Goal: Task Accomplishment & Management: Manage account settings

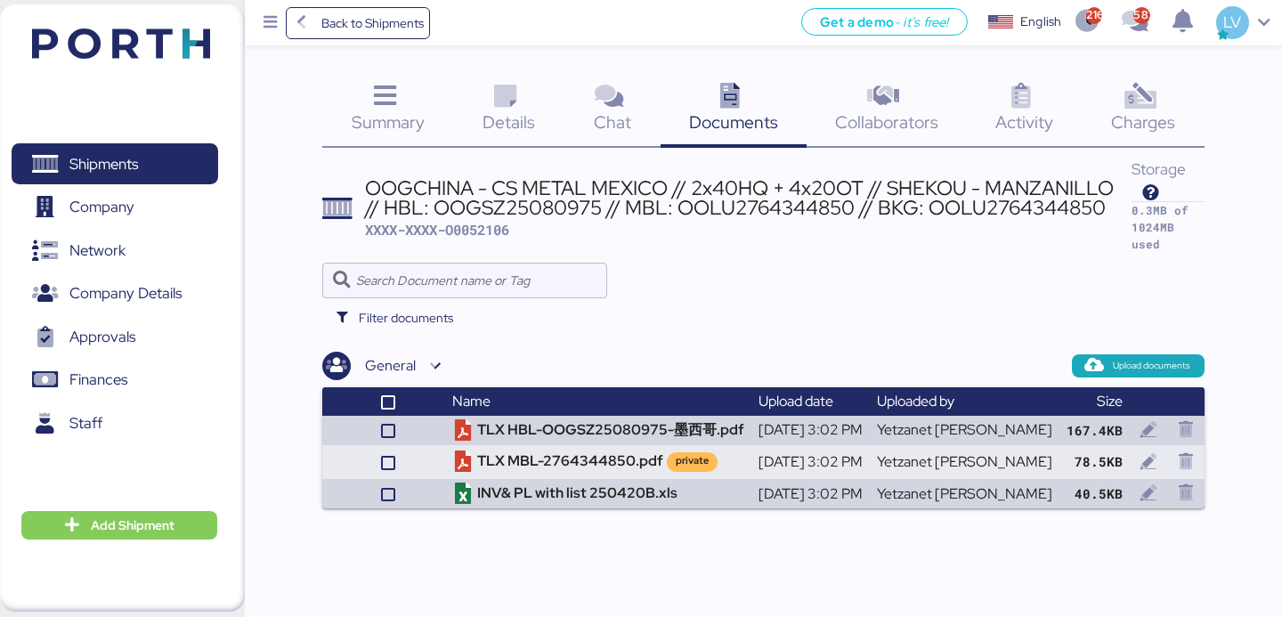
click at [153, 509] on div "Shipments 0 Company 0 Network 0 Company Details 0 Approvals 0 Finances 0 Staff …" at bounding box center [122, 307] width 245 height 607
click at [151, 529] on span "Add Shipment" at bounding box center [133, 525] width 84 height 21
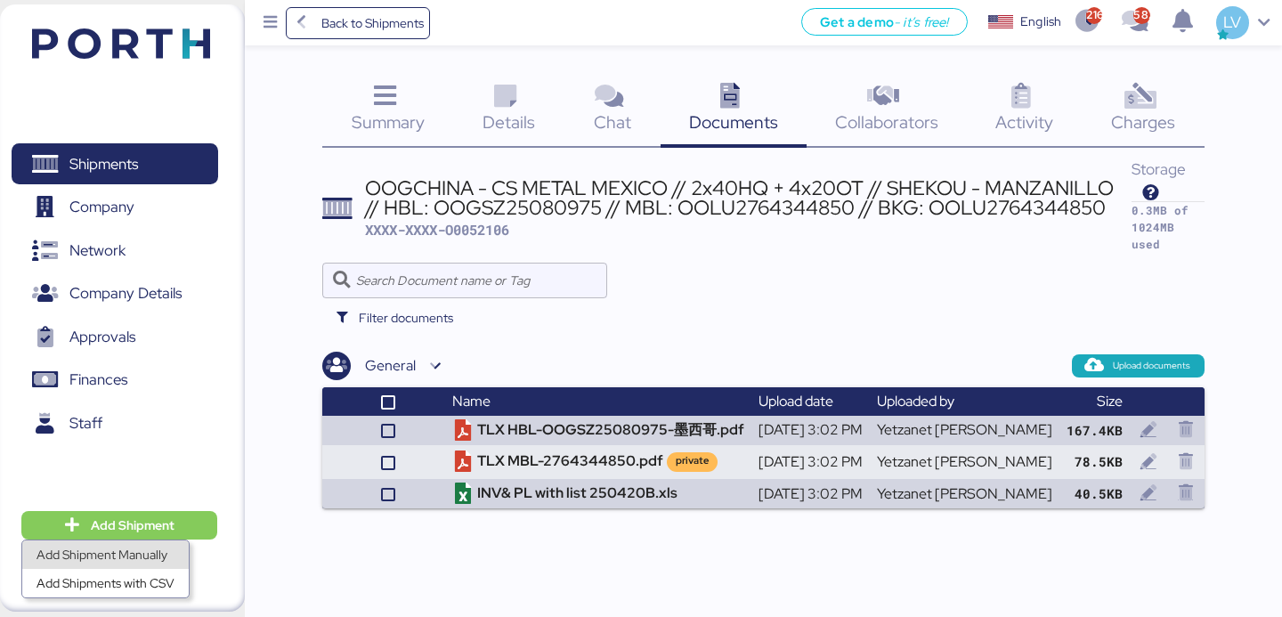
click at [145, 560] on div "Add Shipment Manually" at bounding box center [106, 554] width 138 height 25
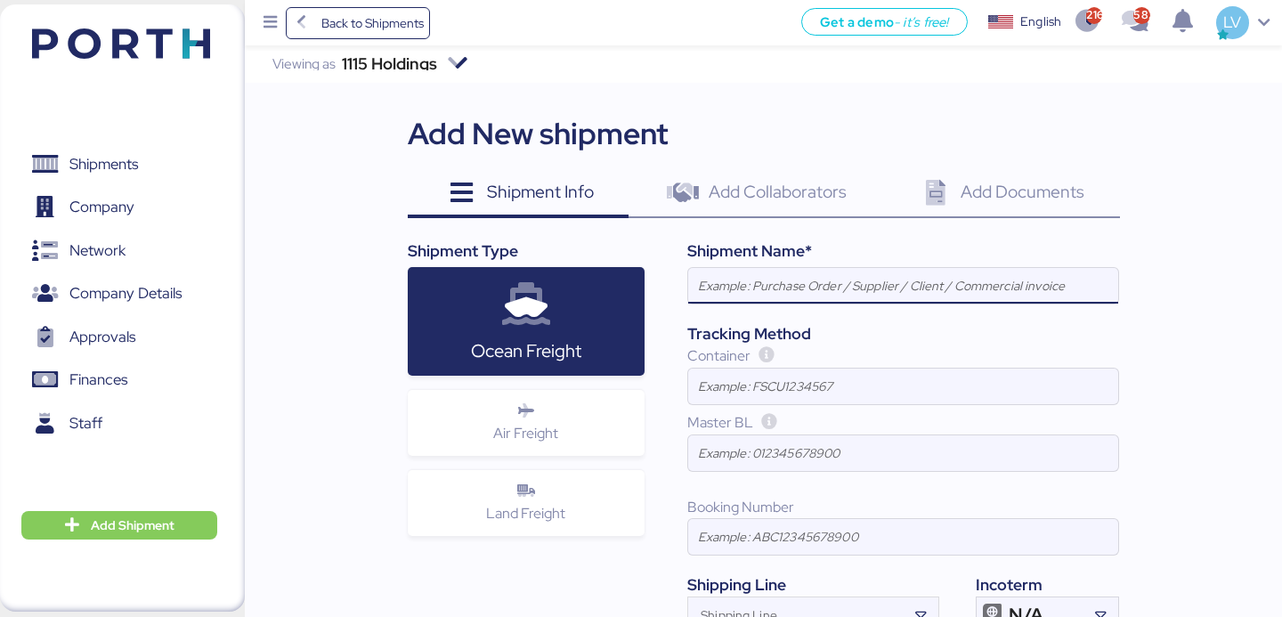
click at [784, 286] on input at bounding box center [903, 286] width 430 height 36
type input "FIRENZE STONE - MPG SURFACES"
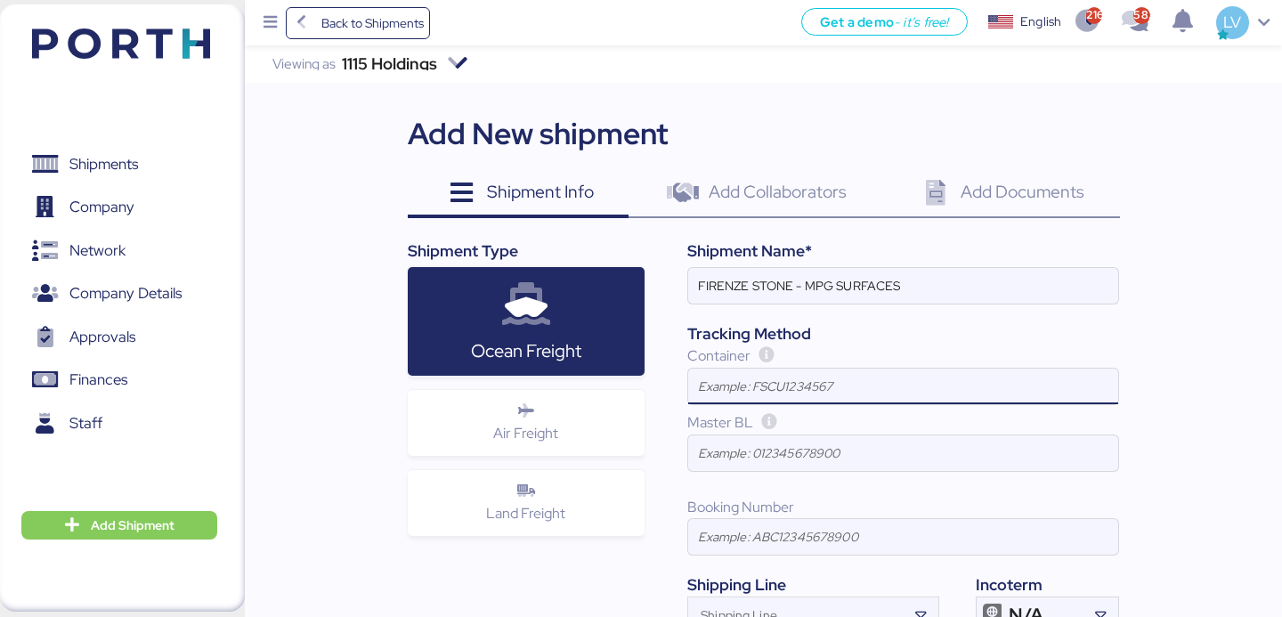
click at [753, 378] on input at bounding box center [903, 387] width 430 height 36
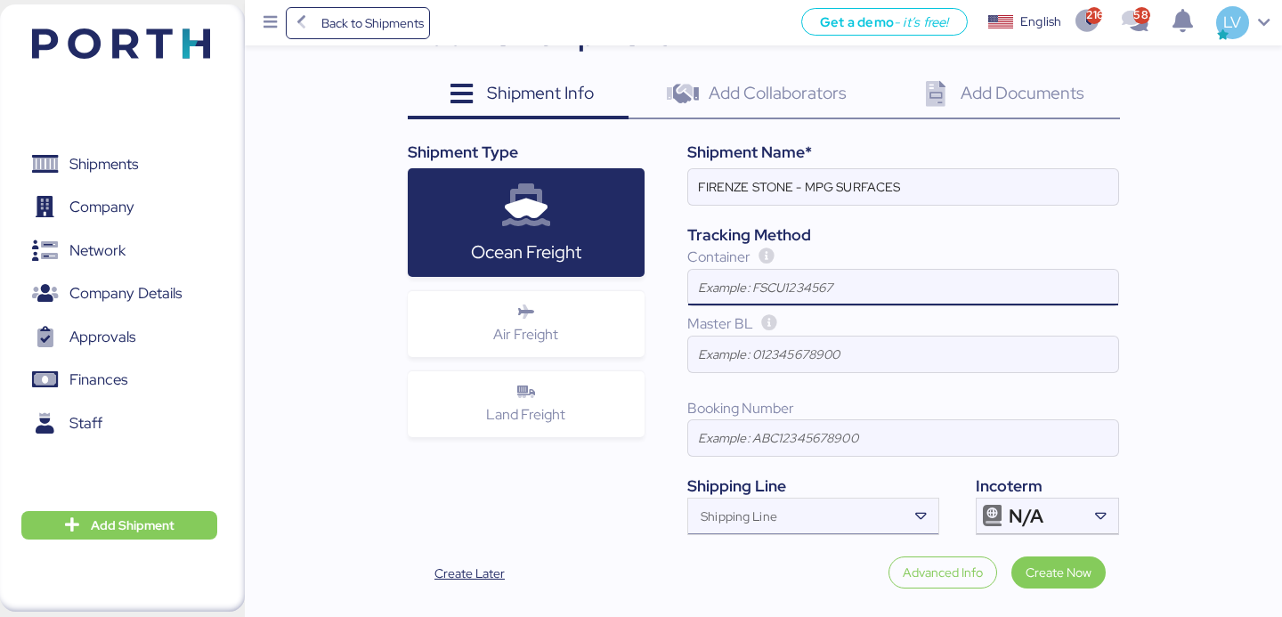
click at [752, 515] on input "Shipping Line" at bounding box center [797, 521] width 218 height 21
type input "R"
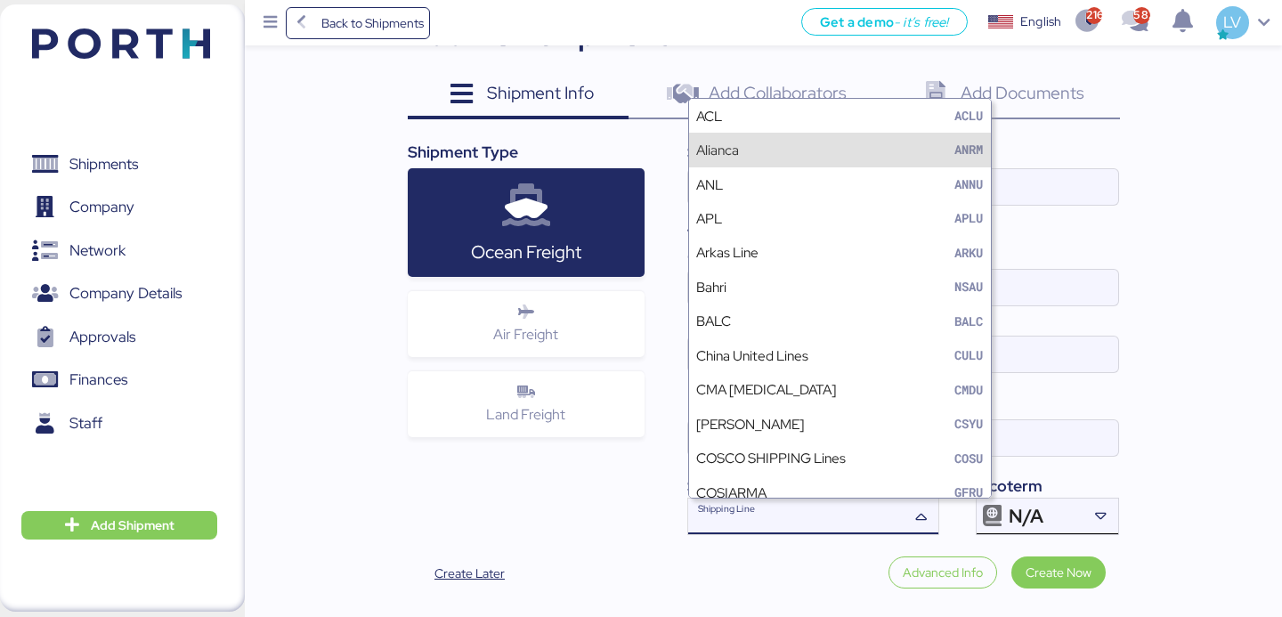
click at [1010, 519] on span "N/A" at bounding box center [1026, 517] width 35 height 16
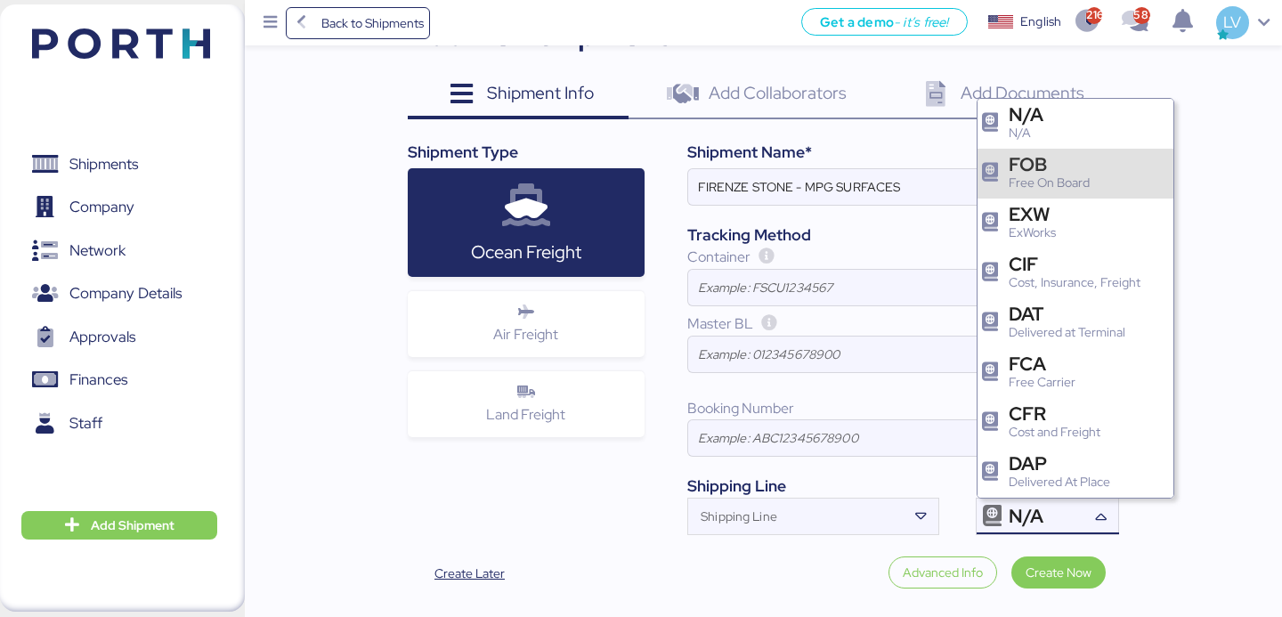
click at [1079, 187] on div "Free On Board" at bounding box center [1049, 183] width 81 height 19
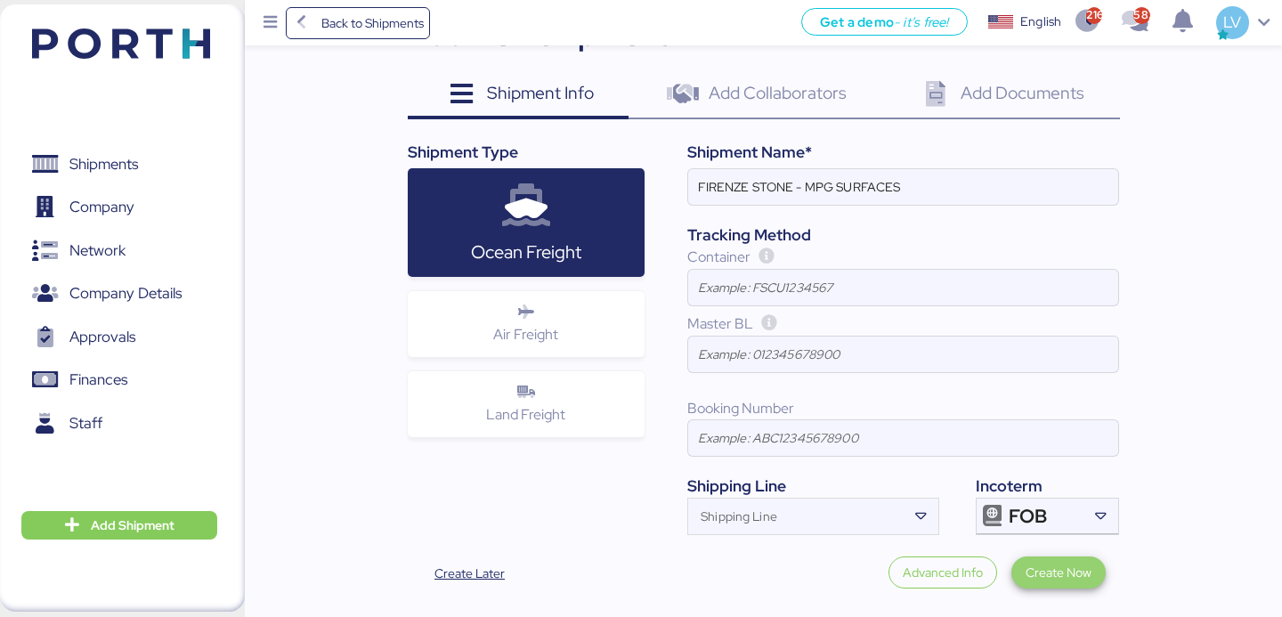
click at [1065, 565] on span "Create Now" at bounding box center [1059, 572] width 66 height 21
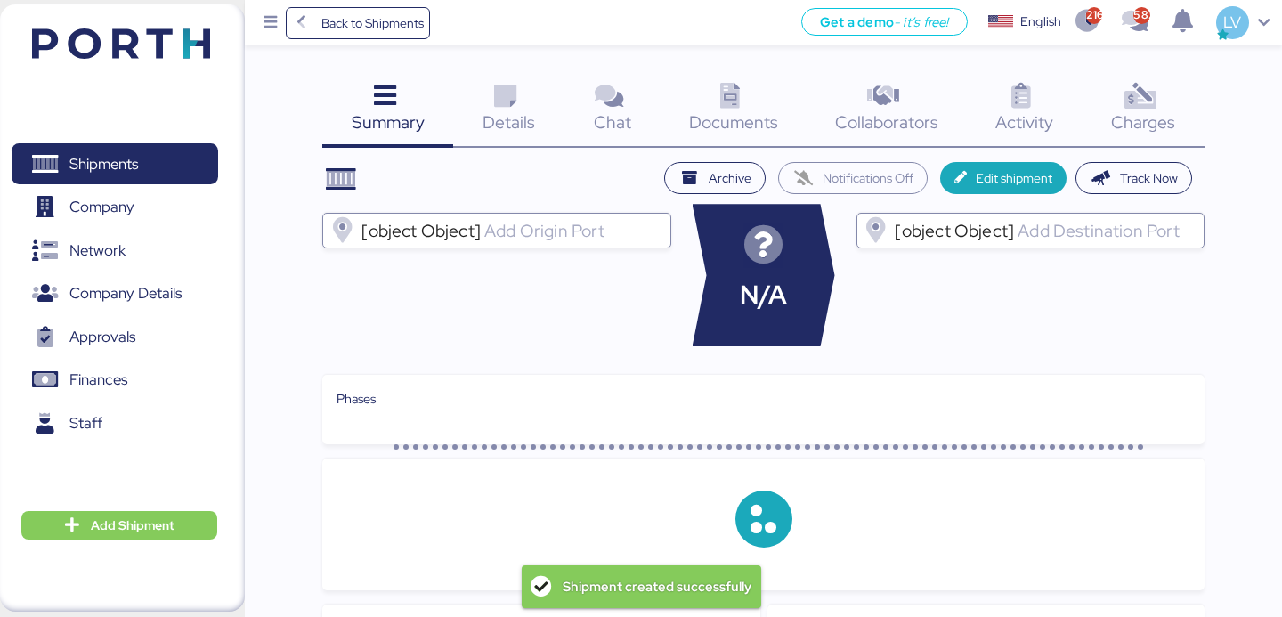
click at [538, 235] on input "[object Object]" at bounding box center [572, 230] width 182 height 21
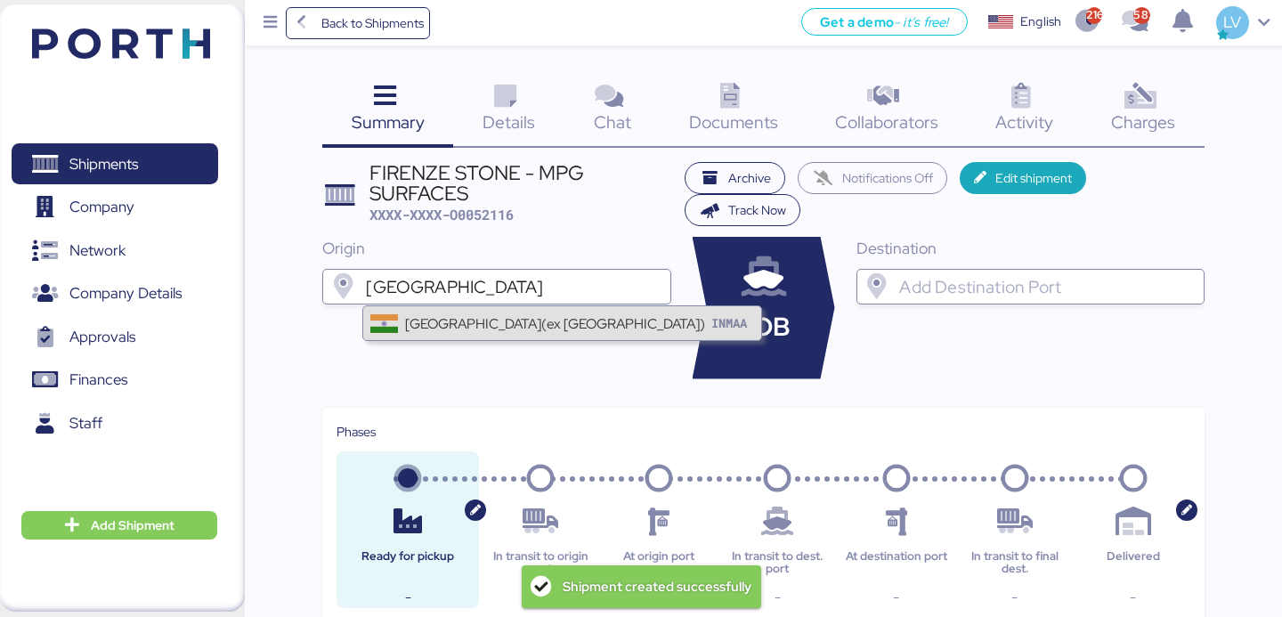
type input "[GEOGRAPHIC_DATA]"
click at [466, 334] on div "[GEOGRAPHIC_DATA](ex [GEOGRAPHIC_DATA]) INMAA" at bounding box center [561, 323] width 397 height 34
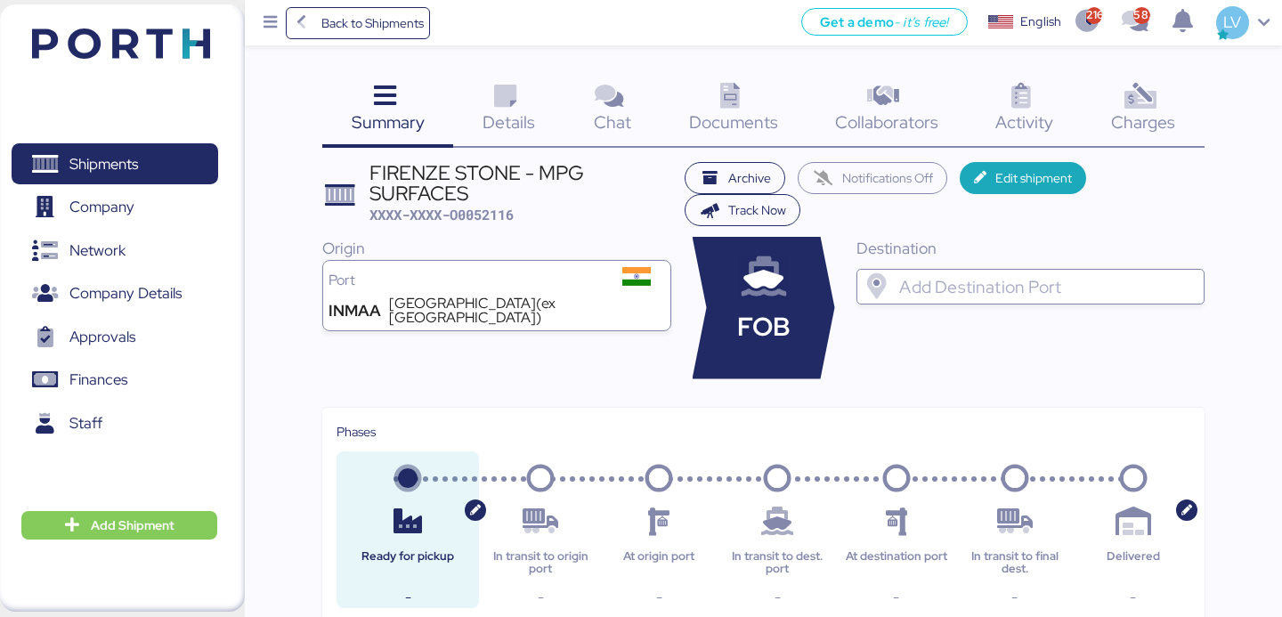
click at [978, 298] on div at bounding box center [1046, 287] width 300 height 36
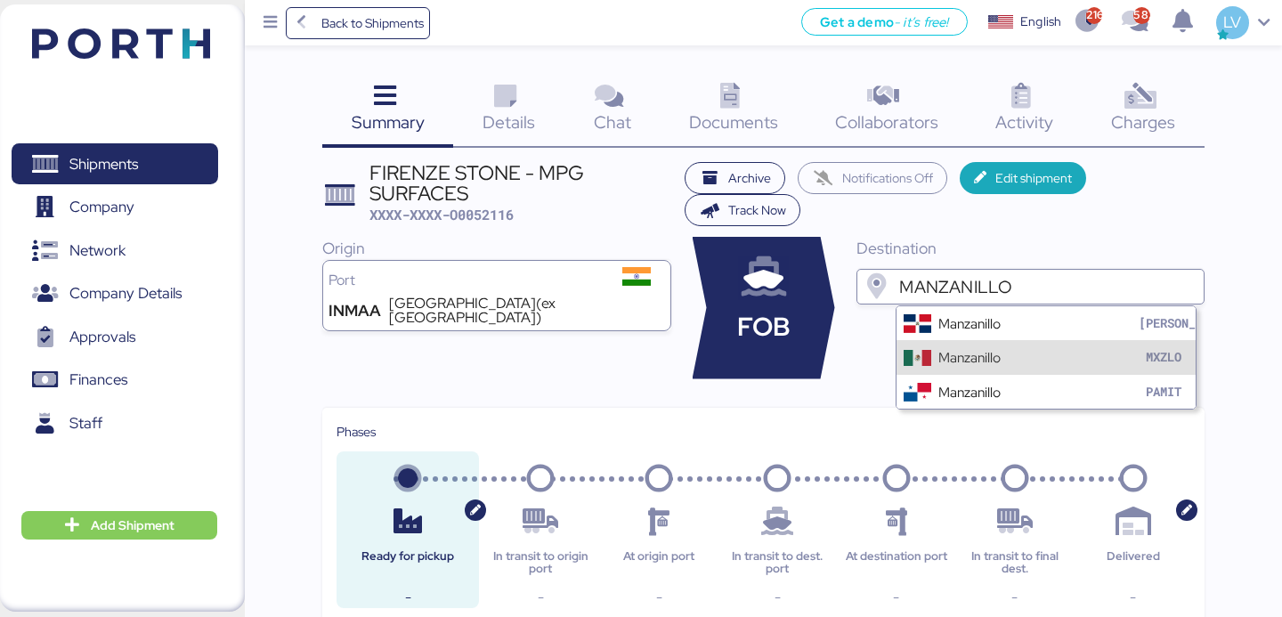
type input "MANZANILLO"
click at [1008, 366] on div "Manzanillo MXZLO" at bounding box center [1046, 357] width 298 height 34
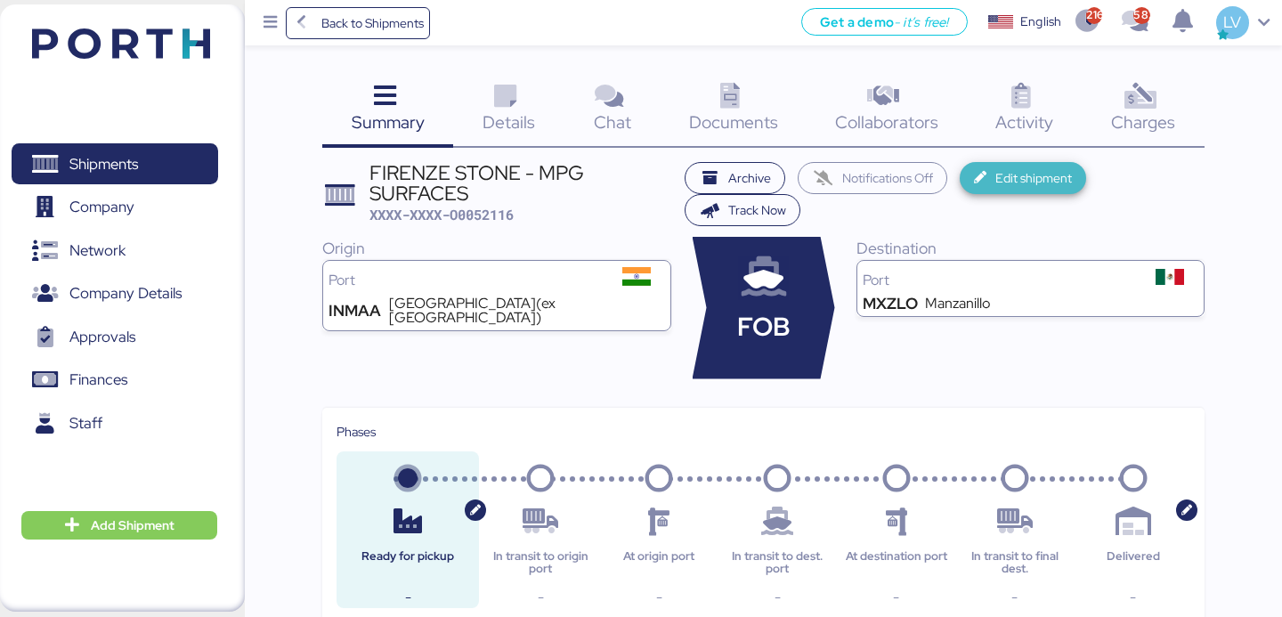
click at [1020, 177] on span "Edit shipment" at bounding box center [1034, 177] width 77 height 21
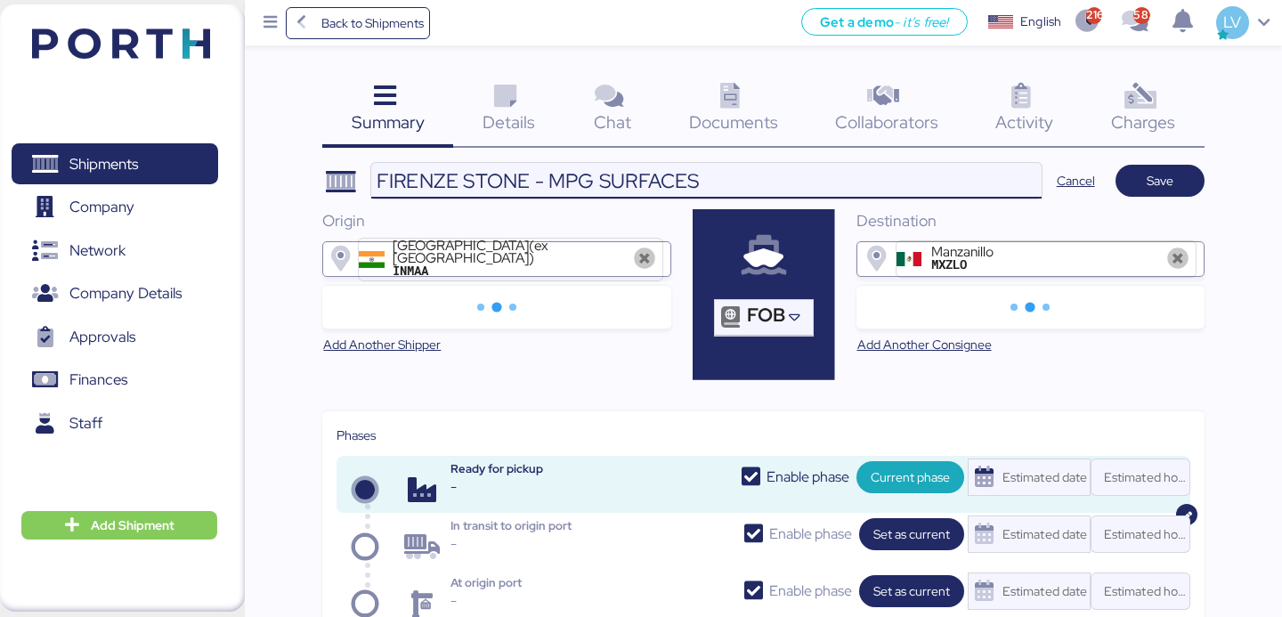
click at [761, 175] on input "FIRENZE STONE - MPG SURFACES" at bounding box center [706, 181] width 671 height 36
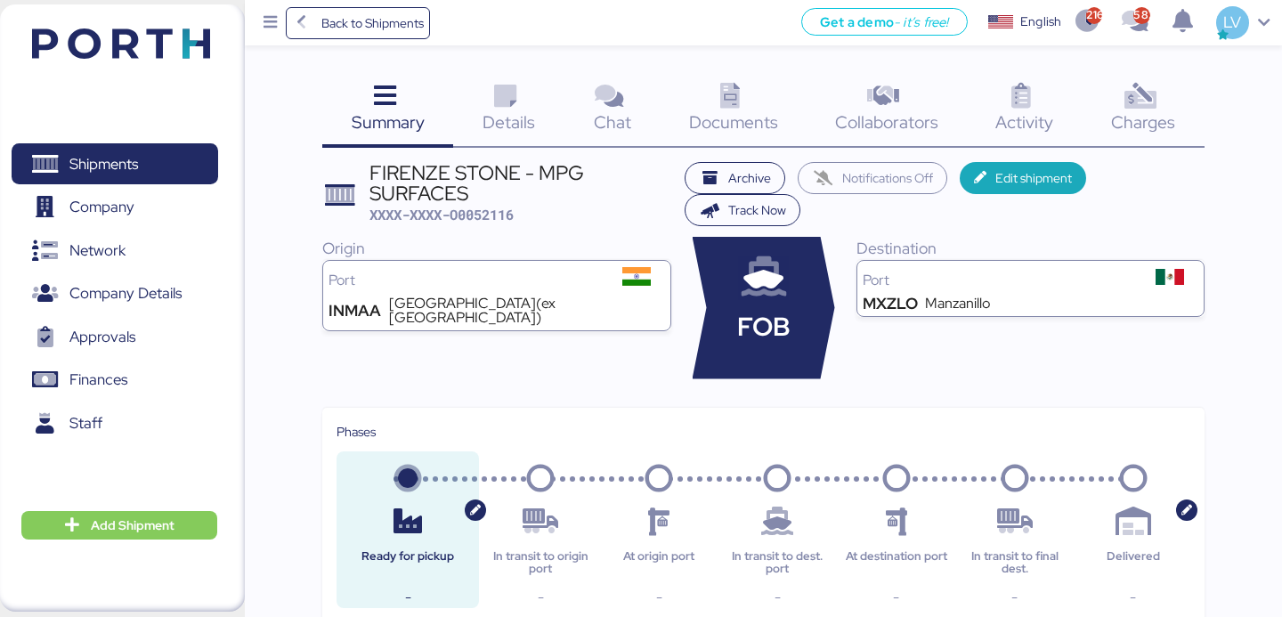
click at [437, 175] on div "FIRENZE STONE - MPG SURFACES" at bounding box center [523, 183] width 306 height 40
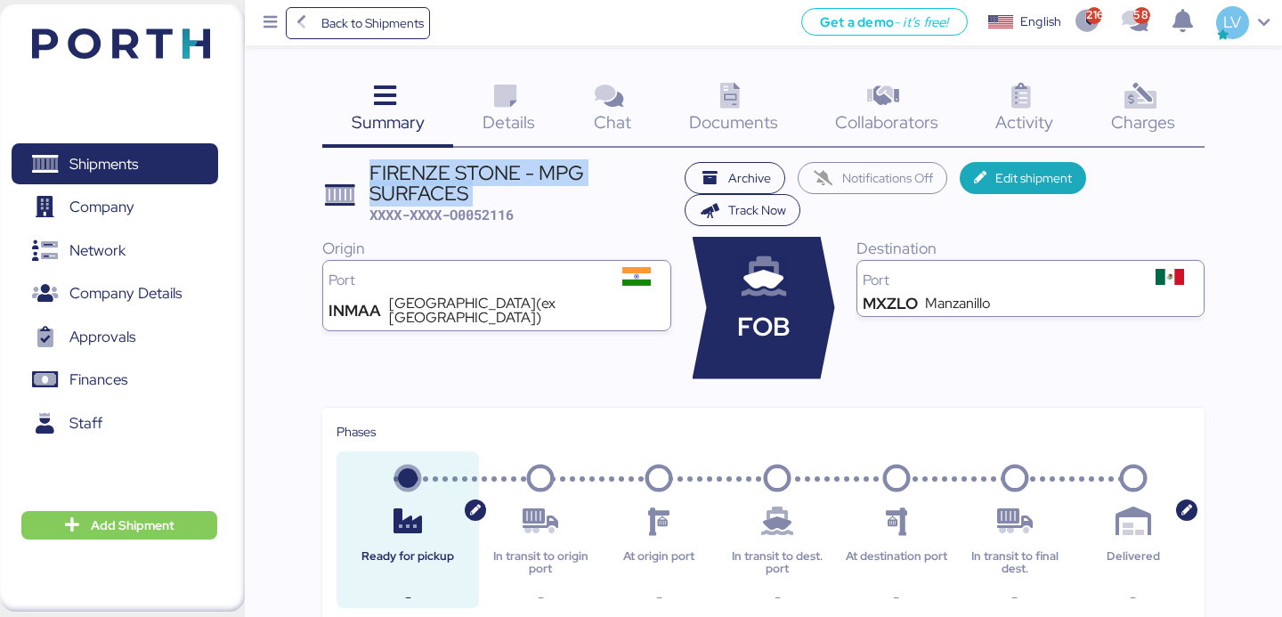
click at [437, 175] on div "FIRENZE STONE - MPG SURFACES" at bounding box center [523, 183] width 306 height 40
copy div "FIRENZE STONE - MPG SURFACES"
click at [151, 523] on span "Add Shipment" at bounding box center [133, 525] width 84 height 21
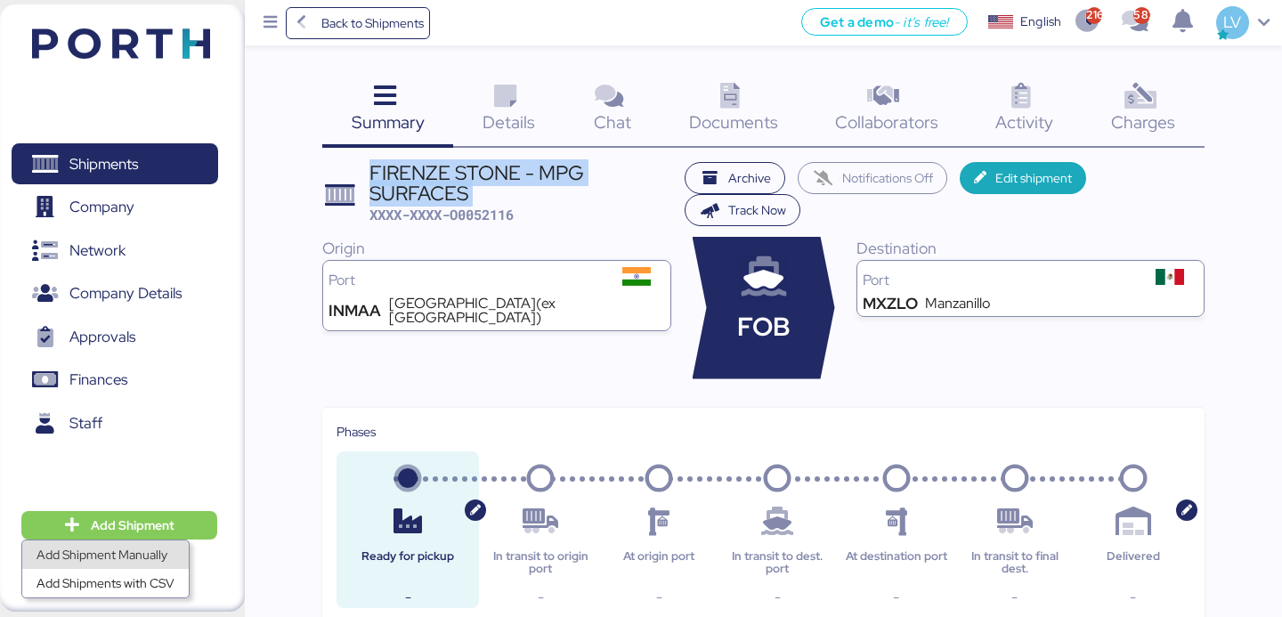
click at [113, 543] on div "Add Shipment Manually" at bounding box center [106, 554] width 138 height 25
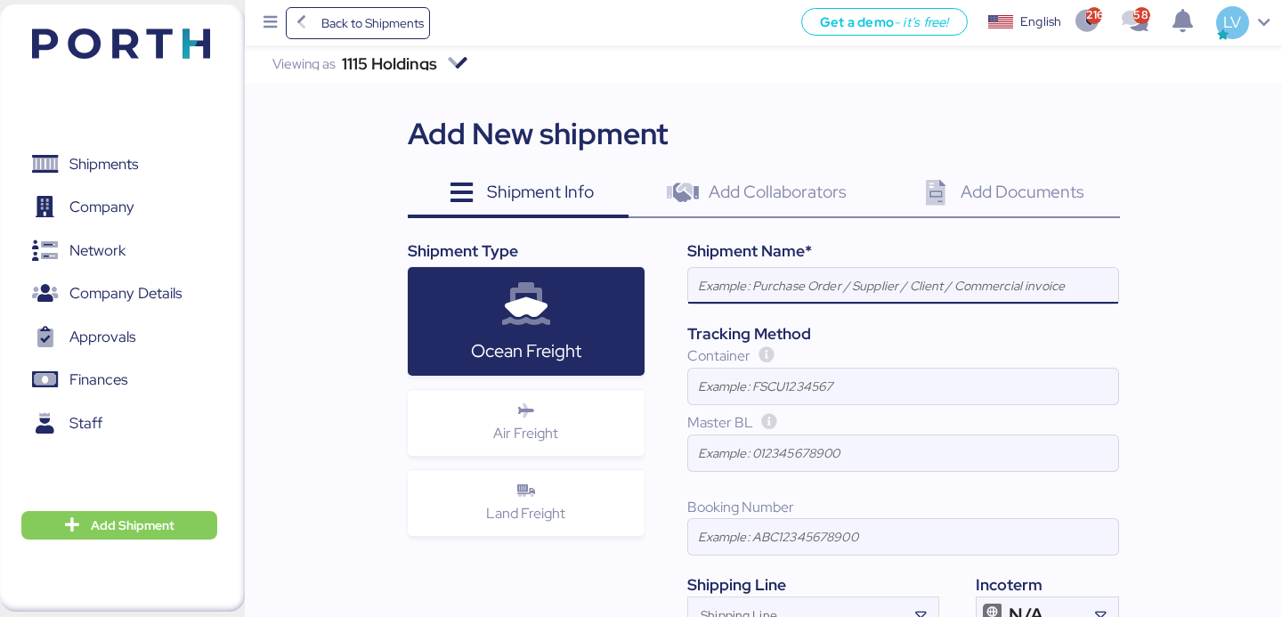
click at [414, 61] on div "1115 Holdings" at bounding box center [389, 64] width 95 height 12
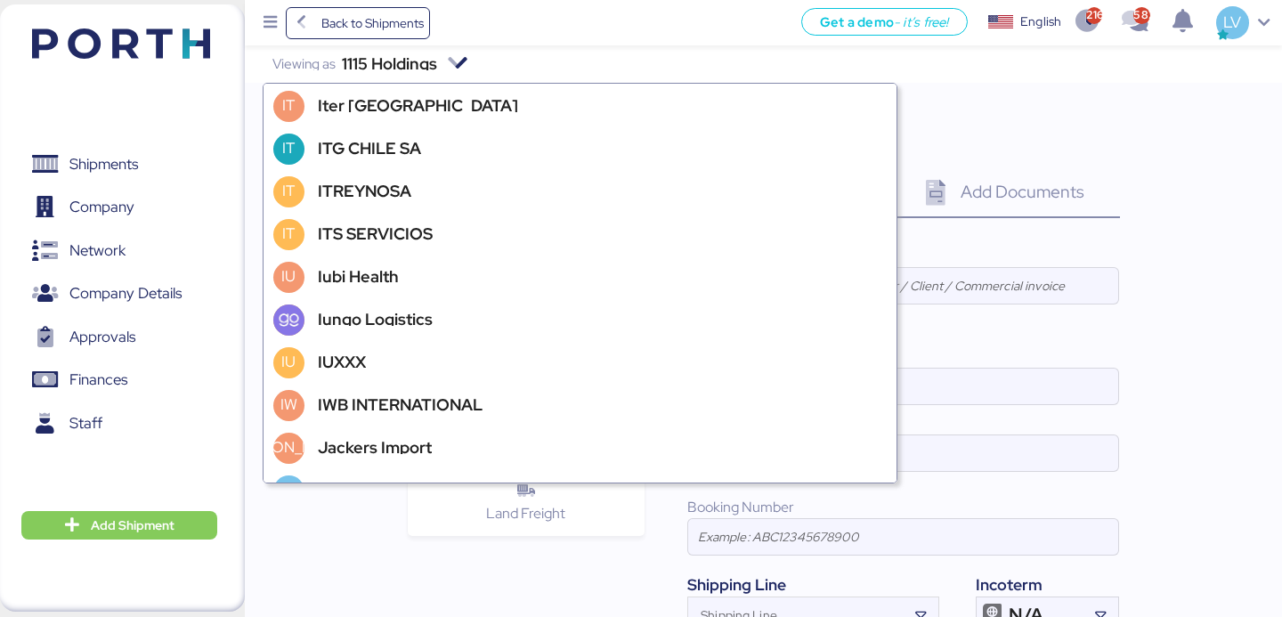
scroll to position [52645, 0]
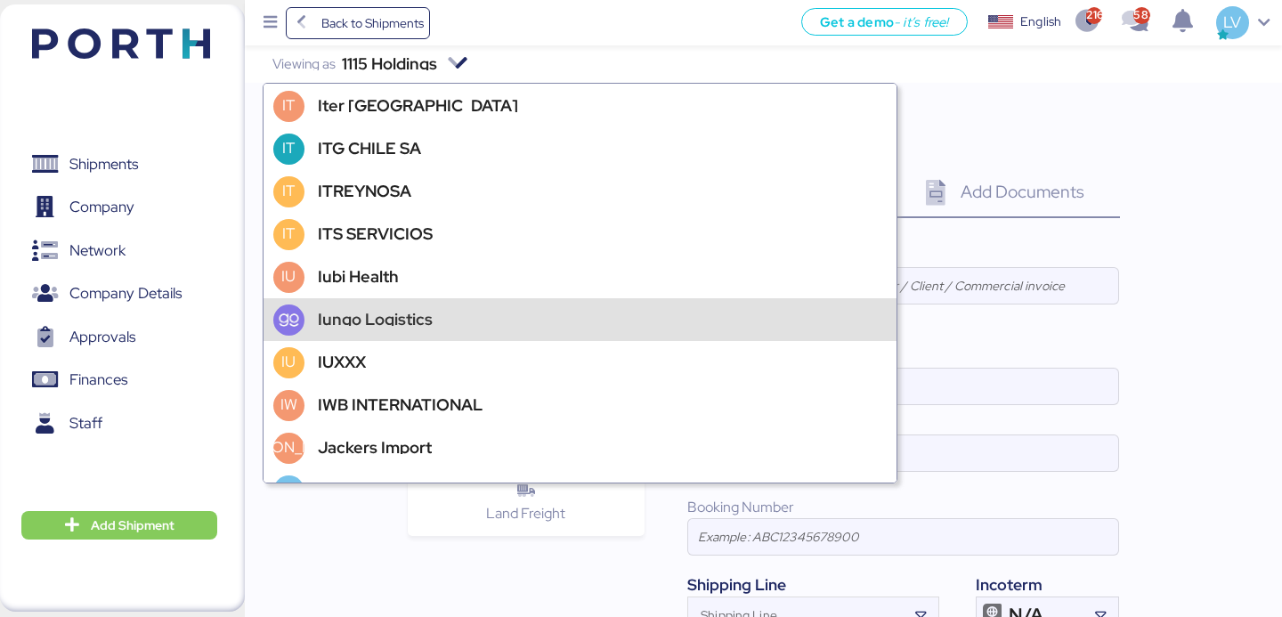
click at [379, 322] on div "Iungo Logistics" at bounding box center [375, 319] width 115 height 12
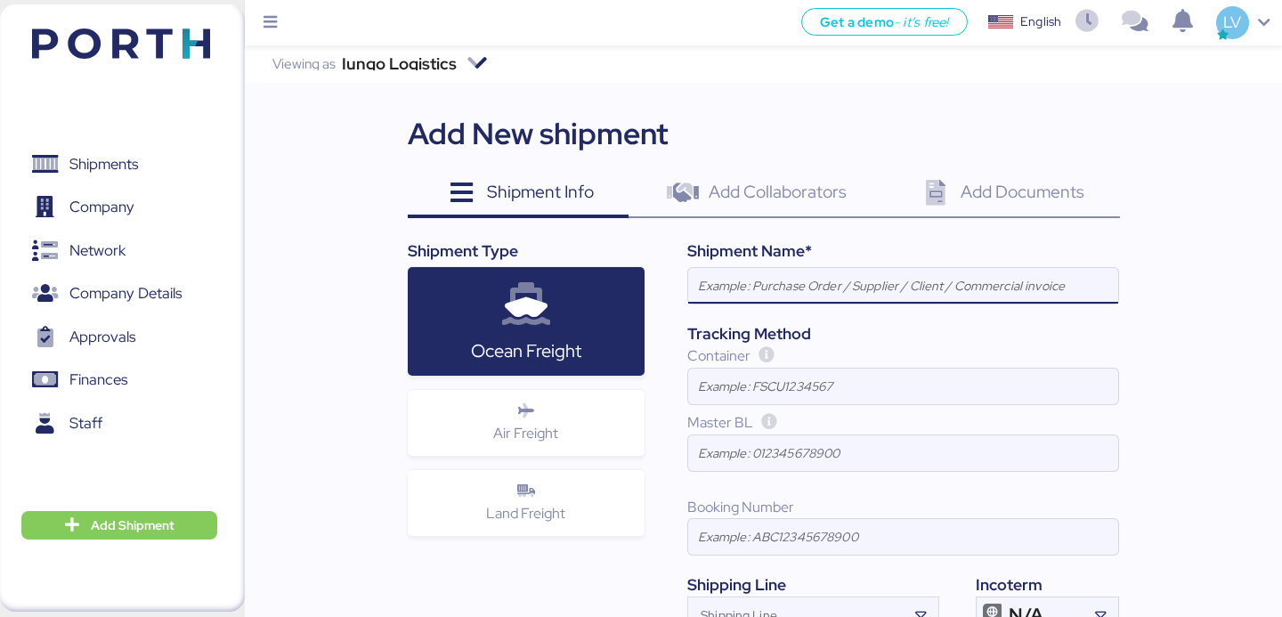
click at [826, 276] on input at bounding box center [903, 286] width 430 height 36
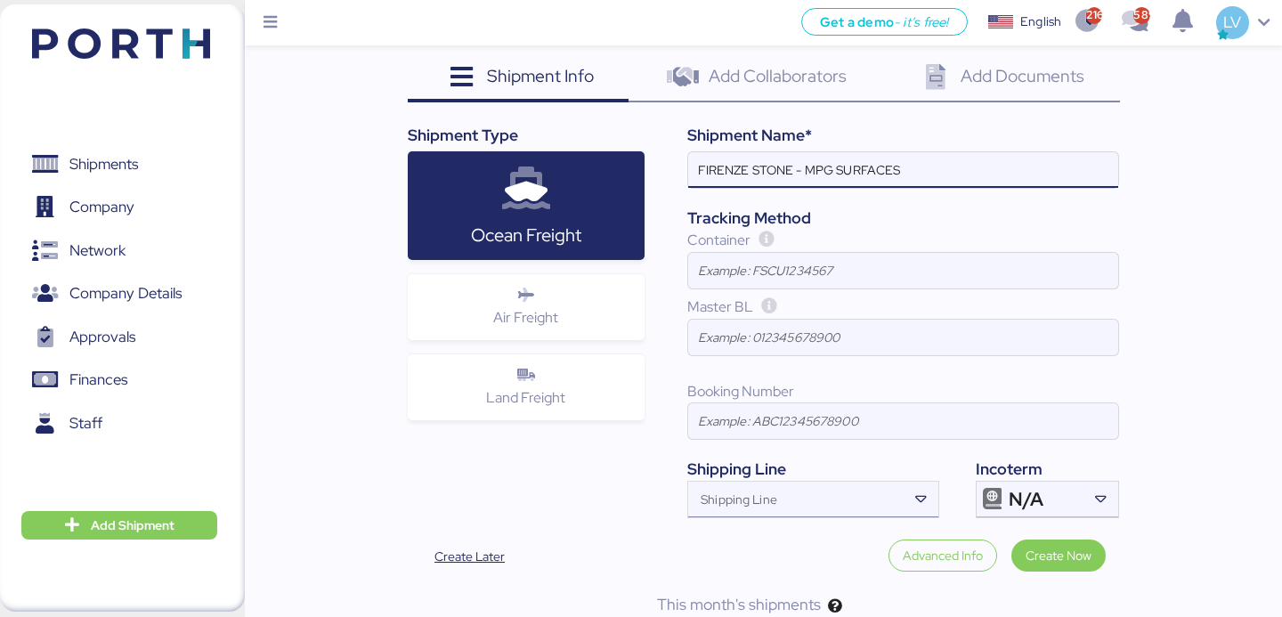
type input "FIRENZE STONE - MPG SURFACES"
drag, startPoint x: 775, startPoint y: 493, endPoint x: 951, endPoint y: 517, distance: 177.9
click at [775, 493] on div "Shipping Line" at bounding box center [797, 500] width 218 height 36
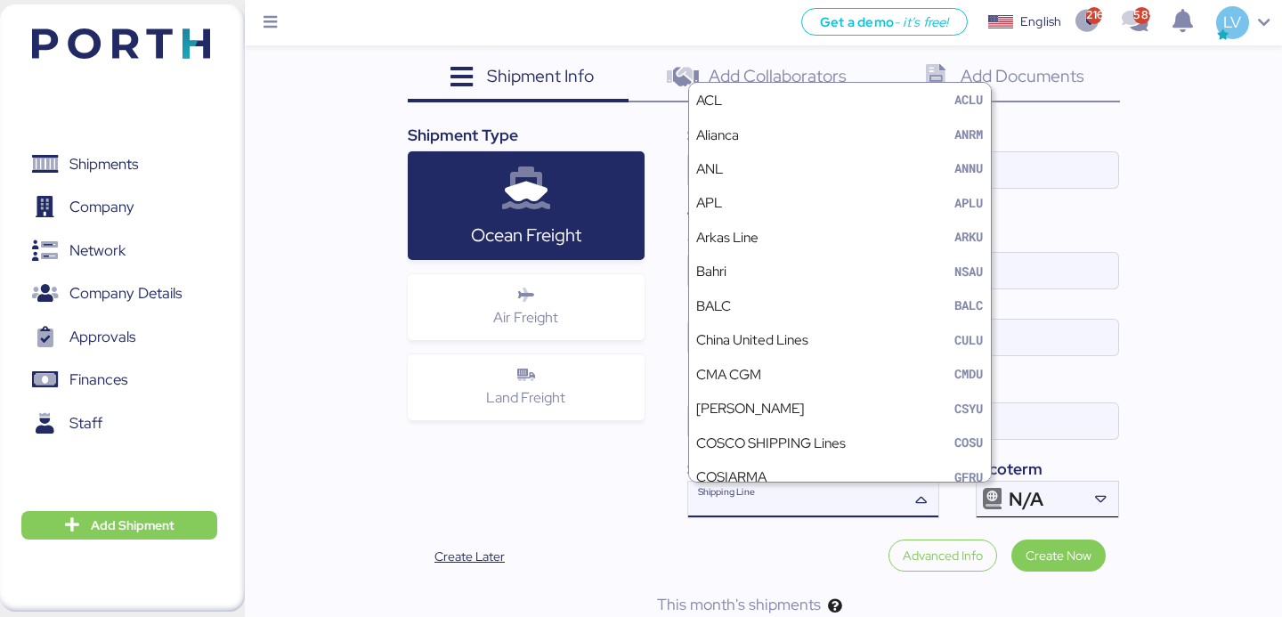
click at [1017, 502] on span "N/A" at bounding box center [1026, 500] width 35 height 16
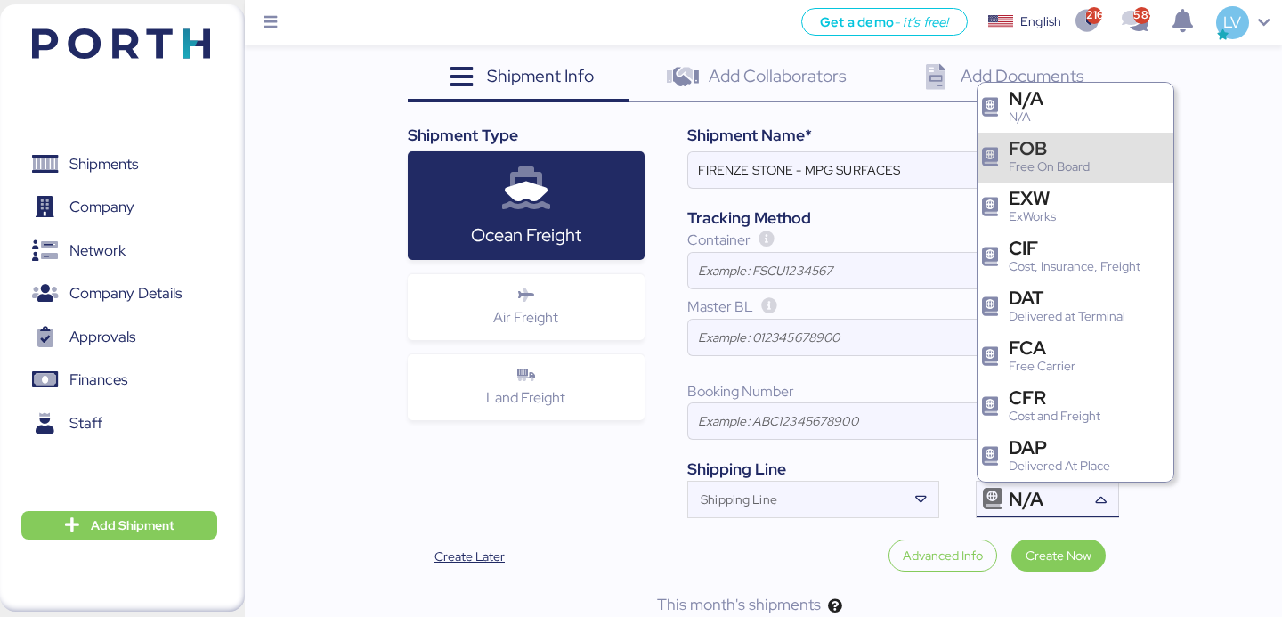
click at [1095, 154] on div "FOB Free On Board" at bounding box center [1076, 158] width 197 height 50
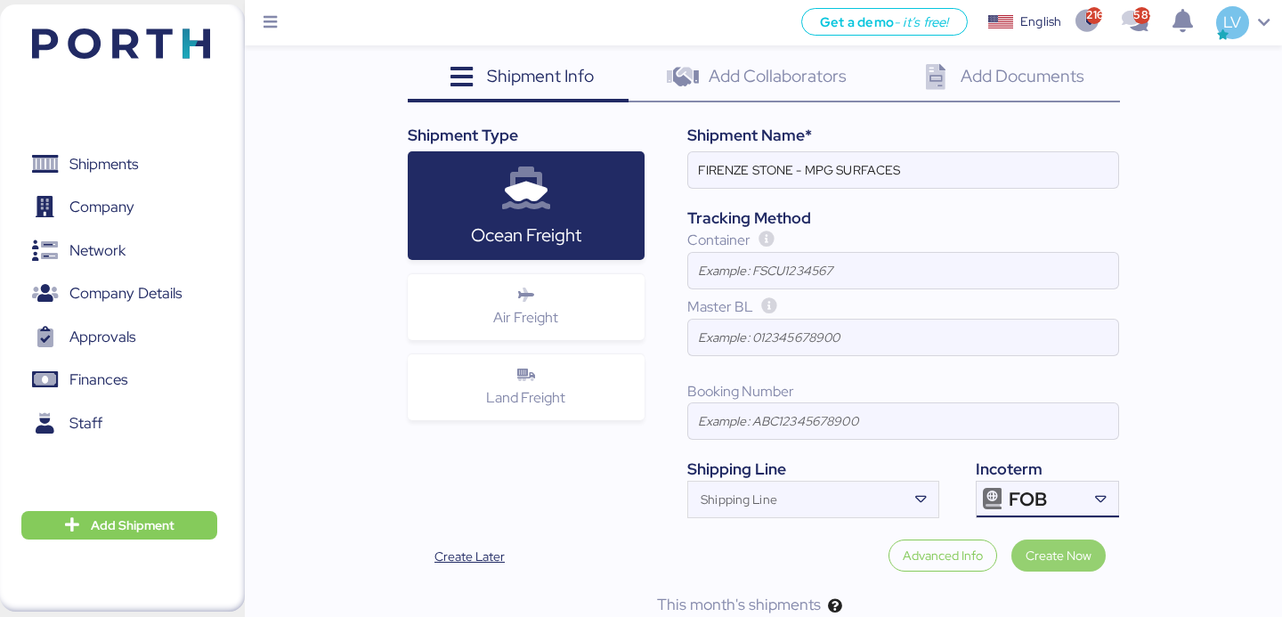
click at [1077, 550] on span "Create Now" at bounding box center [1059, 555] width 66 height 21
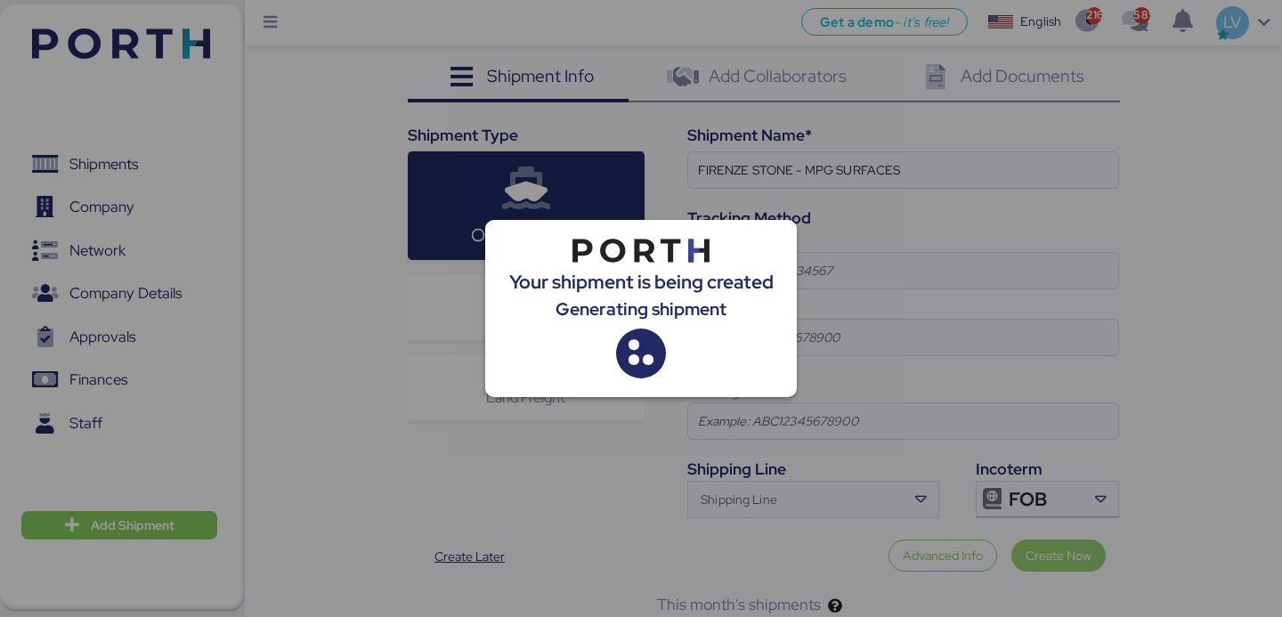
scroll to position [0, 0]
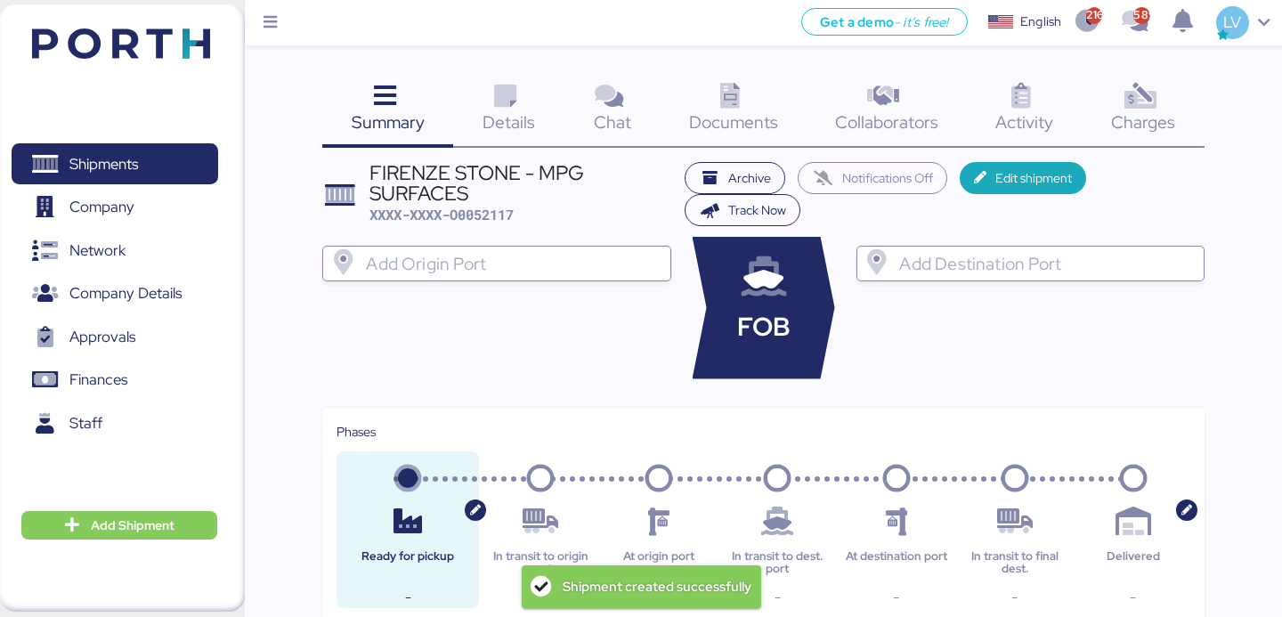
click at [708, 120] on span "Documents" at bounding box center [733, 121] width 89 height 23
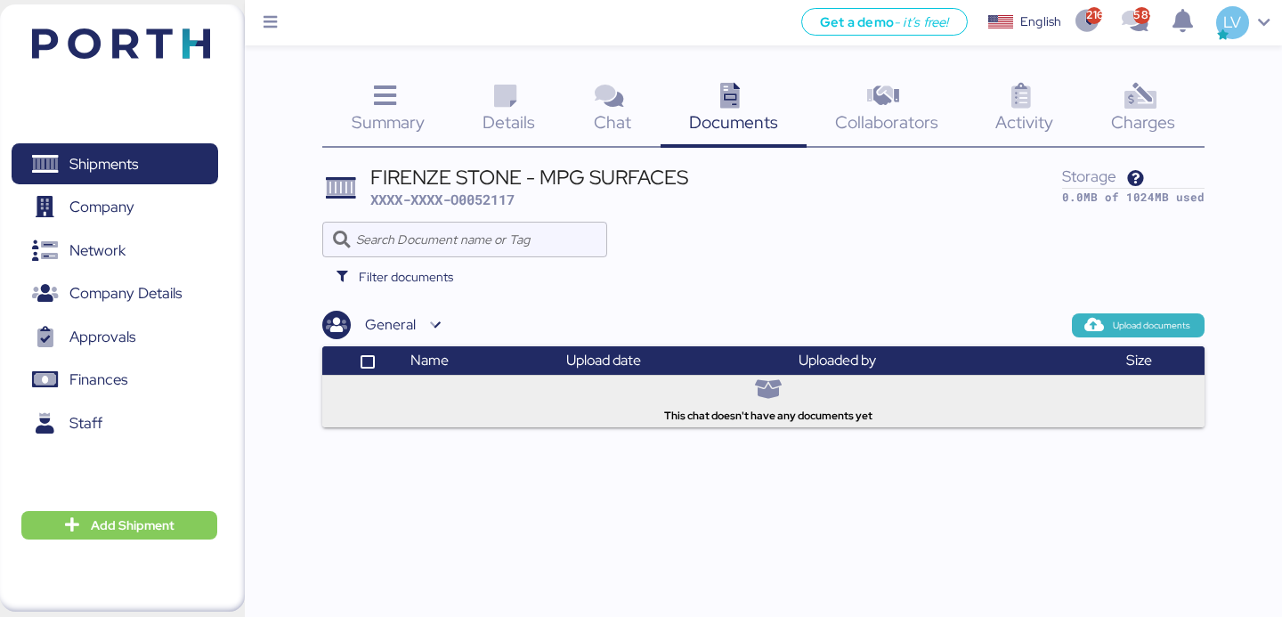
click at [1097, 319] on icon "button" at bounding box center [1095, 326] width 16 height 16
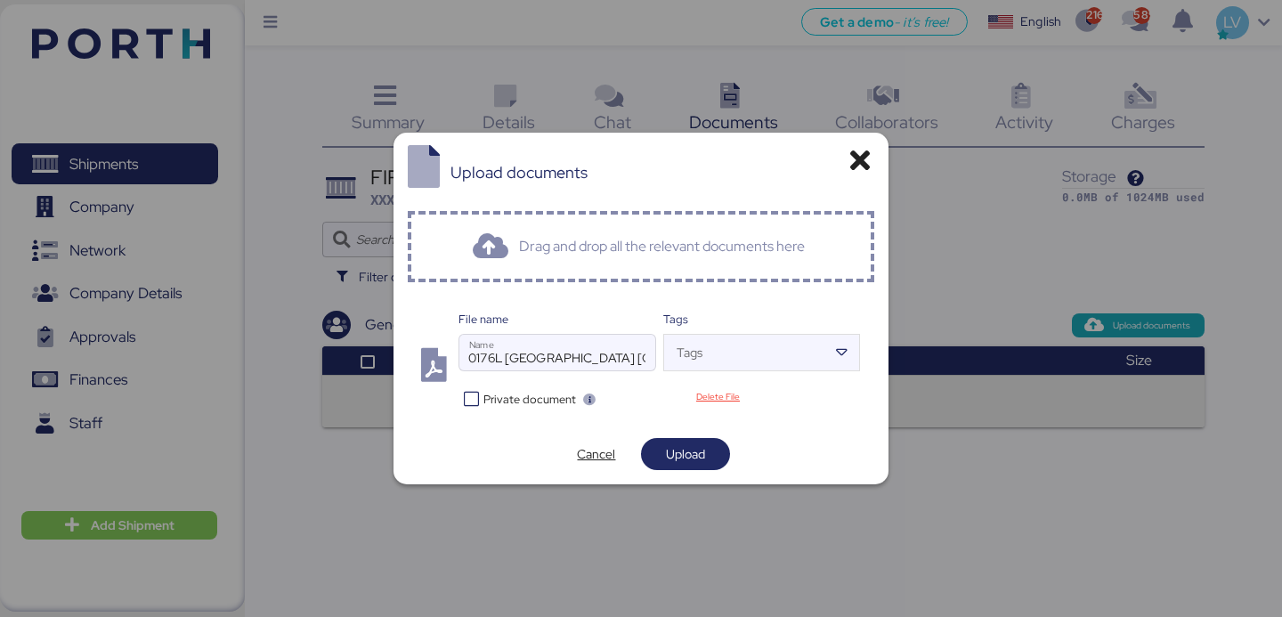
click at [498, 398] on span "Private document" at bounding box center [530, 399] width 93 height 17
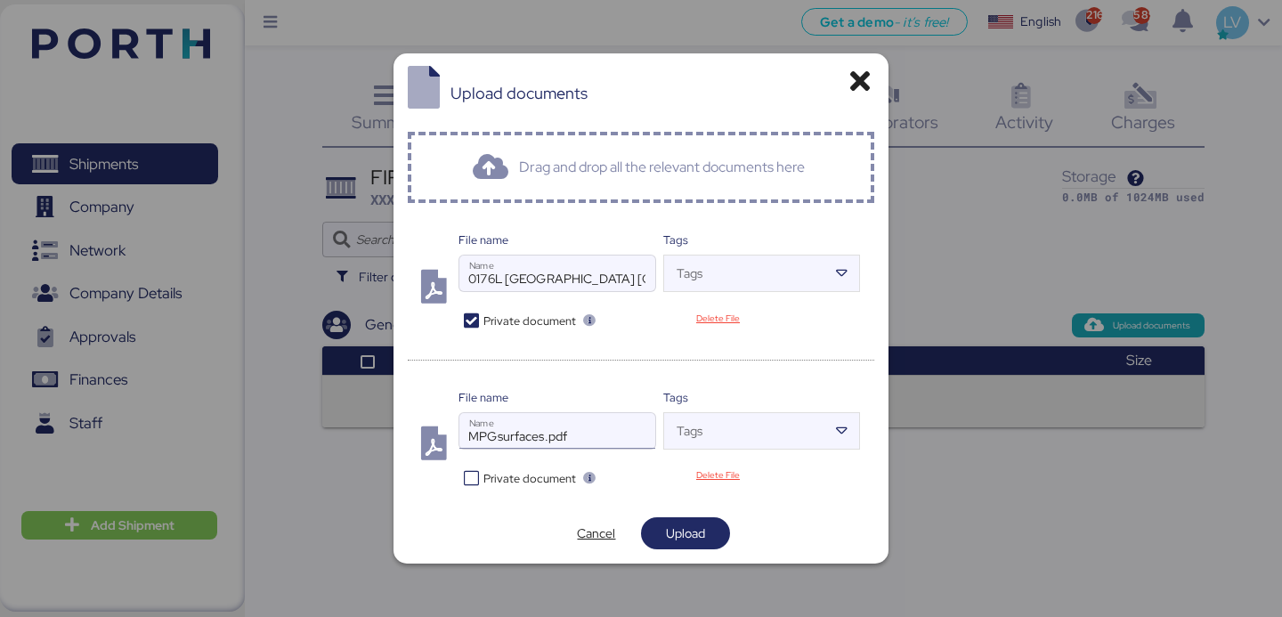
click at [530, 413] on input "MPGsurfaces.pdf" at bounding box center [558, 431] width 196 height 36
click at [524, 424] on input "MPGsurfaces.pdf" at bounding box center [558, 431] width 196 height 36
click at [471, 440] on input "pMPGsurfaces" at bounding box center [558, 431] width 196 height 36
type input "Proforma inv MPGsurfaces"
click at [692, 523] on span "Upload" at bounding box center [685, 533] width 39 height 21
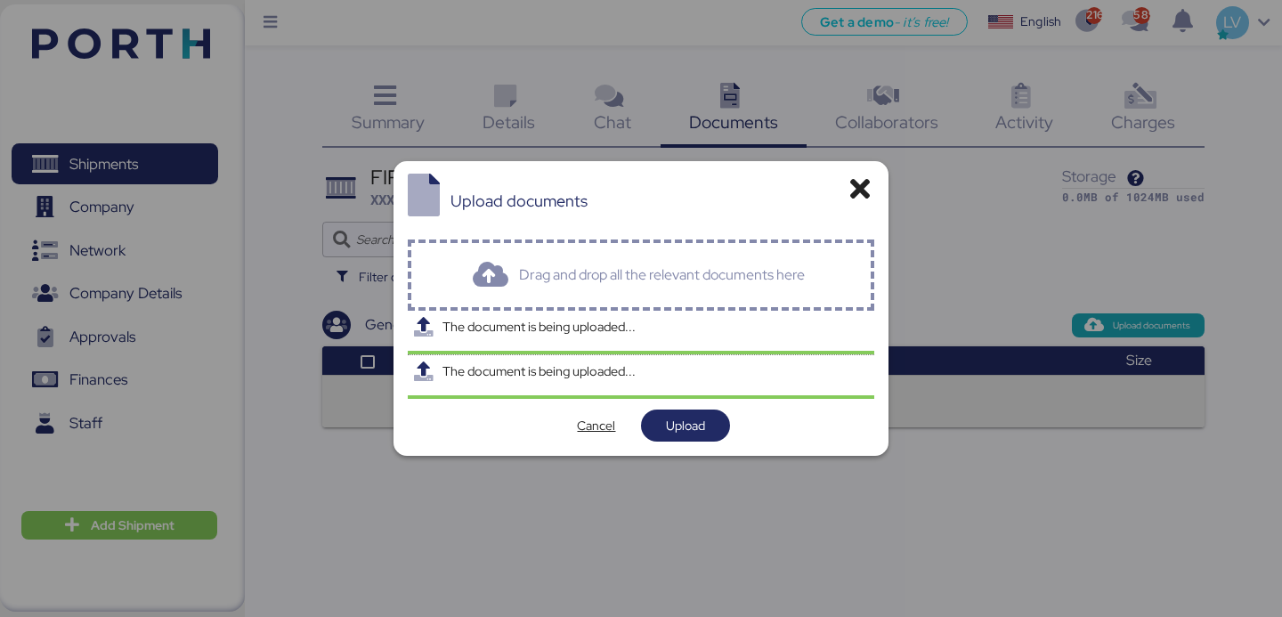
click at [871, 113] on div at bounding box center [641, 308] width 1282 height 617
click at [870, 113] on div at bounding box center [641, 308] width 1282 height 617
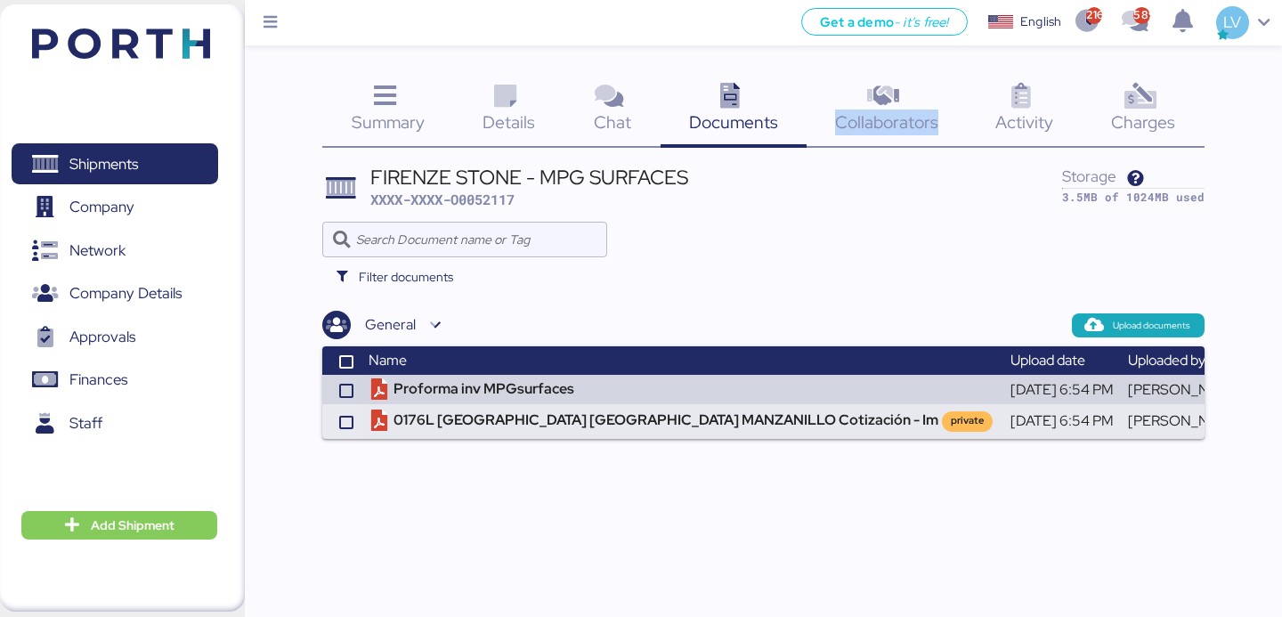
click at [870, 113] on span "Collaborators" at bounding box center [886, 121] width 103 height 23
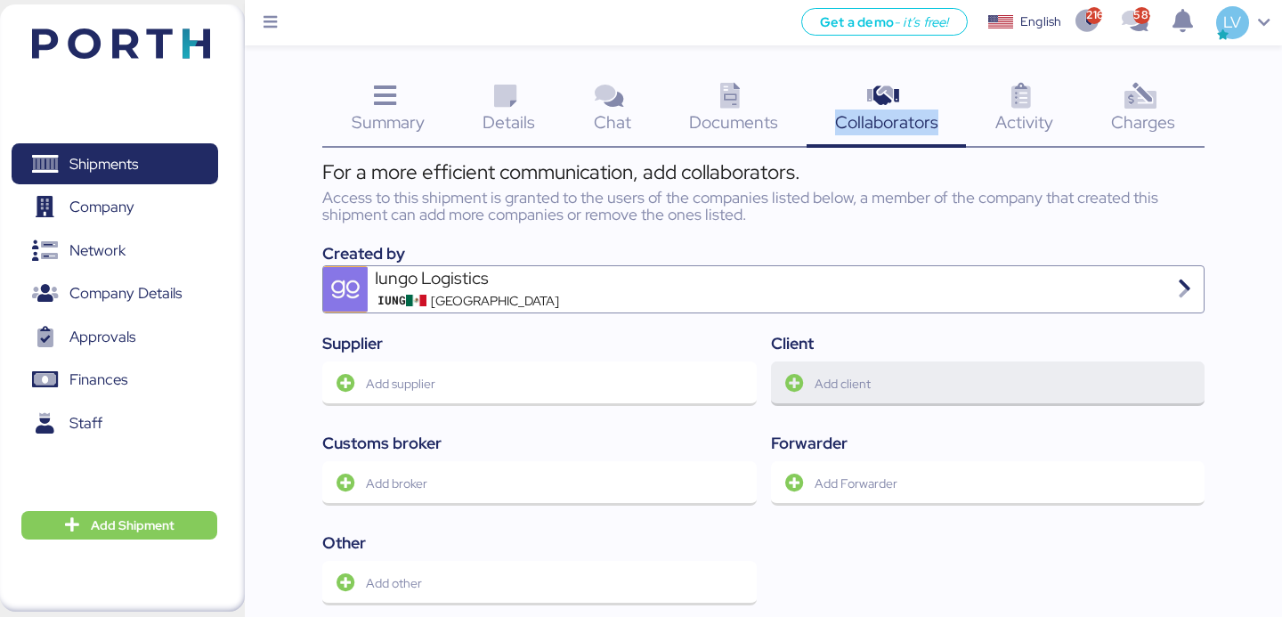
click at [862, 396] on span "Add client" at bounding box center [988, 383] width 405 height 37
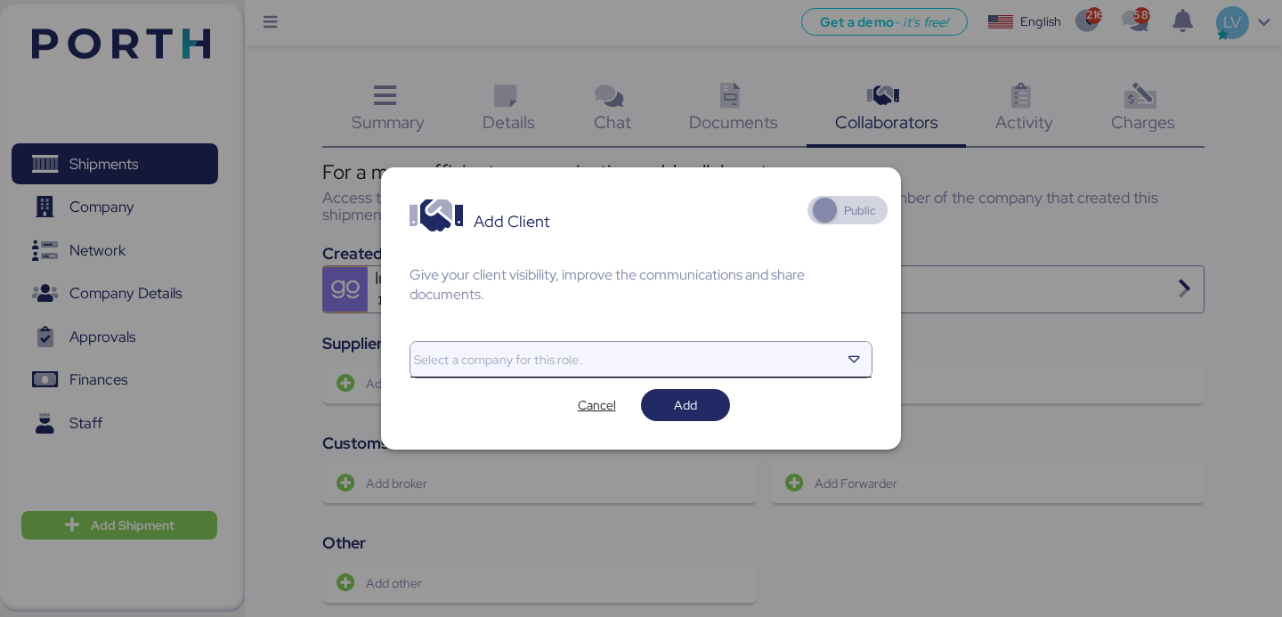
click at [629, 371] on div at bounding box center [626, 360] width 430 height 36
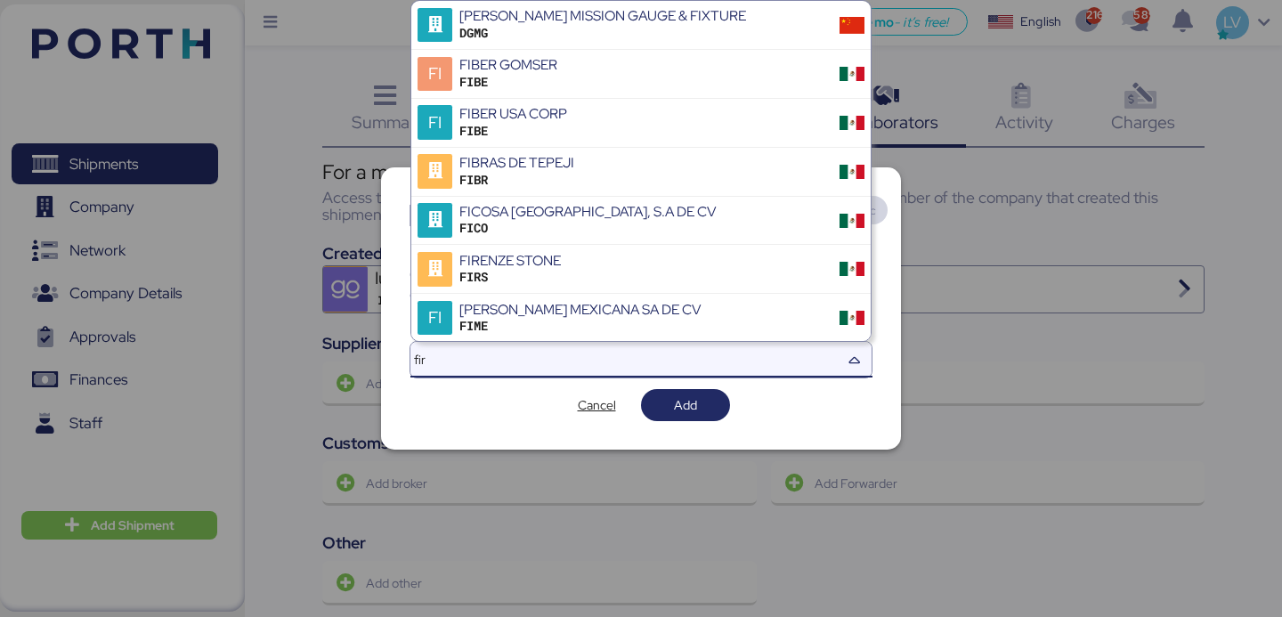
type input "fire"
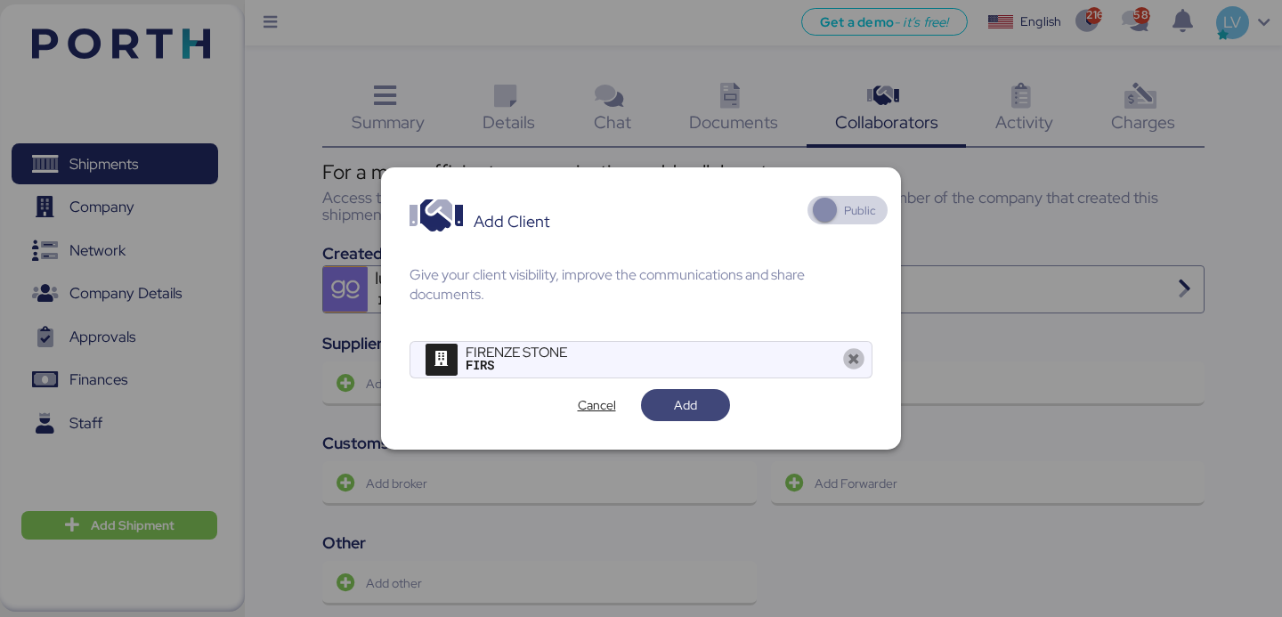
click at [724, 414] on span "Add" at bounding box center [685, 405] width 89 height 32
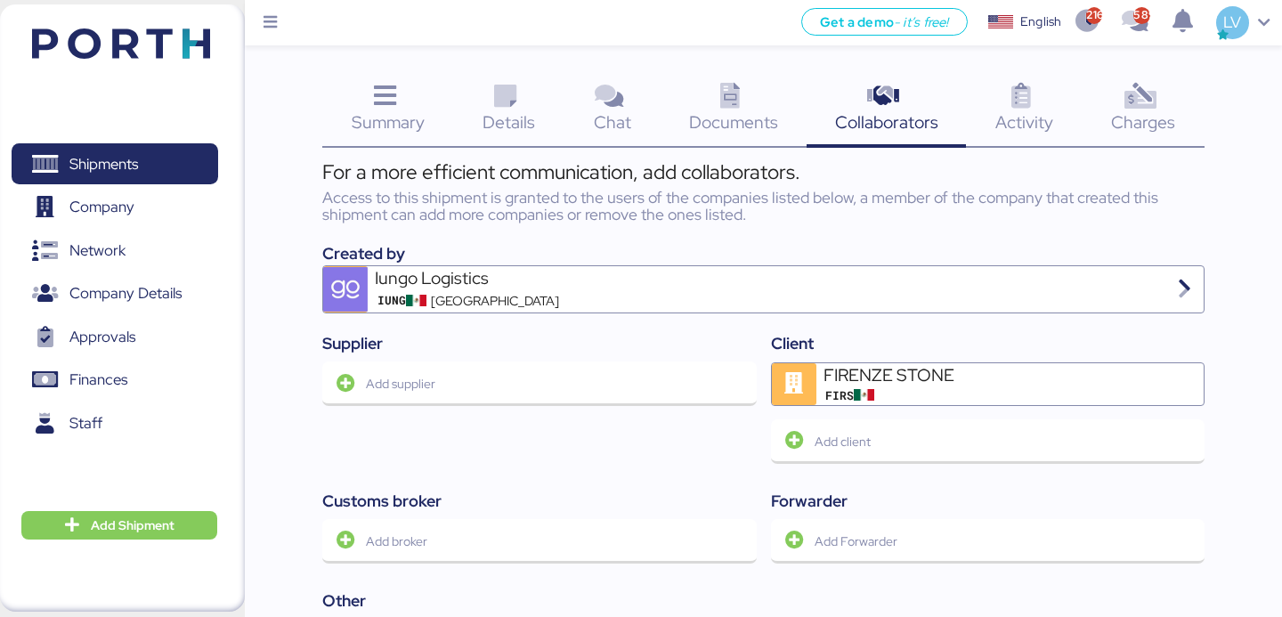
click at [686, 126] on div "Documents 0" at bounding box center [734, 111] width 146 height 74
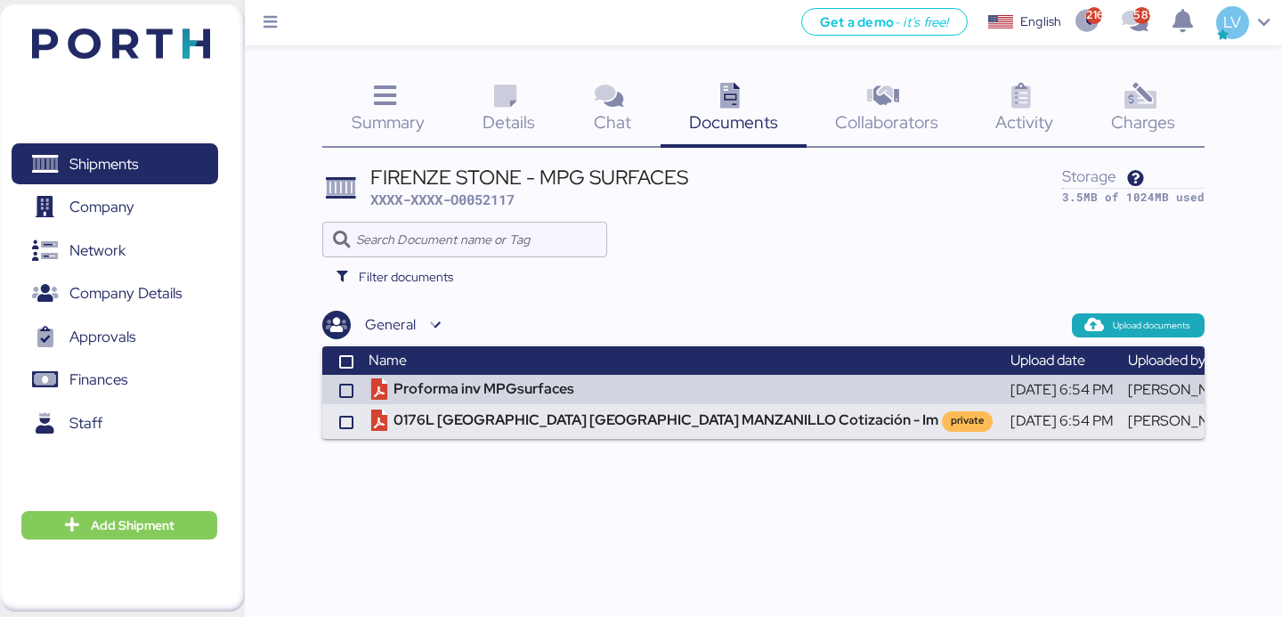
click at [1204, 114] on div "Charges 0" at bounding box center [1144, 111] width 122 height 74
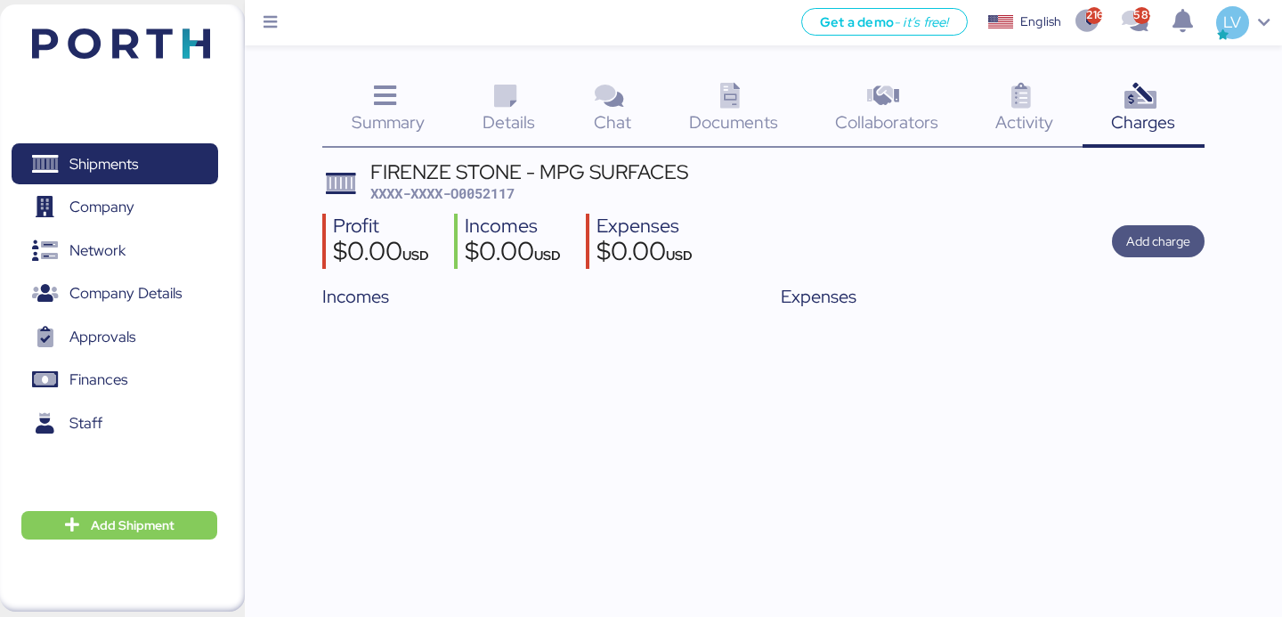
click at [1131, 256] on span "Add charge" at bounding box center [1158, 241] width 93 height 32
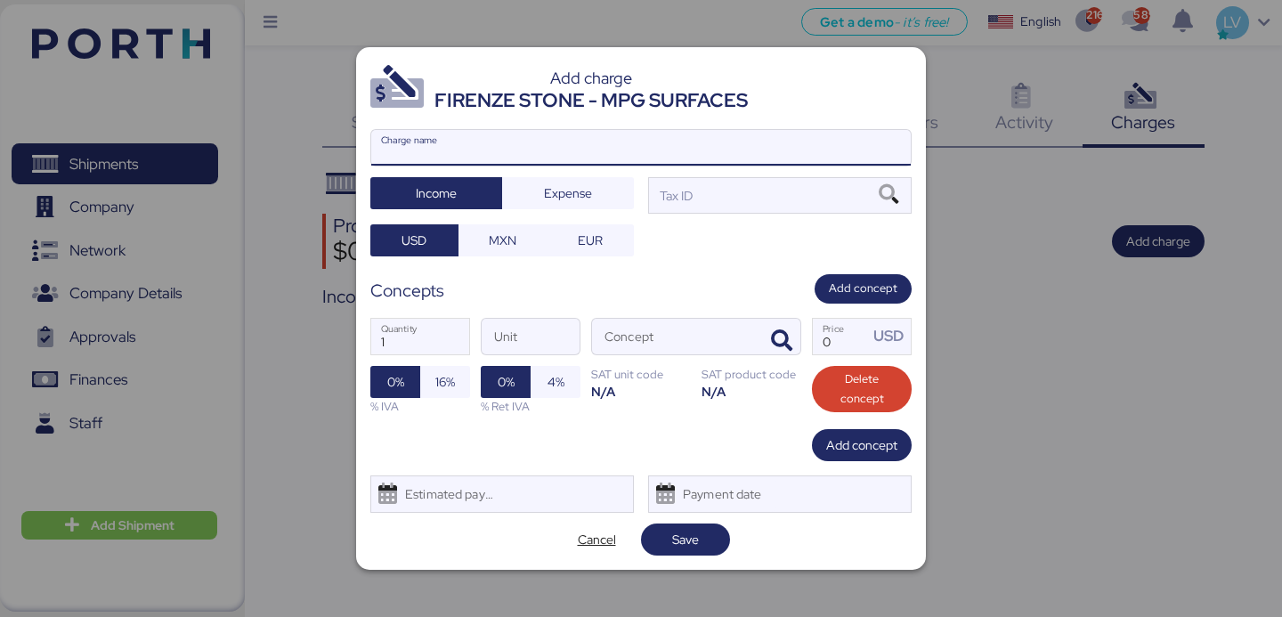
click at [726, 146] on input "Charge name" at bounding box center [641, 148] width 540 height 36
click at [512, 155] on input "COTIZACION 0176L AL 15 DE SEP" at bounding box center [641, 148] width 540 height 36
type input "COTIZACION 0176L AL ETD 15 DE SEP"
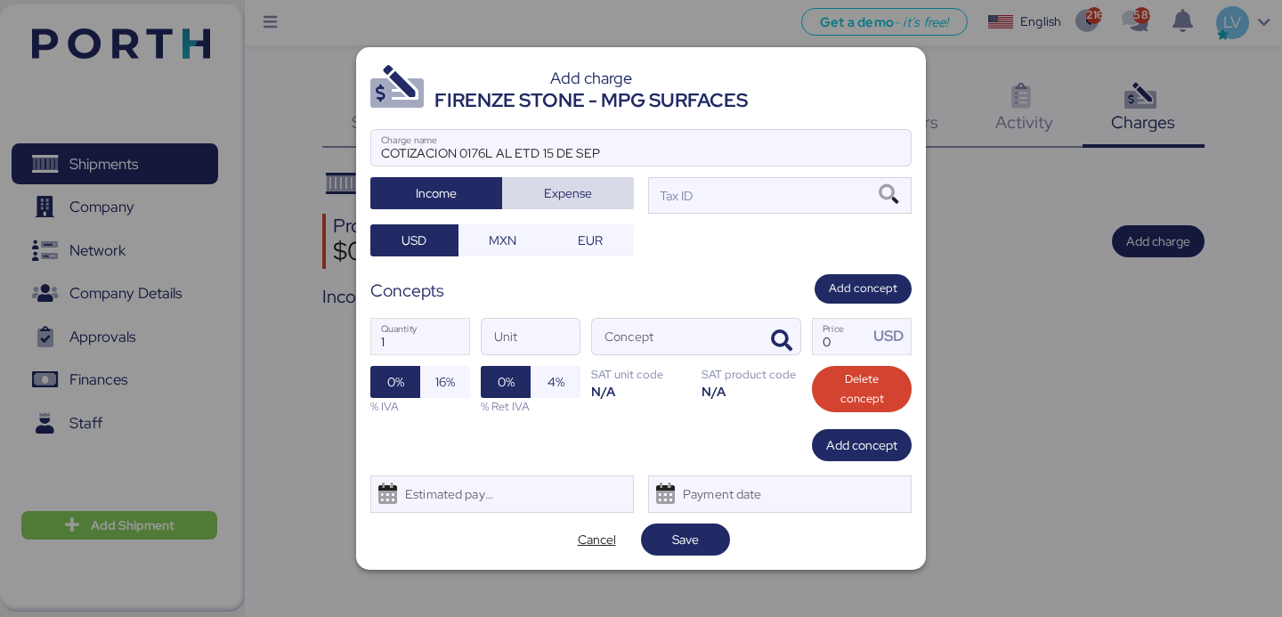
click at [591, 183] on span "Expense" at bounding box center [568, 193] width 48 height 21
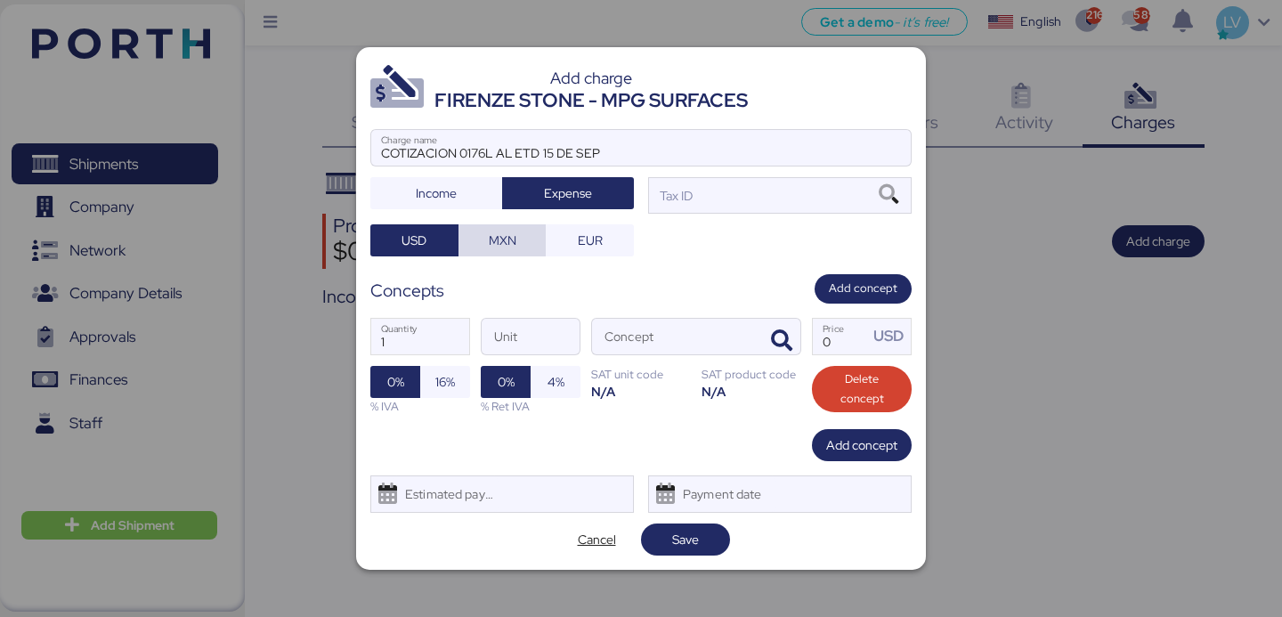
click at [503, 233] on span "MXN" at bounding box center [503, 240] width 28 height 21
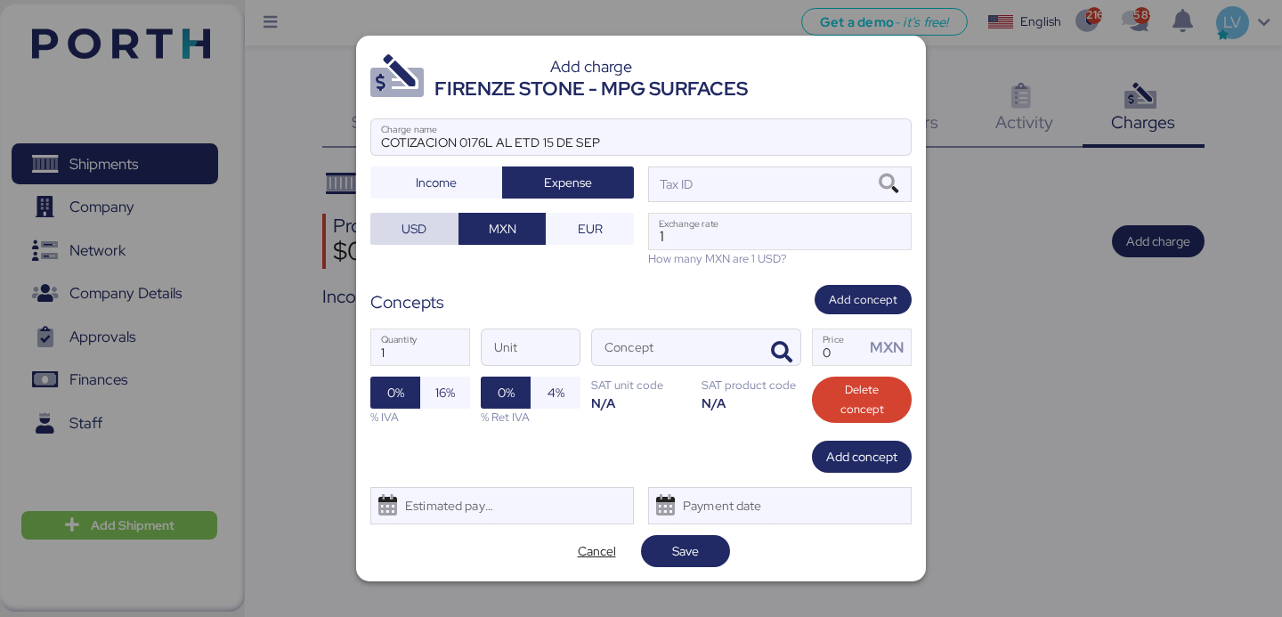
click at [442, 229] on span "USD" at bounding box center [415, 228] width 60 height 25
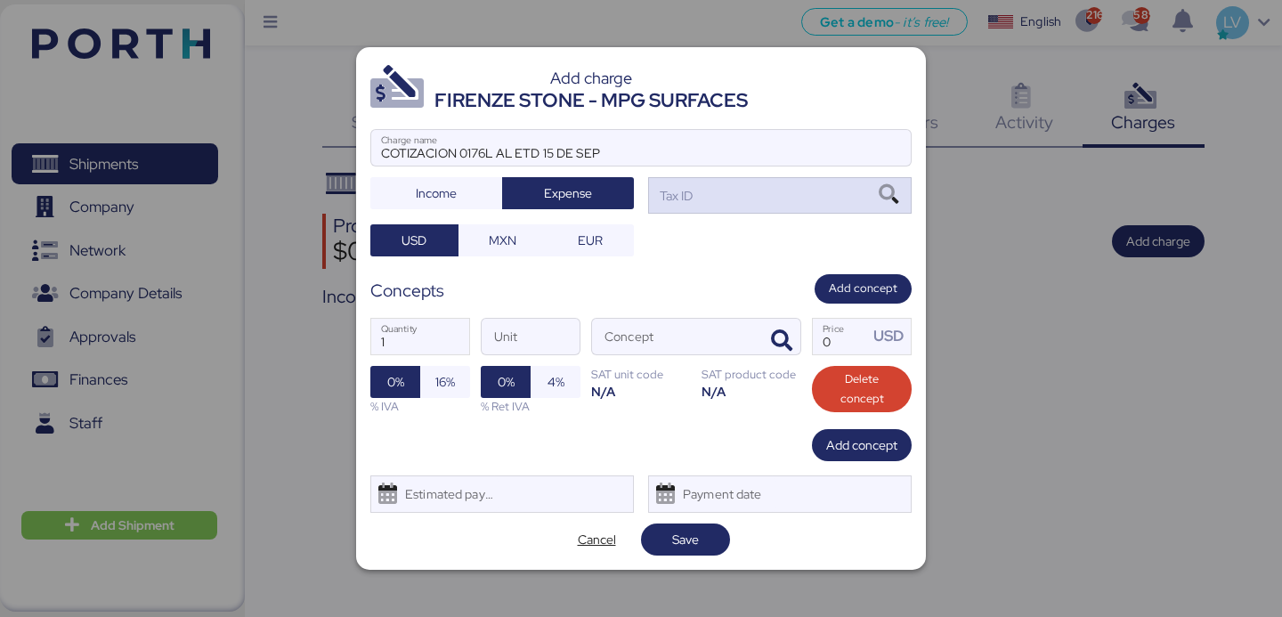
click at [805, 193] on div "Tax ID" at bounding box center [780, 195] width 264 height 36
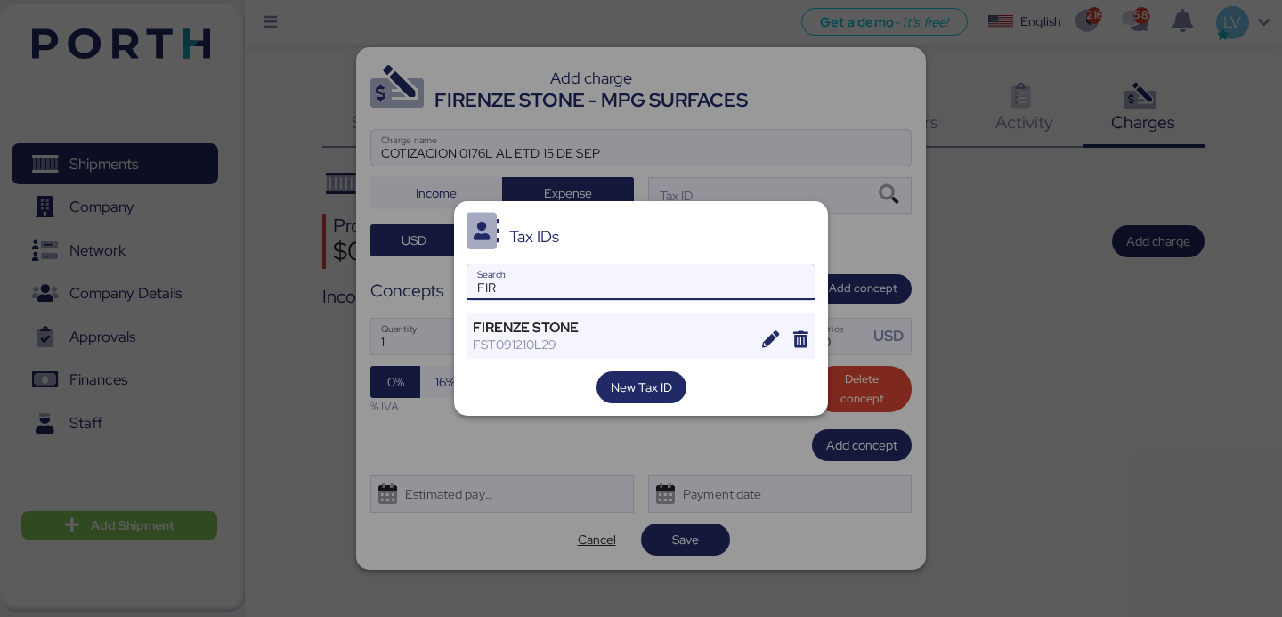
type input "FIR"
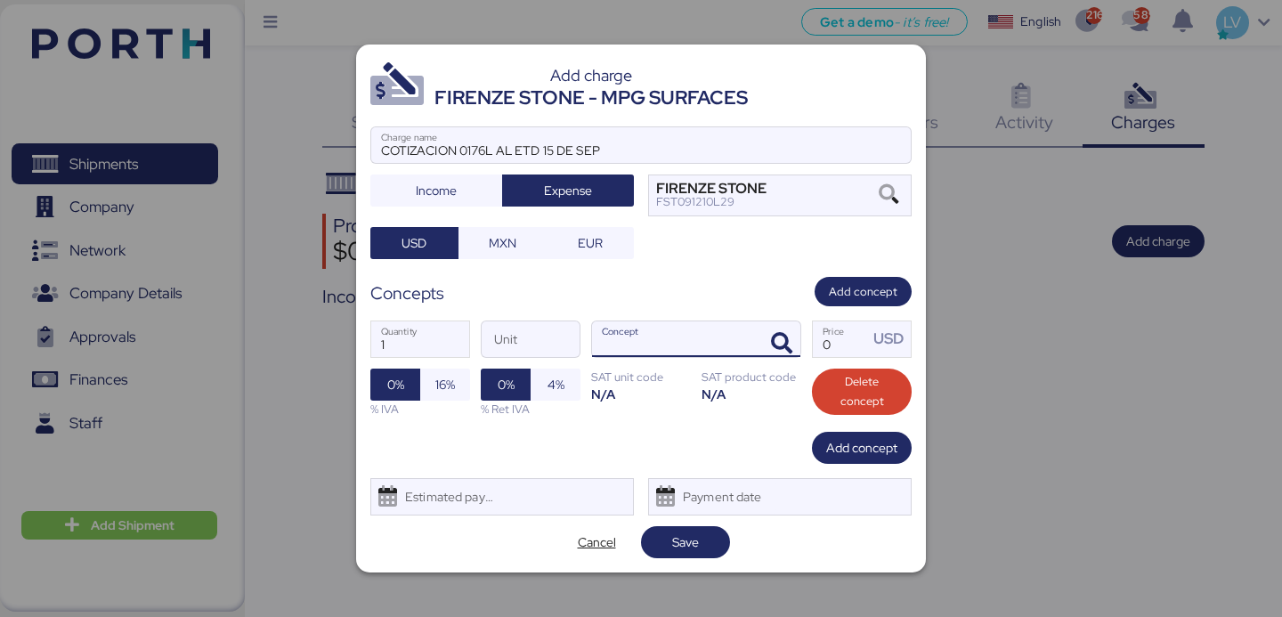
click at [730, 338] on input "Concept" at bounding box center [675, 340] width 166 height 36
click at [788, 339] on icon "button" at bounding box center [781, 343] width 21 height 21
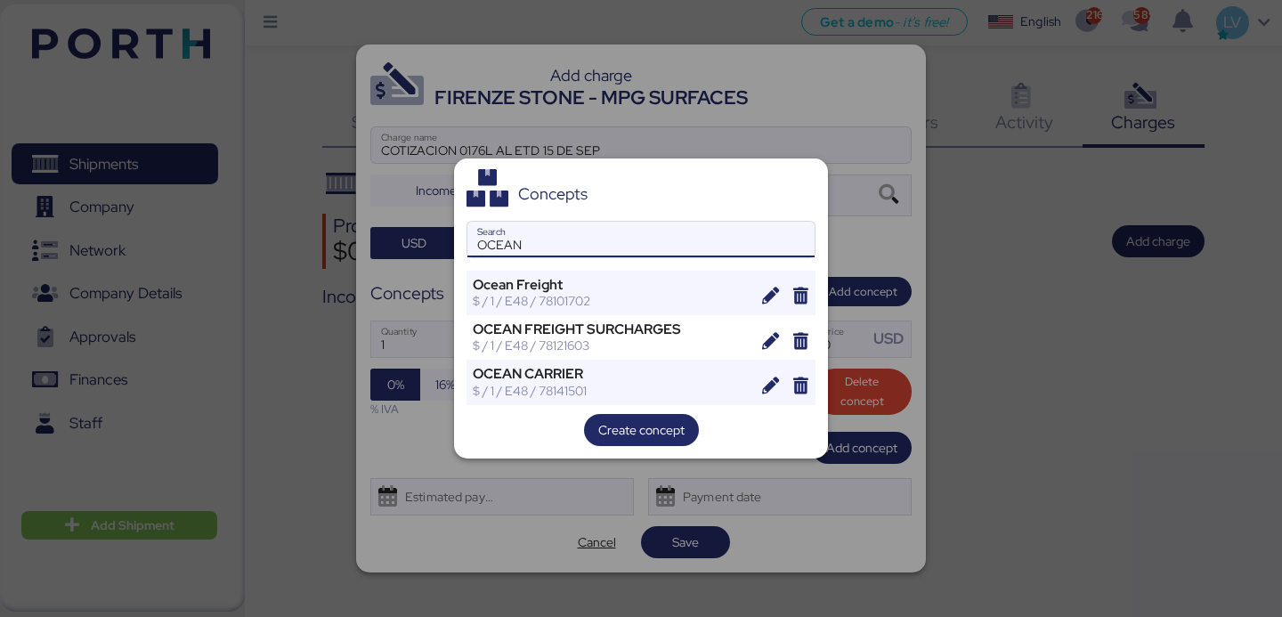
type input "OCEAN"
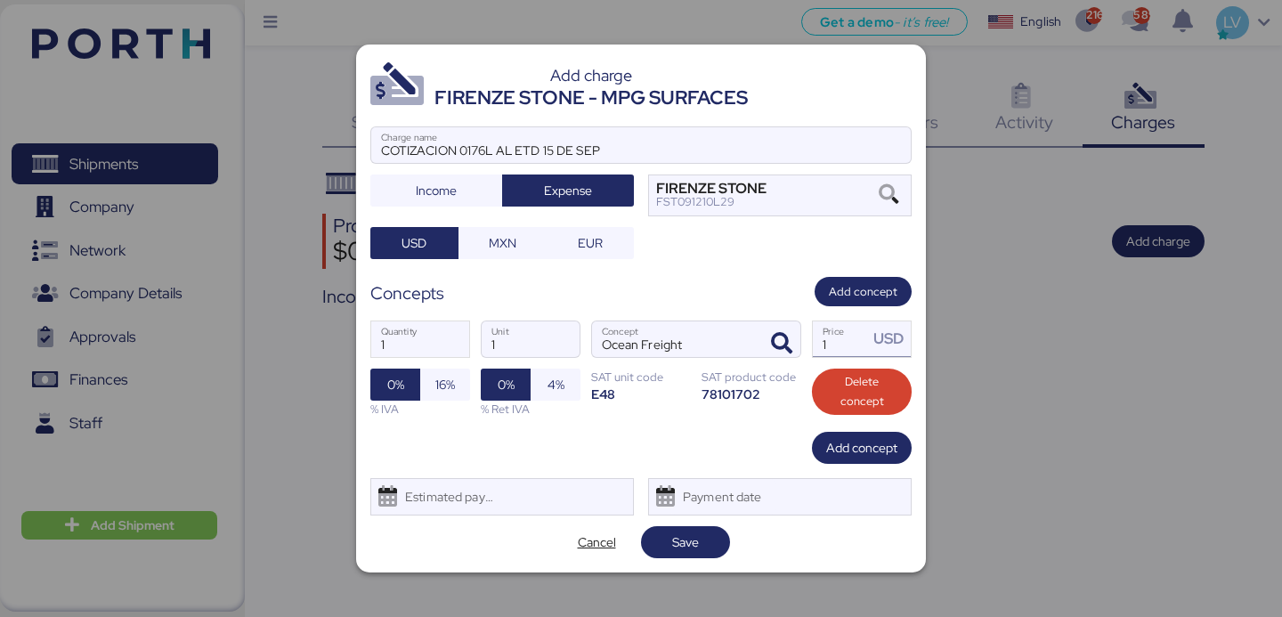
click at [834, 352] on input "1" at bounding box center [840, 340] width 55 height 36
type input "2850"
click at [894, 452] on span "Add concept" at bounding box center [861, 447] width 71 height 21
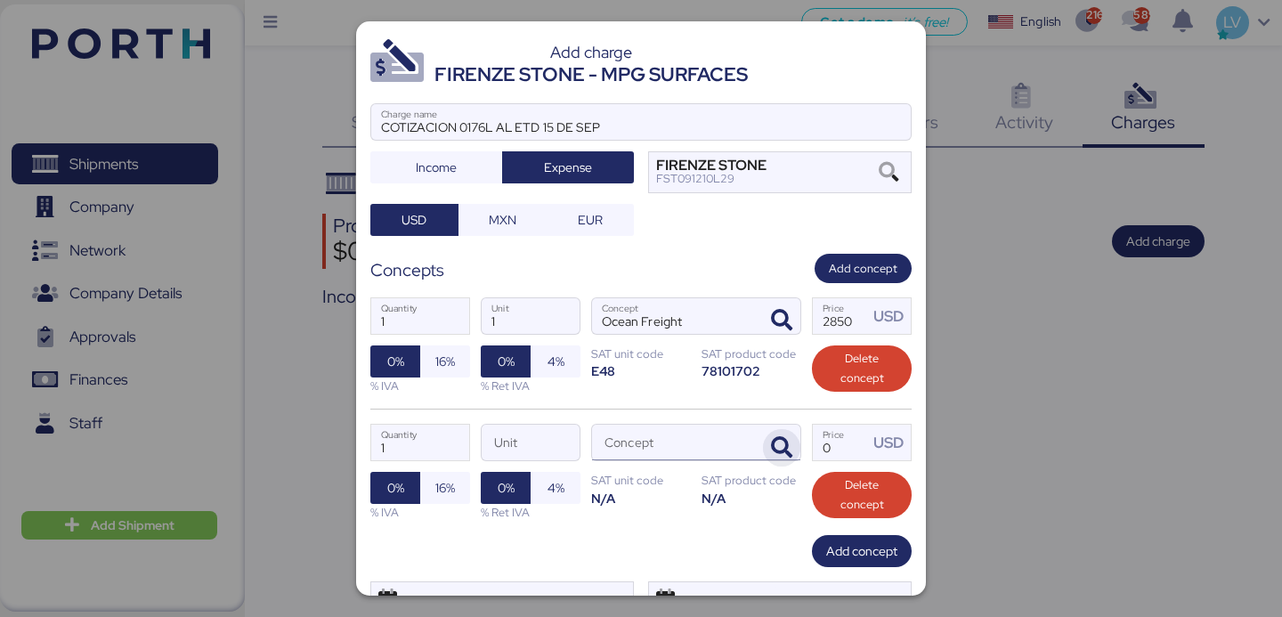
click at [783, 447] on icon "button" at bounding box center [781, 447] width 21 height 21
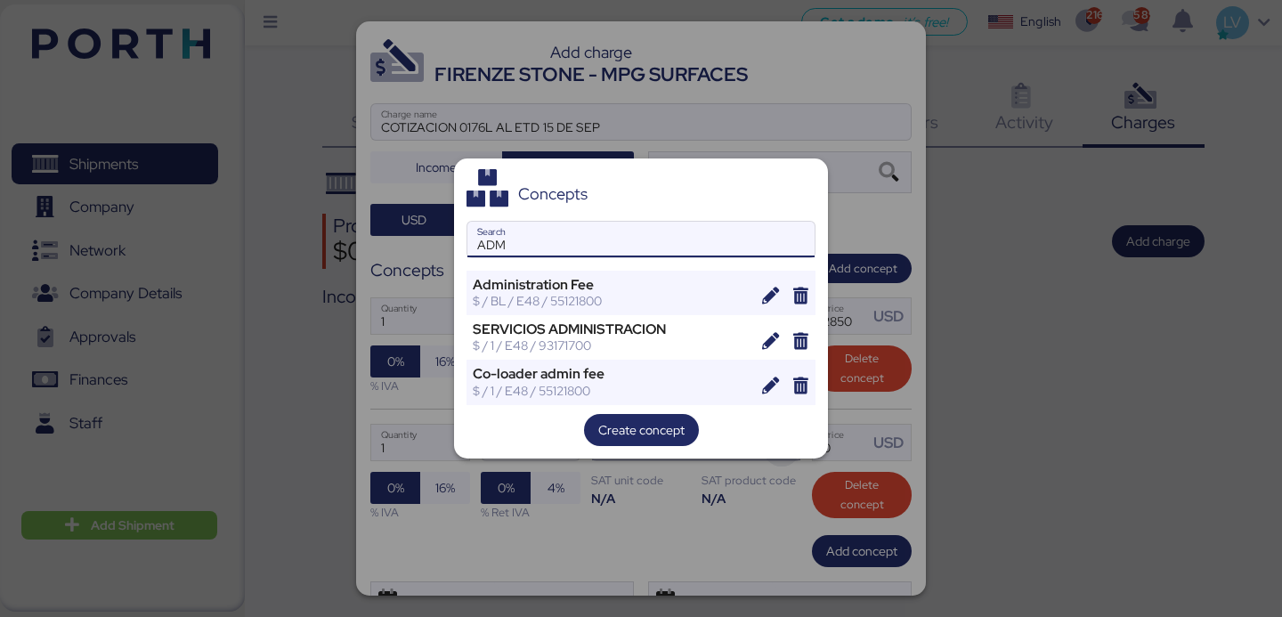
type input "ADM"
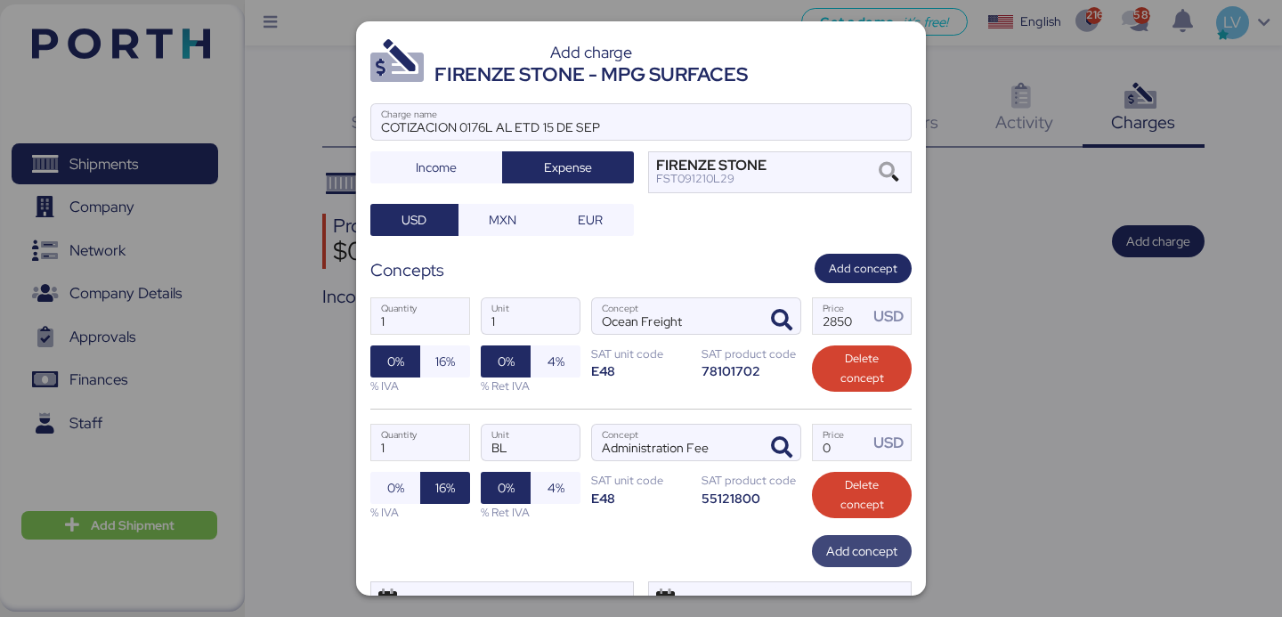
click at [854, 542] on span "Add concept" at bounding box center [861, 551] width 71 height 21
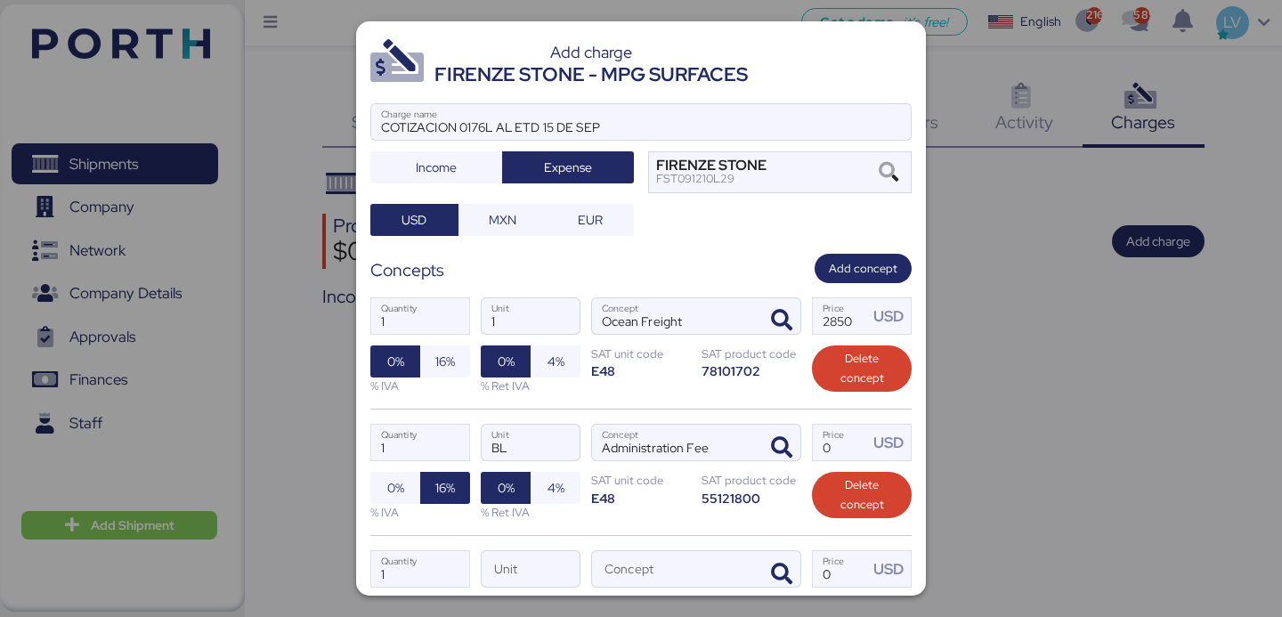
scroll to position [166, 0]
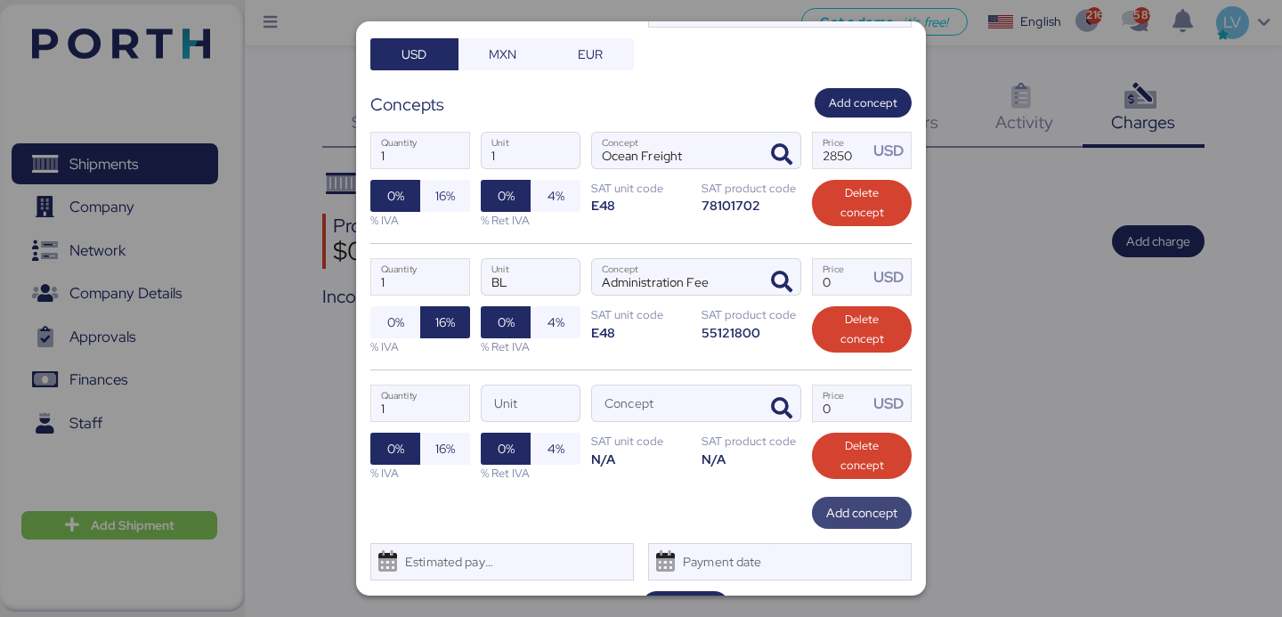
click at [831, 506] on span "Add concept" at bounding box center [861, 512] width 71 height 21
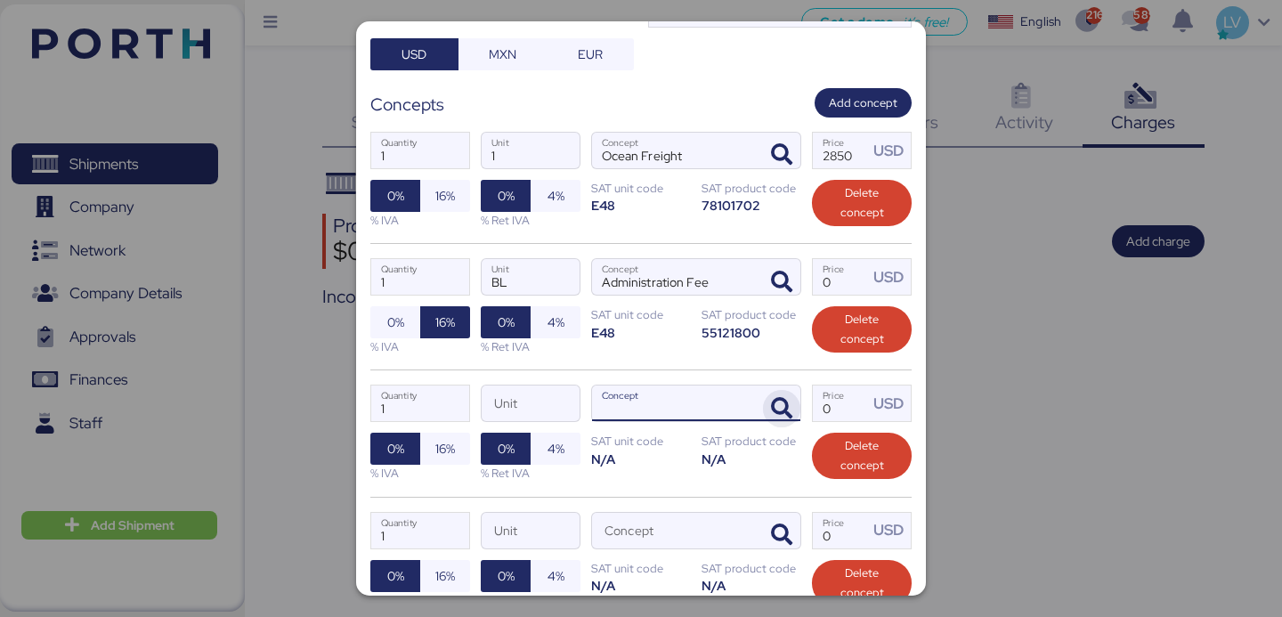
click at [776, 425] on span "button" at bounding box center [781, 408] width 37 height 37
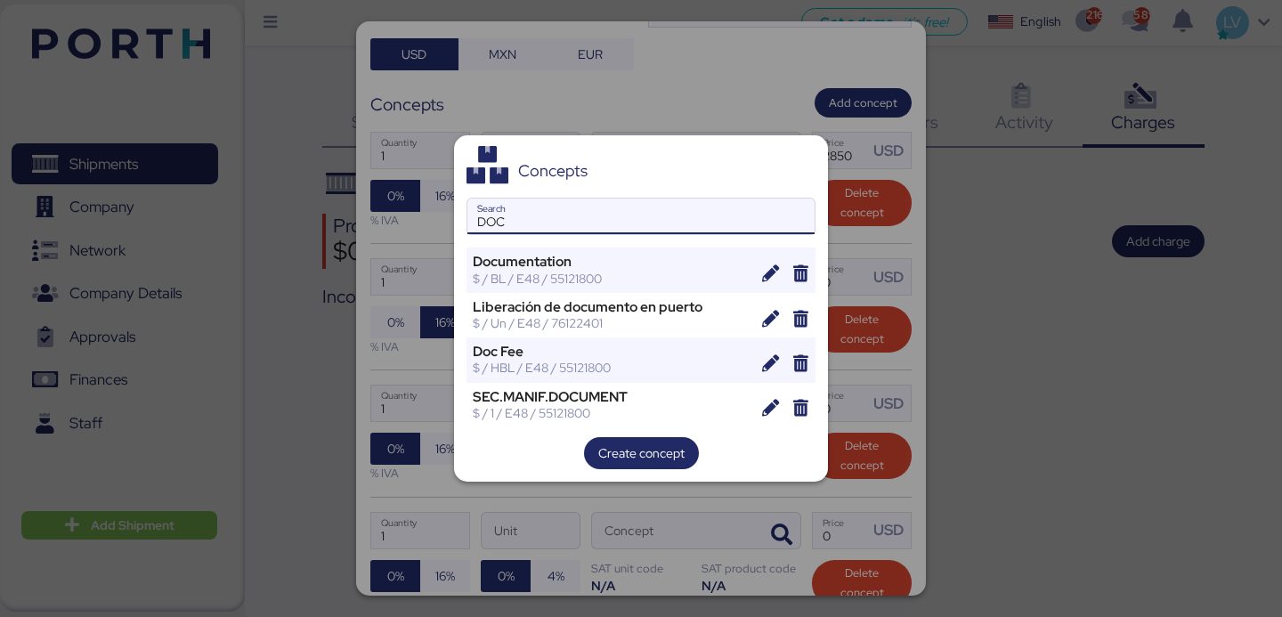
type input "DOC"
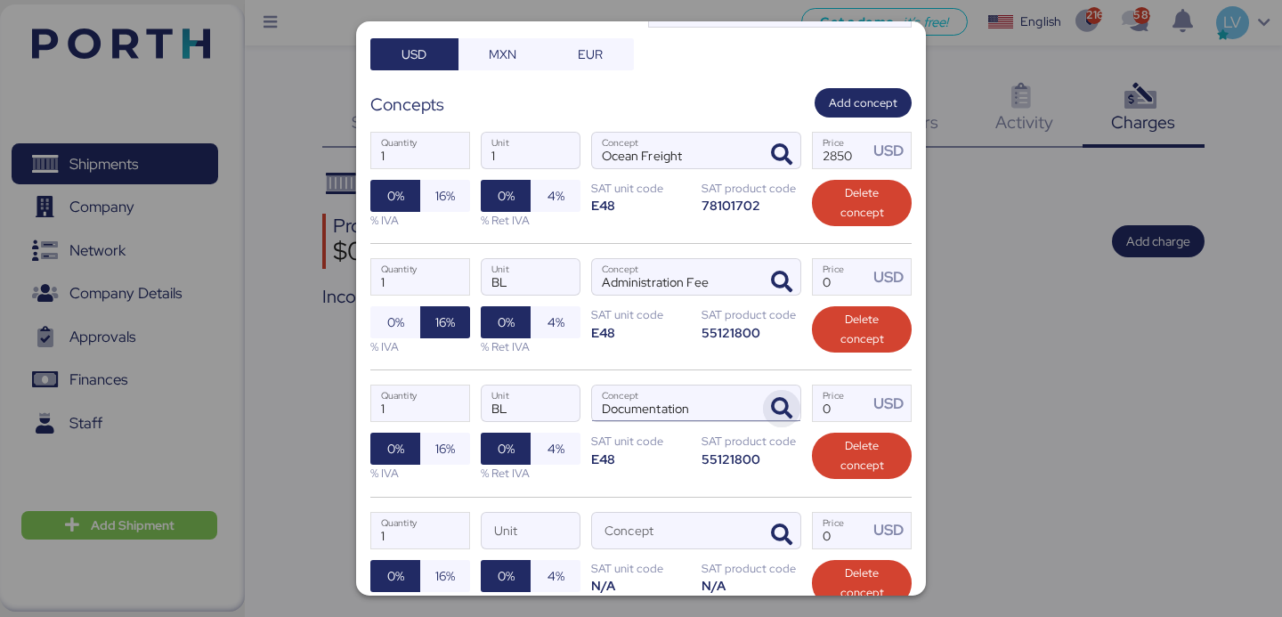
click at [768, 409] on span "button" at bounding box center [781, 408] width 37 height 37
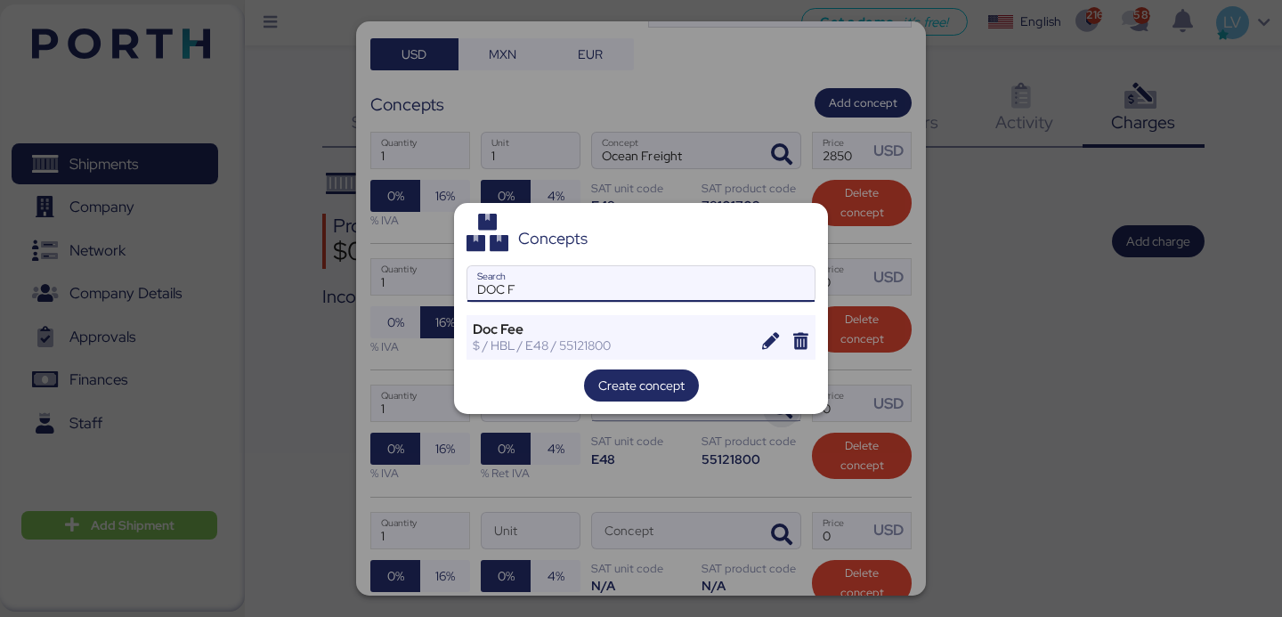
type input "DOC F"
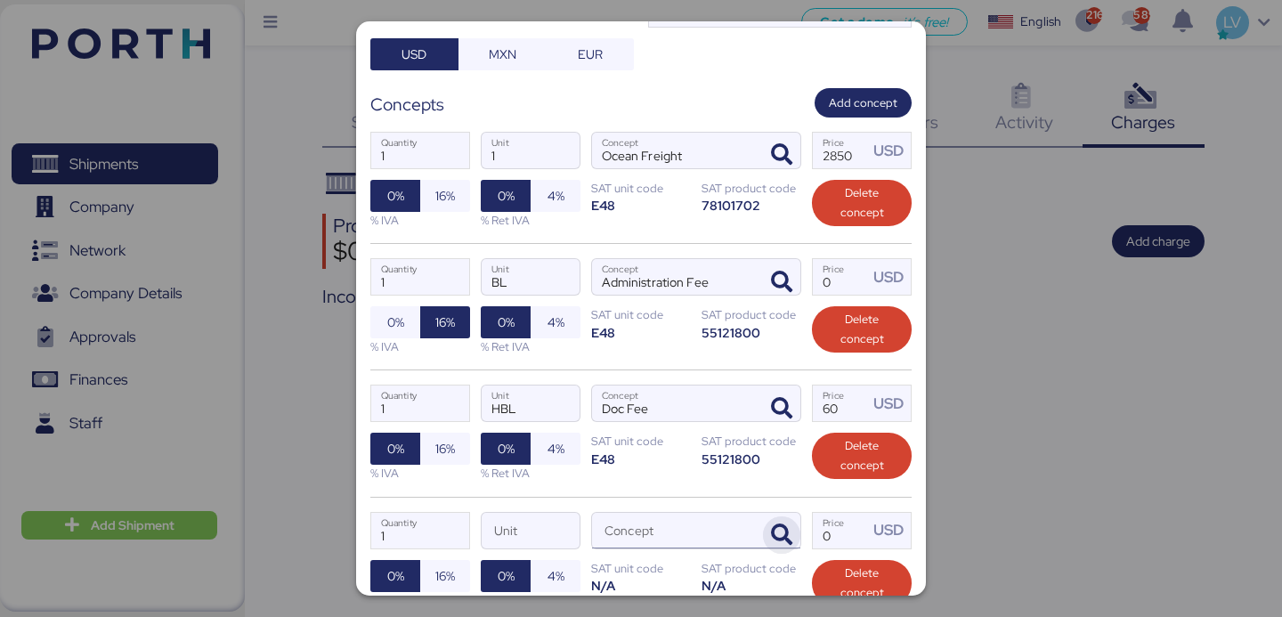
click at [787, 533] on icon "button" at bounding box center [781, 535] width 21 height 21
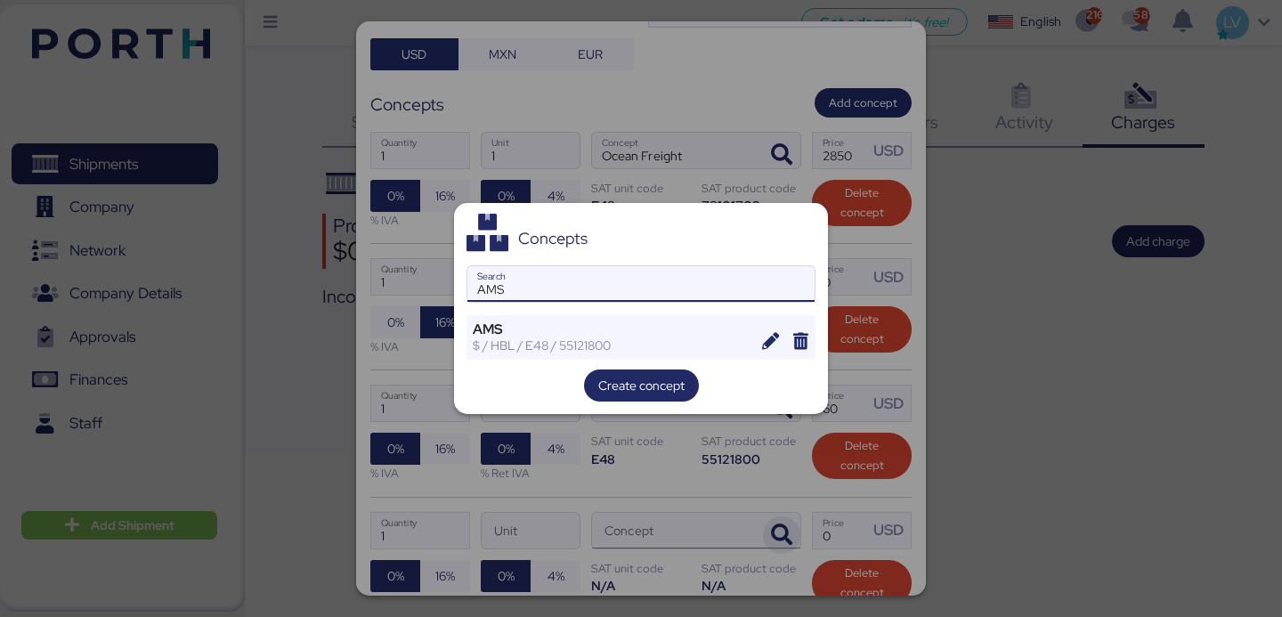
type input "AMS"
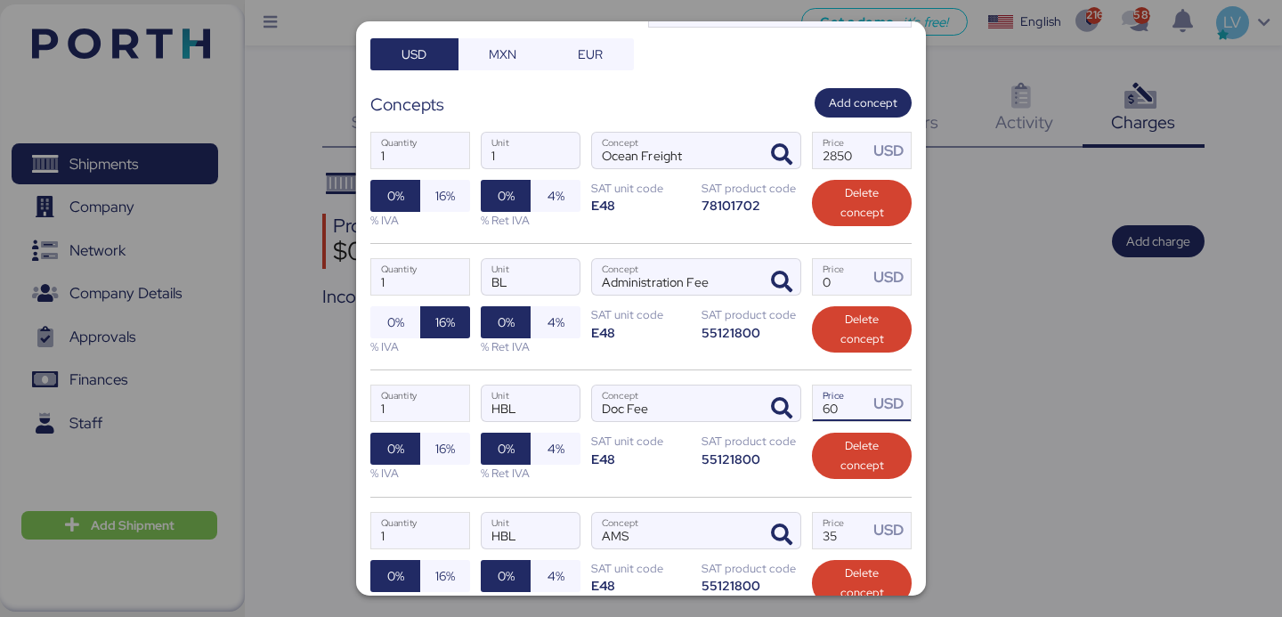
click at [853, 402] on input "60" at bounding box center [840, 404] width 55 height 36
type input "50"
click at [841, 286] on input "0" at bounding box center [840, 277] width 55 height 36
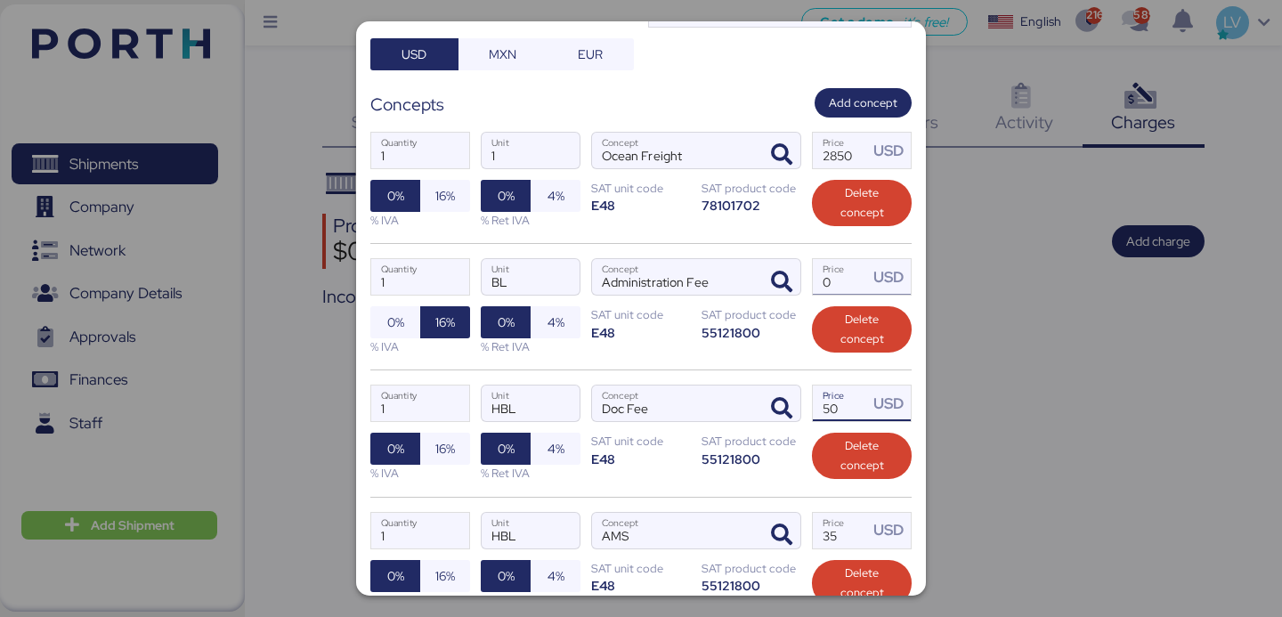
click at [841, 286] on input "0" at bounding box center [840, 277] width 55 height 36
type input "50"
click at [852, 527] on input "35" at bounding box center [840, 531] width 55 height 36
type input "2"
type input "35"
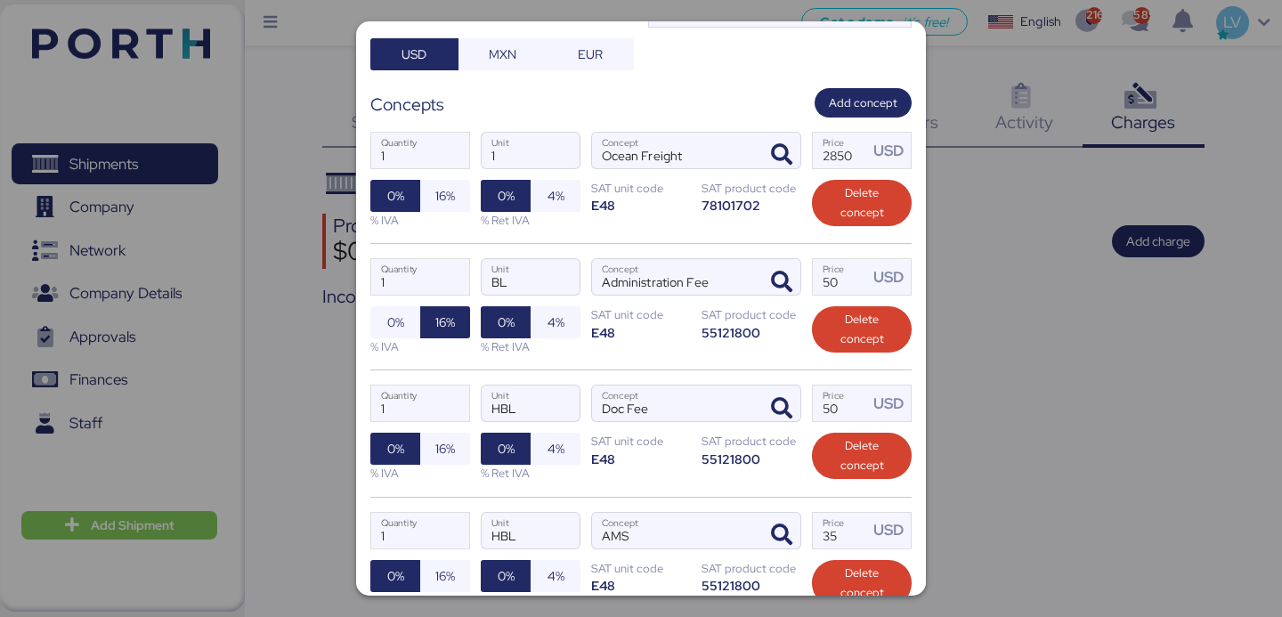
click at [664, 447] on div "SAT unit code" at bounding box center [641, 441] width 100 height 17
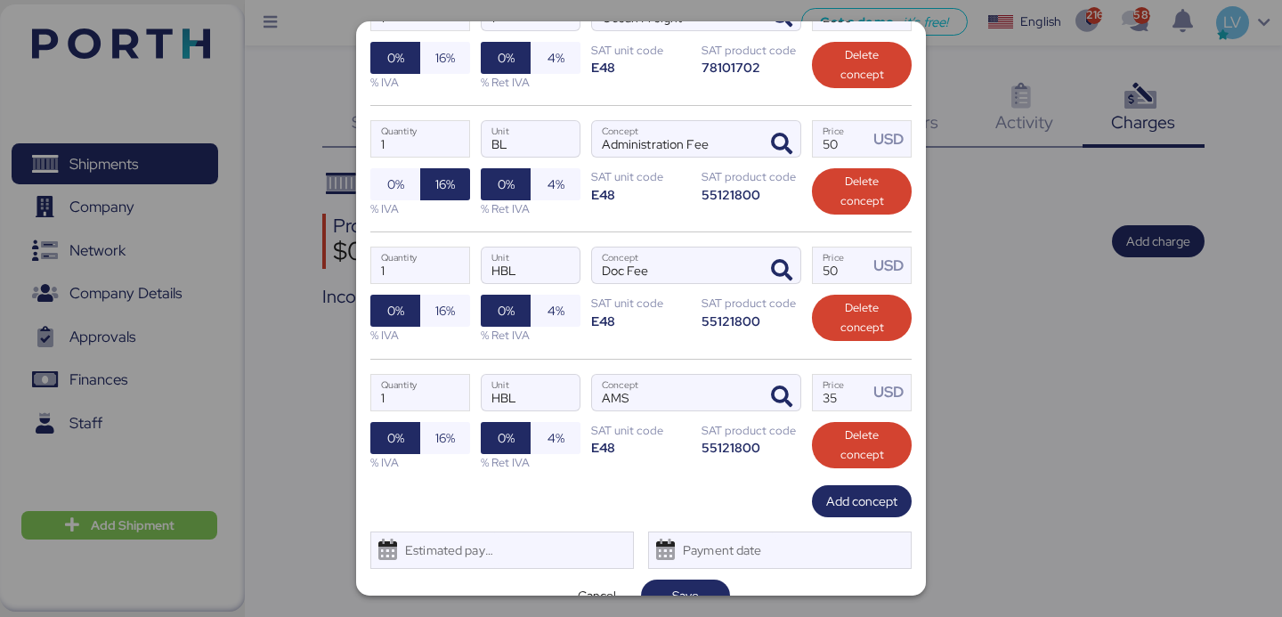
scroll to position [319, 0]
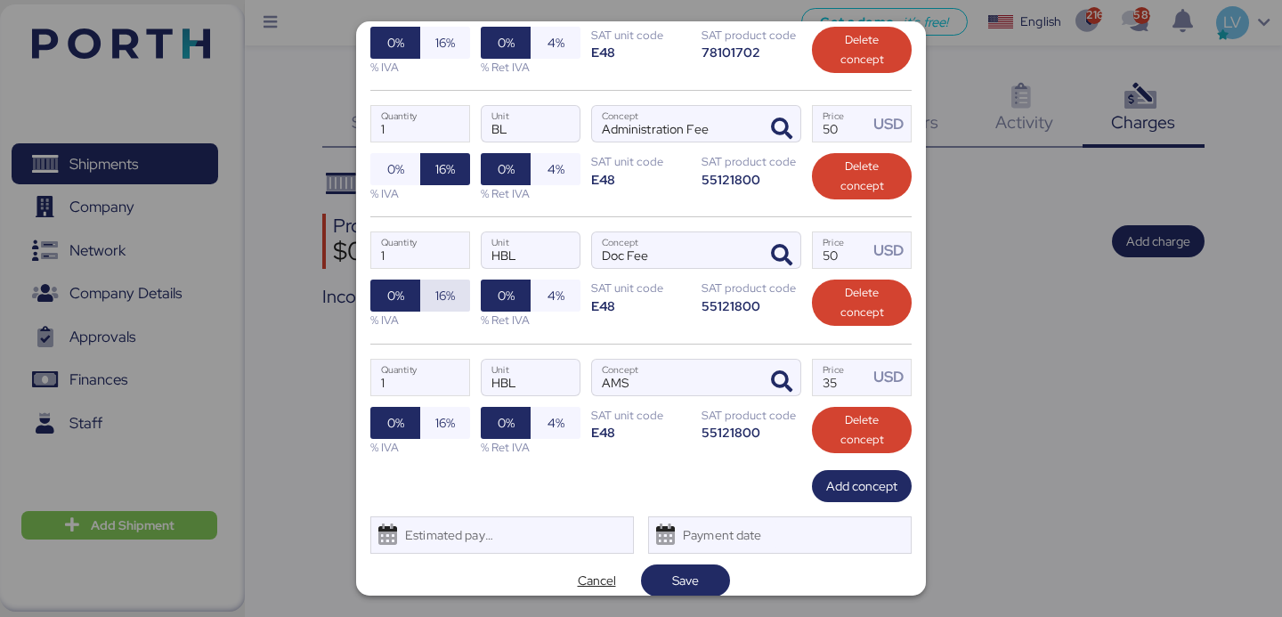
click at [424, 289] on span "16%" at bounding box center [445, 296] width 50 height 32
click at [435, 426] on span "16%" at bounding box center [445, 423] width 21 height 25
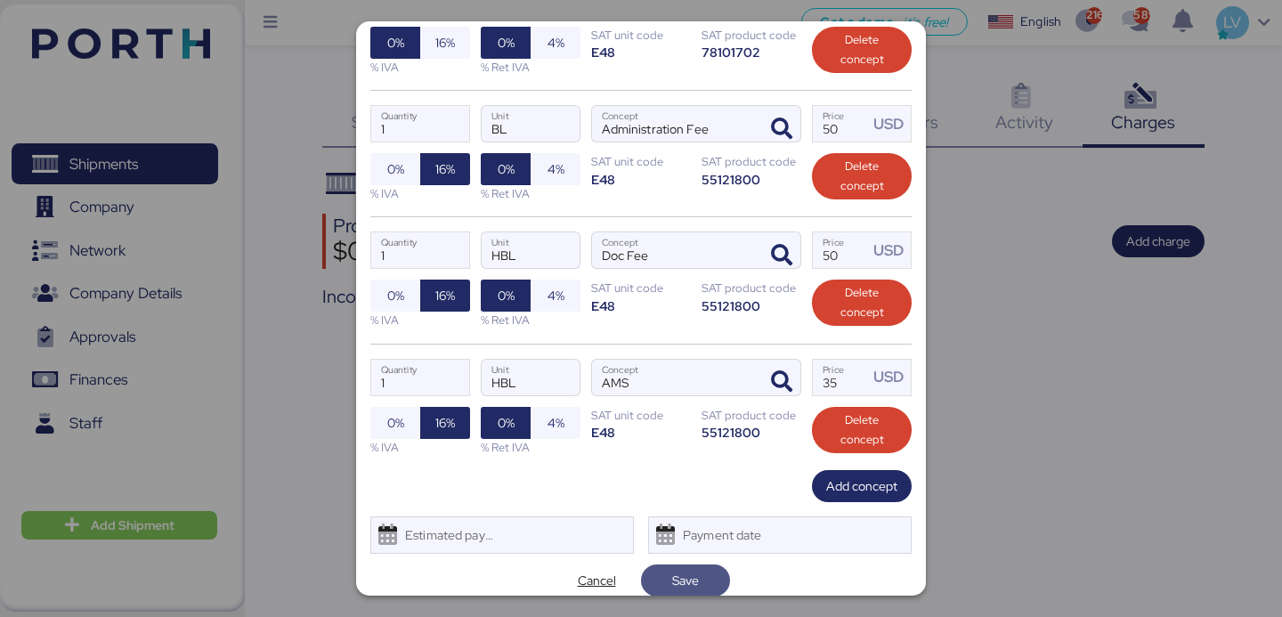
click at [682, 579] on span "Save" at bounding box center [685, 580] width 27 height 21
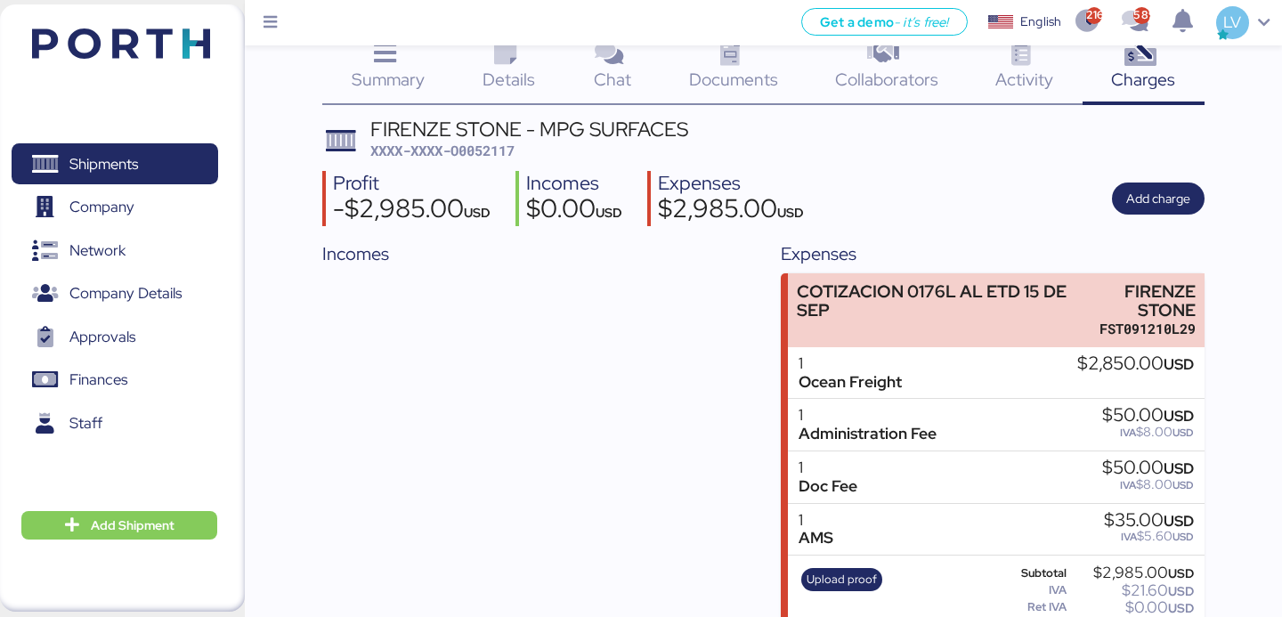
scroll to position [52, 0]
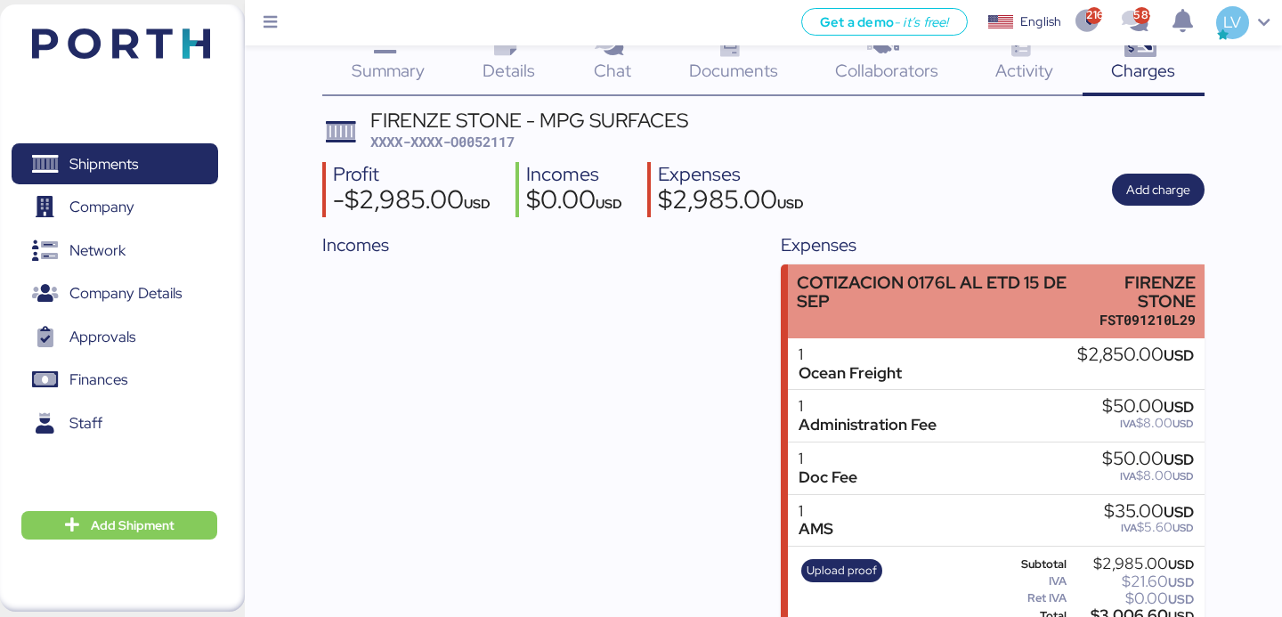
click at [921, 288] on div "COTIZACION 0176L AL ETD 15 DE SEP" at bounding box center [933, 291] width 273 height 37
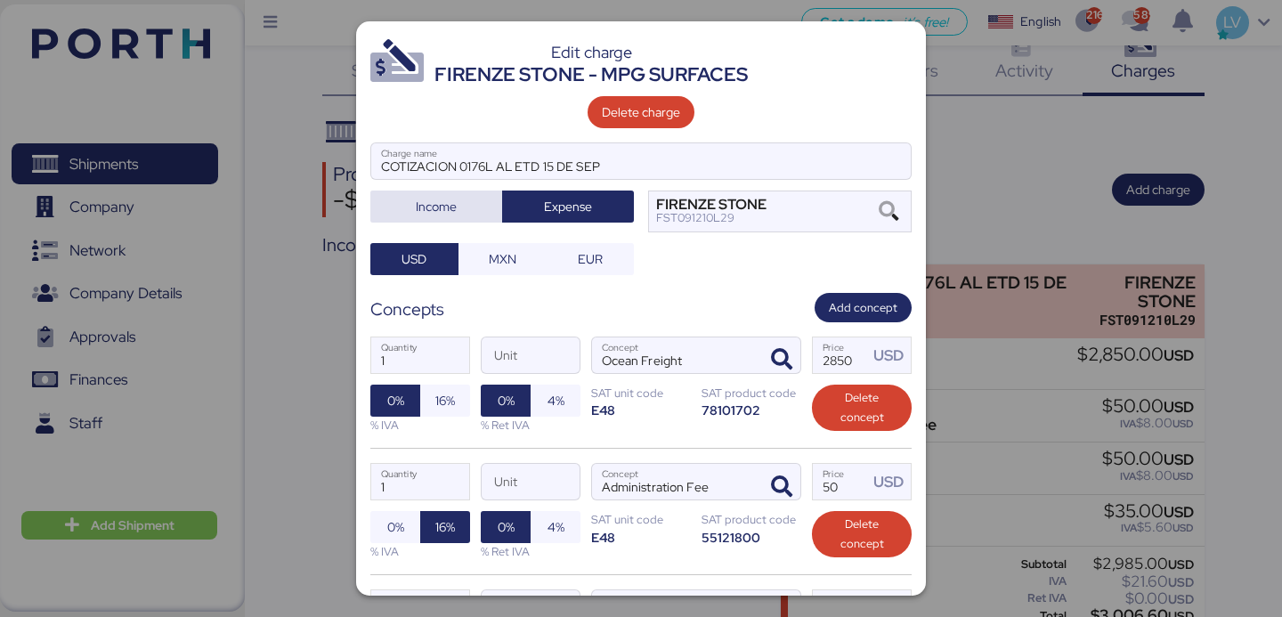
click at [448, 216] on span "Income" at bounding box center [436, 206] width 41 height 21
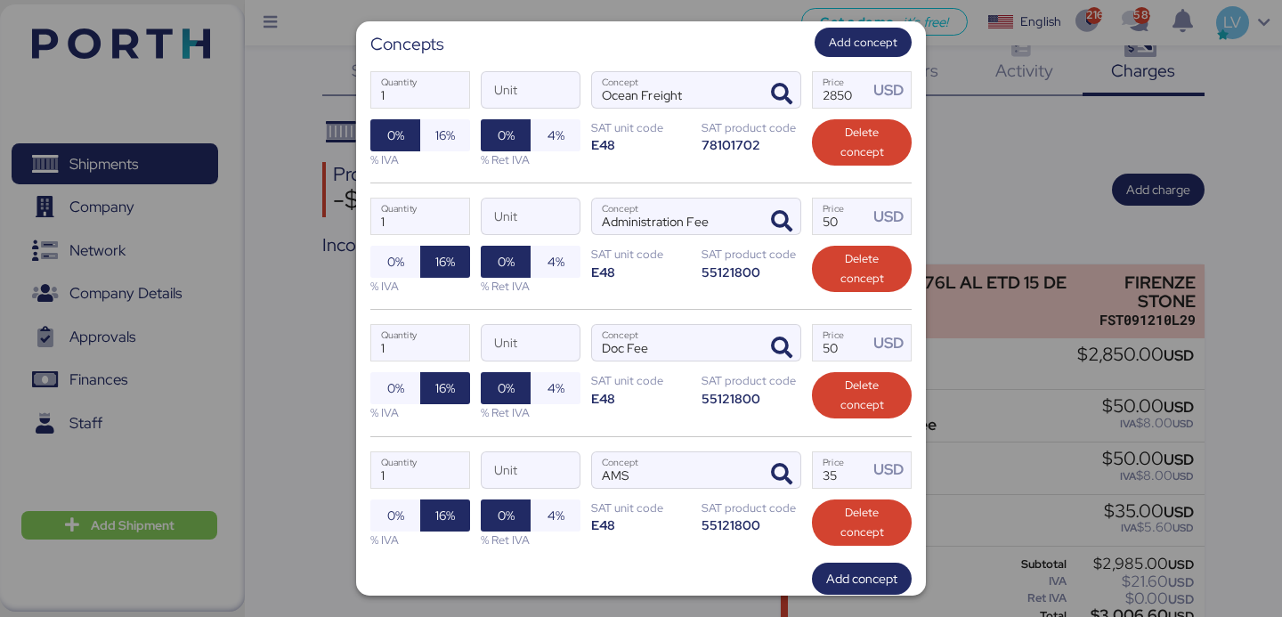
scroll to position [373, 0]
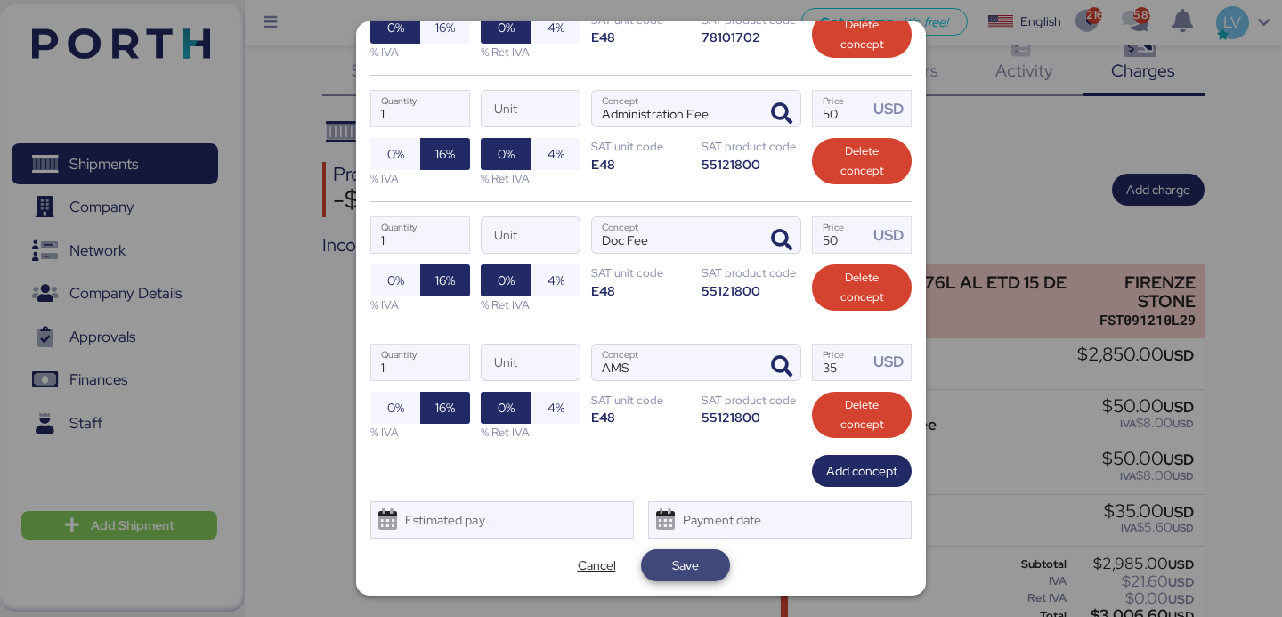
click at [702, 574] on span "Save" at bounding box center [685, 565] width 61 height 25
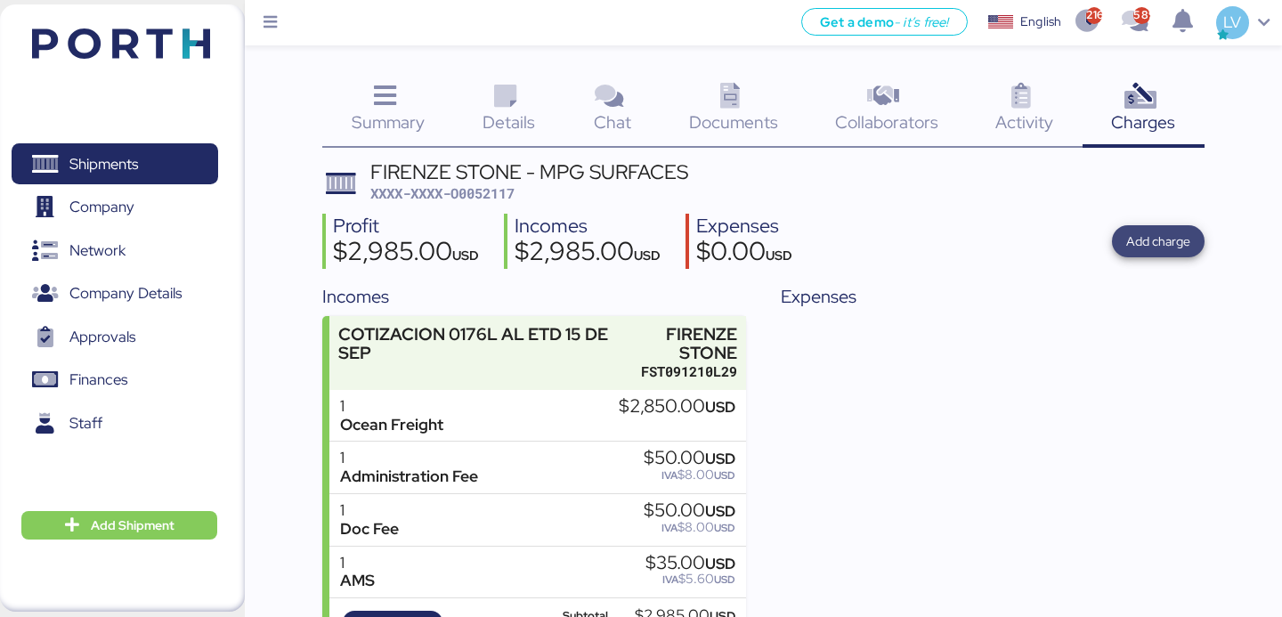
click at [1140, 229] on span "Add charge" at bounding box center [1159, 241] width 64 height 25
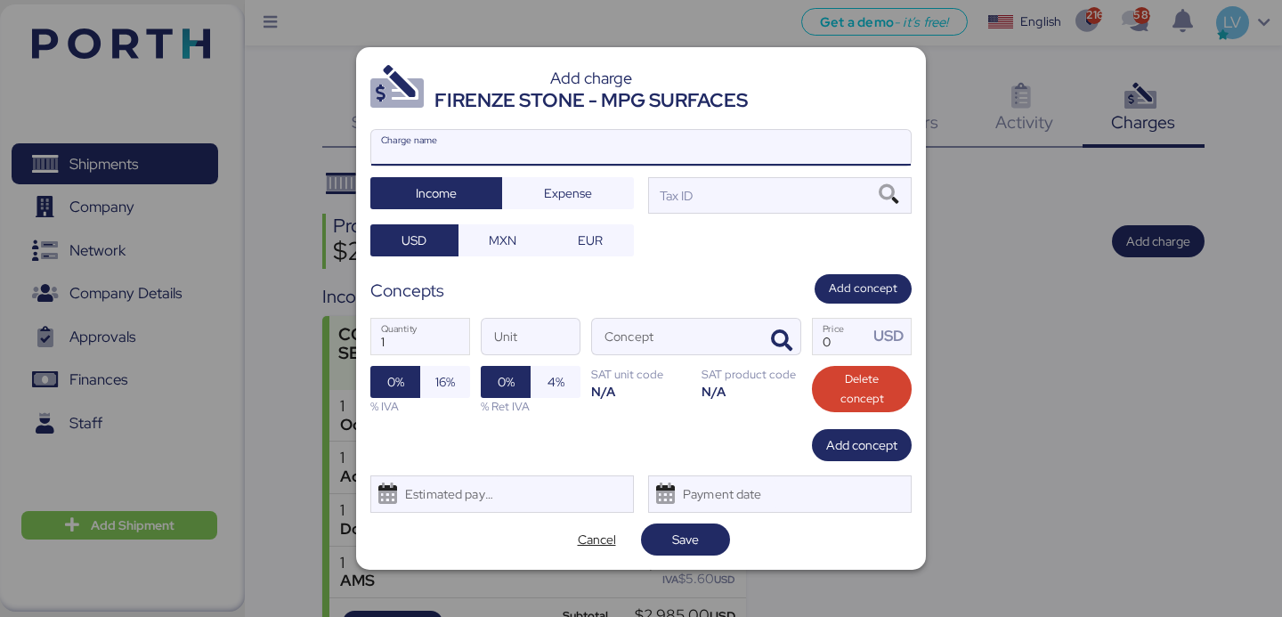
click at [742, 146] on input "Charge name" at bounding box center [641, 148] width 540 height 36
type input "A"
type input "c"
type input "CA"
click at [592, 545] on span "Cancel" at bounding box center [597, 539] width 38 height 21
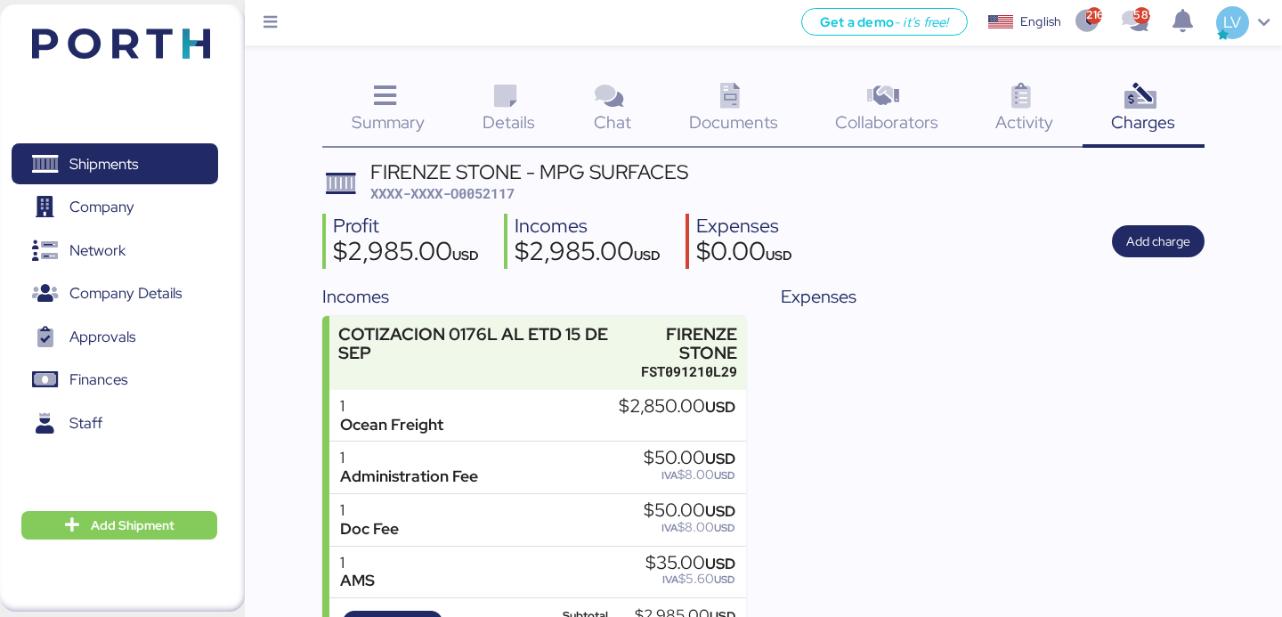
click at [503, 203] on div "FIRENZE STONE - MPG SURFACES XXXX-XXXX-O0052117 Profit $2,985.00 USD Incomes $2…" at bounding box center [763, 424] width 882 height 524
click at [502, 194] on span "XXXX-XXXX-O0052117" at bounding box center [442, 193] width 144 height 18
click at [450, 109] on div "Summary 0" at bounding box center [387, 111] width 131 height 74
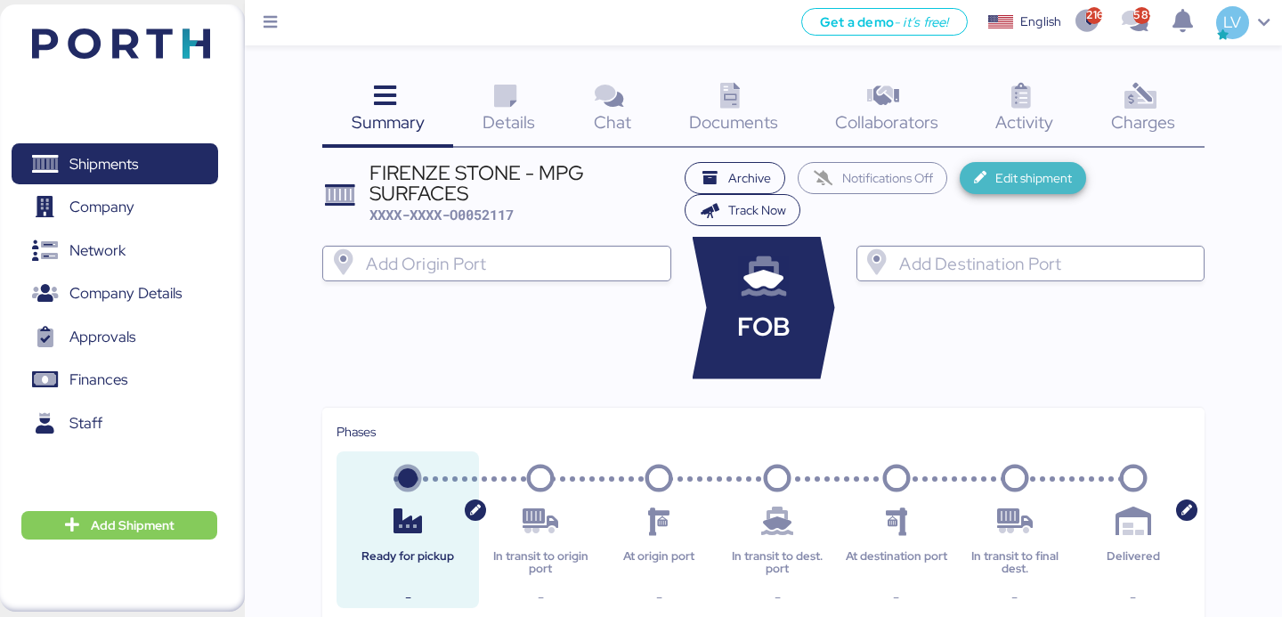
click at [981, 173] on span "Edit shipment" at bounding box center [1023, 178] width 99 height 25
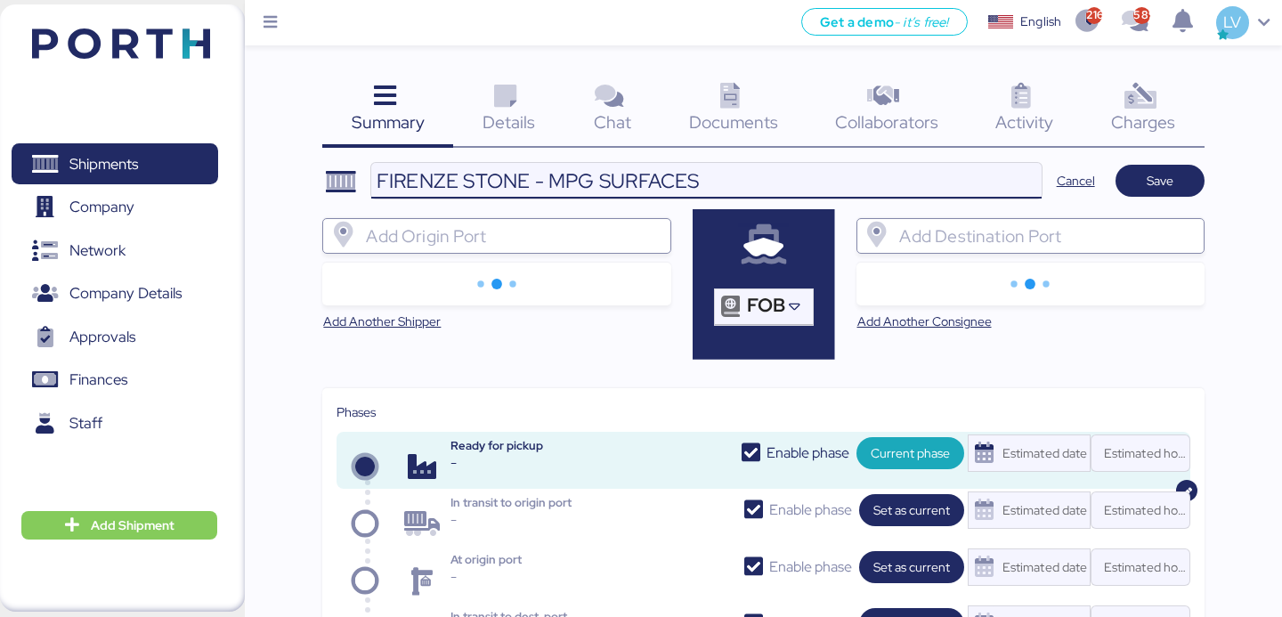
click at [719, 170] on input "FIRENZE STONE - MPG SURFACES" at bounding box center [706, 181] width 671 height 36
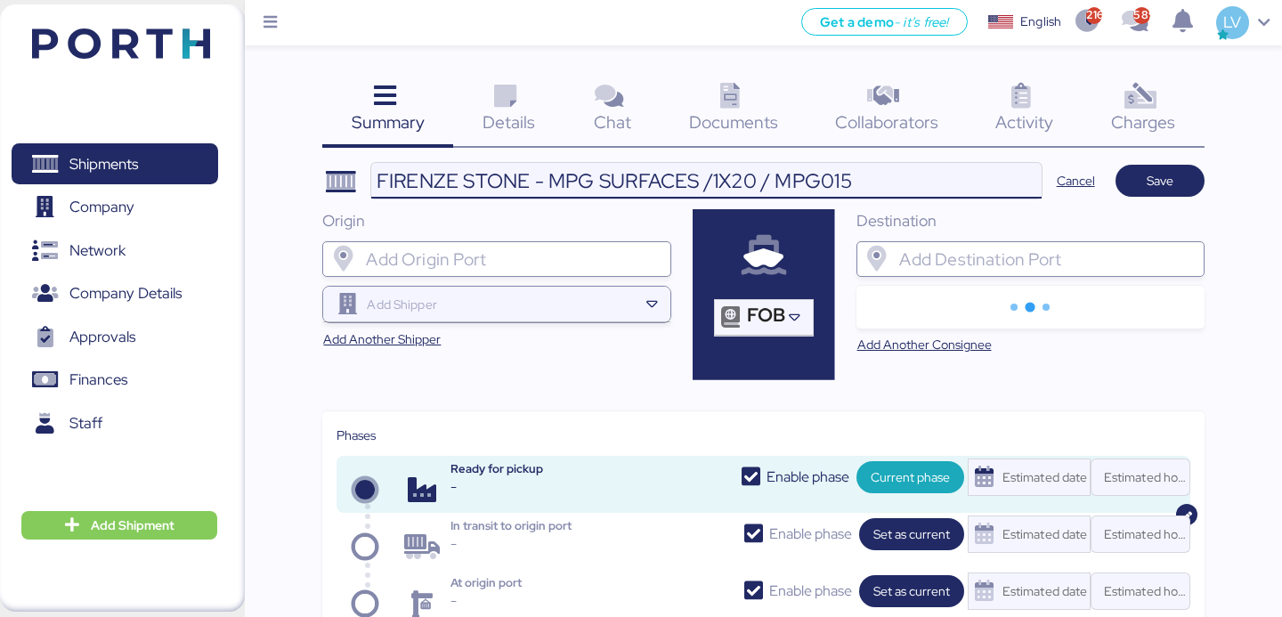
click at [649, 191] on input "FIRENZE STONE - MPG SURFACES /1X20 / MPG015" at bounding box center [706, 181] width 671 height 36
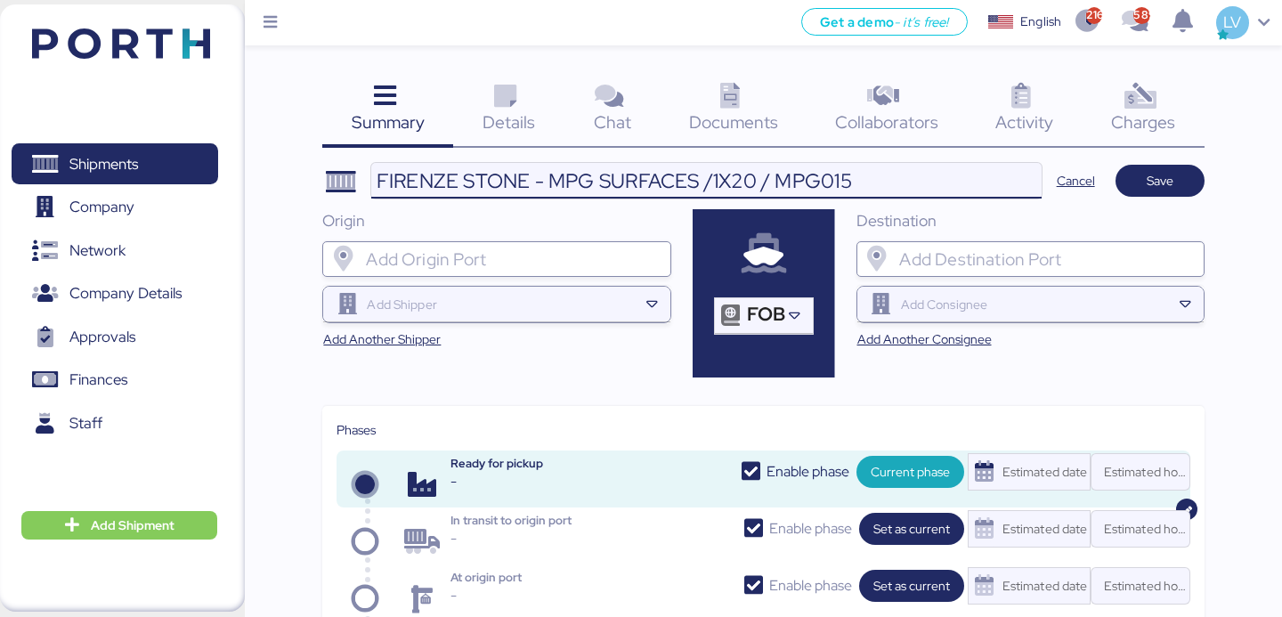
type input "FIRENZE STONE - MPG SURFACES /1X20 / MPG015"
click at [1178, 196] on header "FIRENZE STONE - MPG SURFACES /1X20 / MPG015 Cancel Save" at bounding box center [763, 180] width 882 height 37
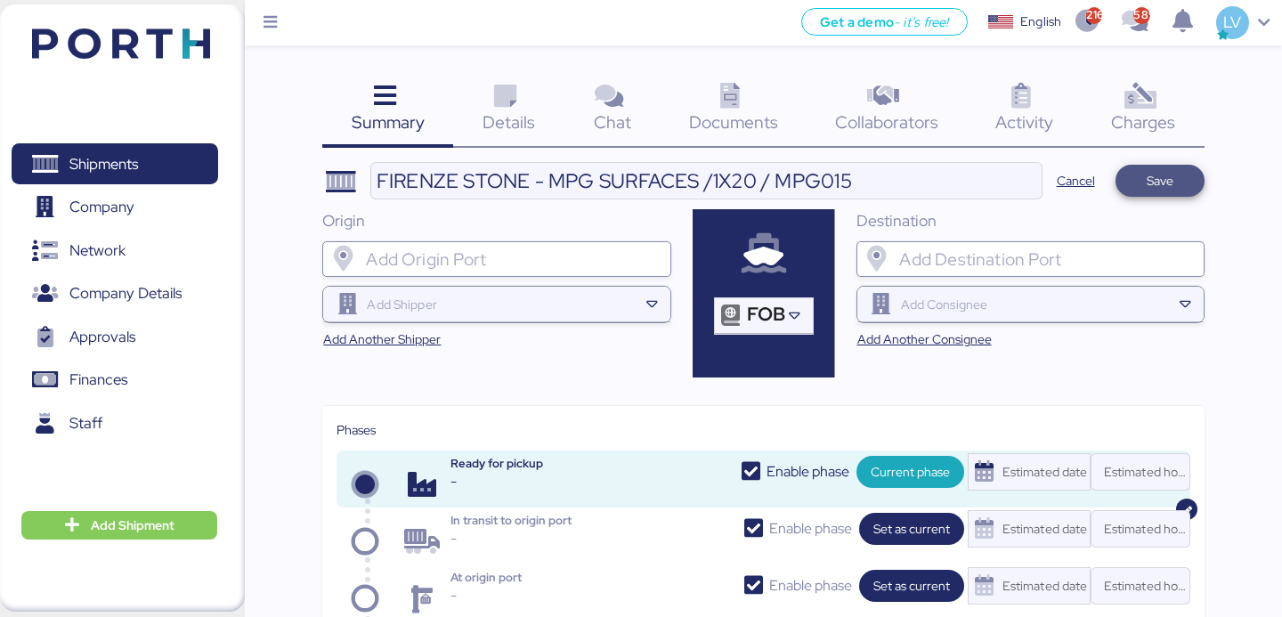
click at [1168, 176] on span "Save" at bounding box center [1160, 180] width 27 height 21
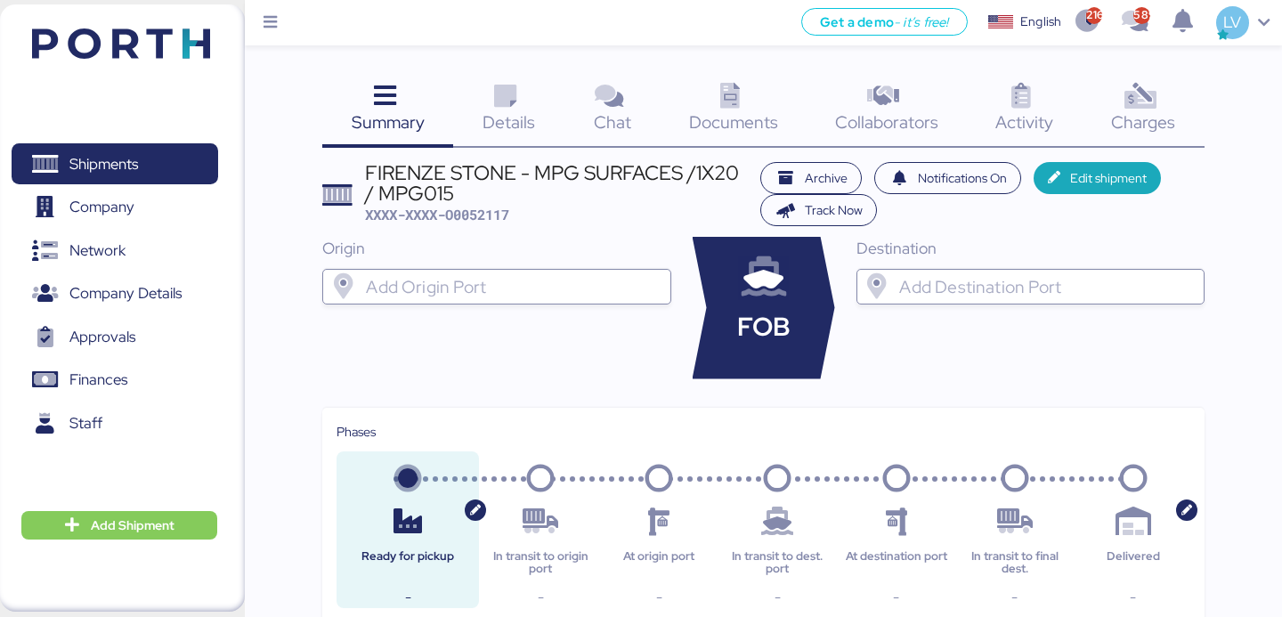
click at [444, 293] on input "search" at bounding box center [512, 286] width 300 height 21
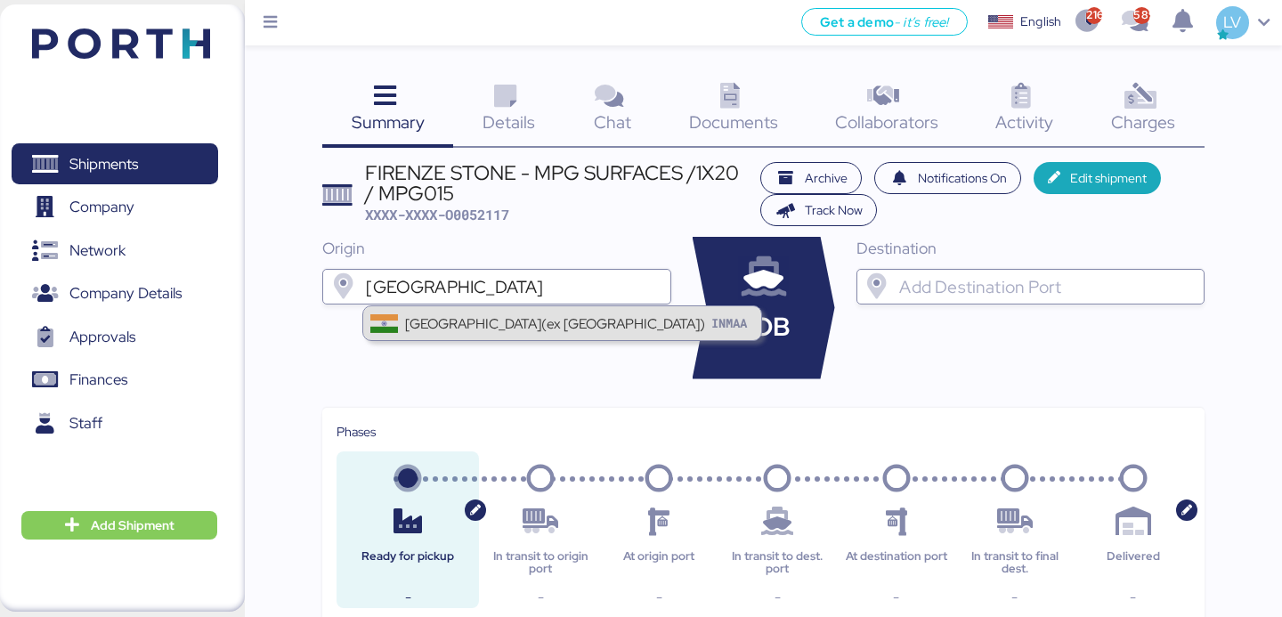
type input "[GEOGRAPHIC_DATA]"
click at [453, 313] on div "[GEOGRAPHIC_DATA](ex [GEOGRAPHIC_DATA])" at bounding box center [555, 323] width 300 height 20
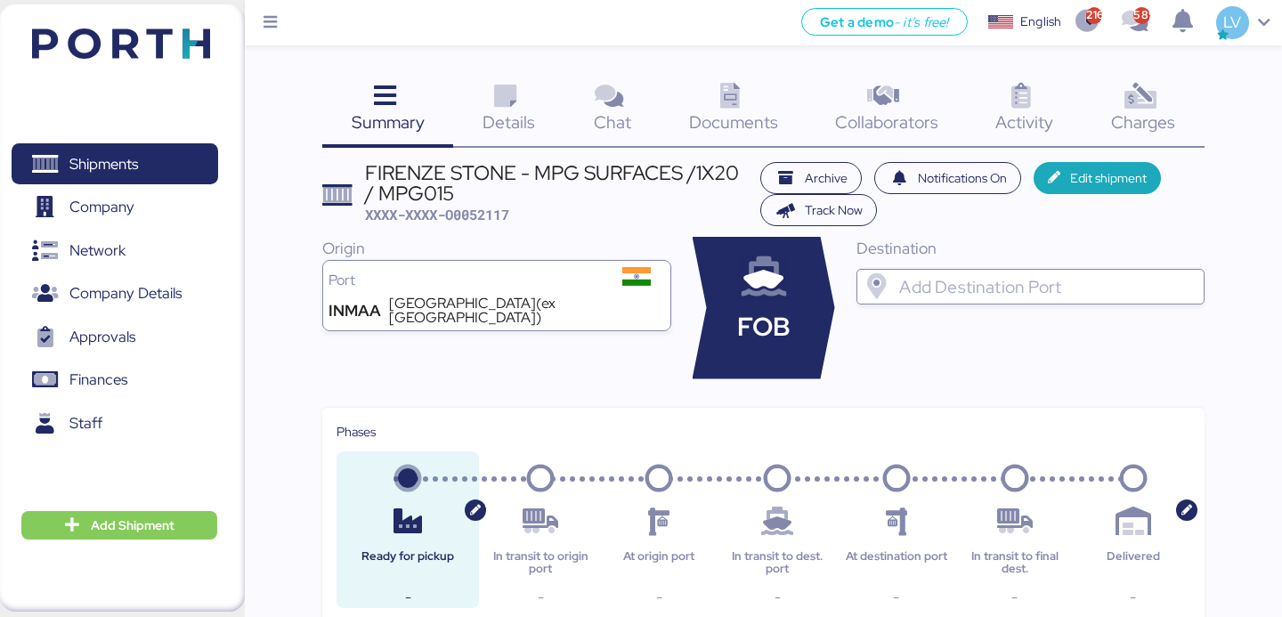
click at [915, 284] on input "search" at bounding box center [1046, 286] width 300 height 21
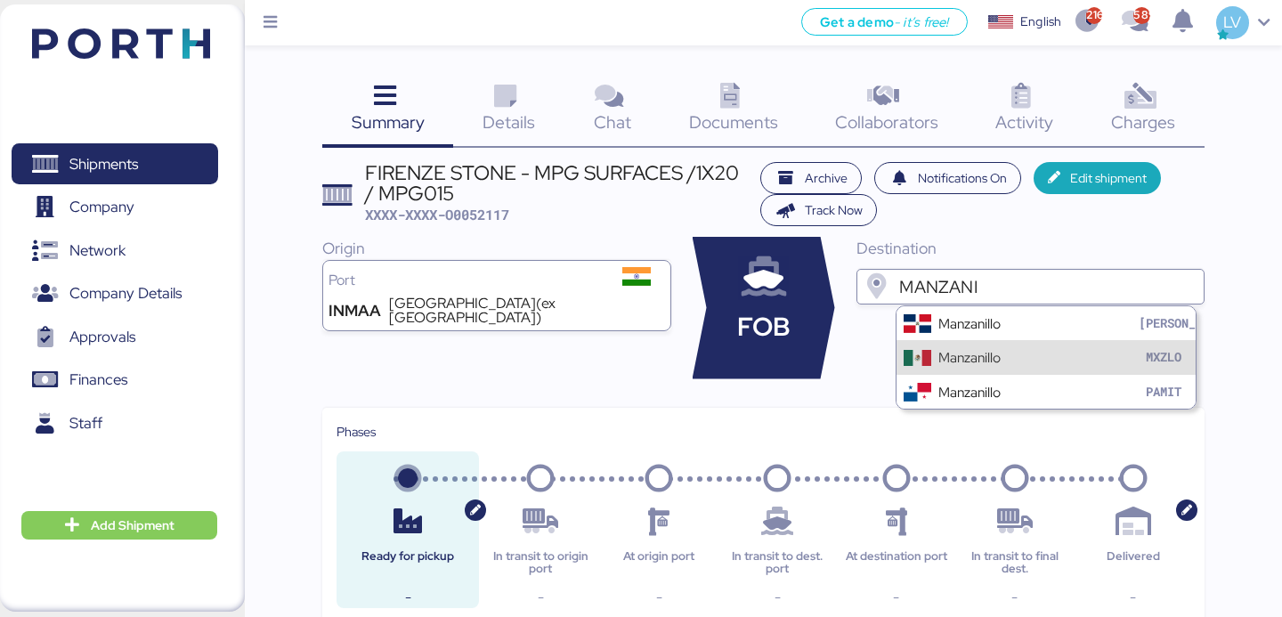
type input "MANZANI"
click at [967, 345] on div "Manzanillo MXZLO" at bounding box center [1046, 357] width 298 height 34
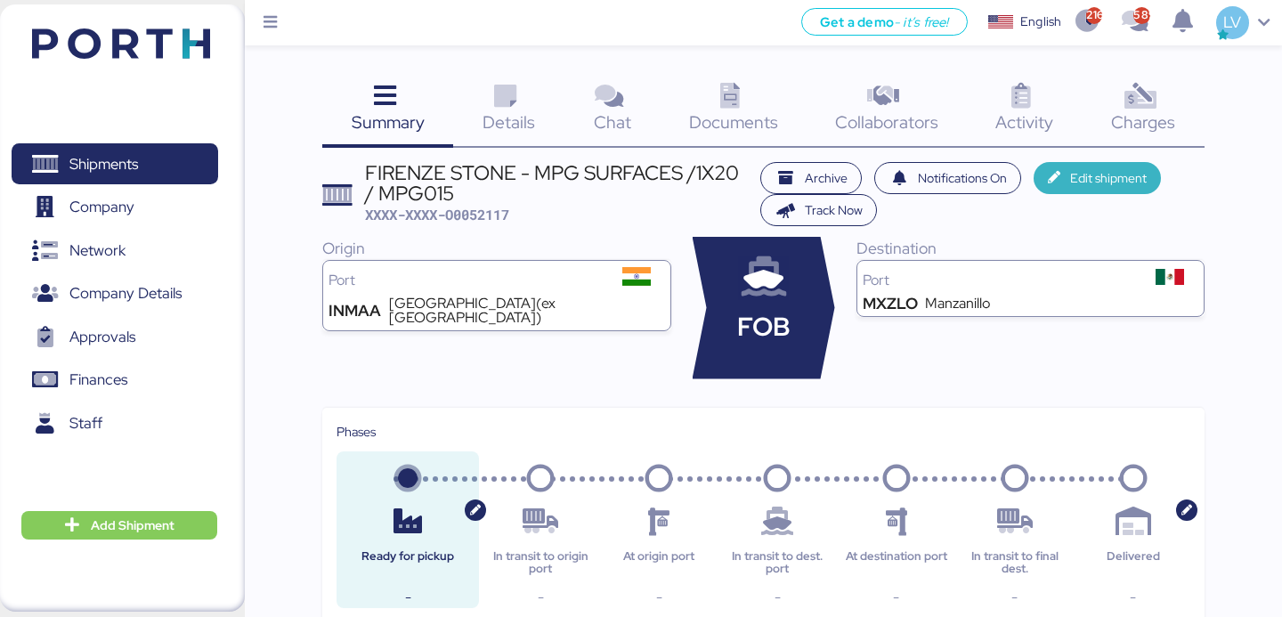
click at [1114, 172] on span "Edit shipment" at bounding box center [1109, 177] width 77 height 21
click at [1104, 195] on div "Archive Notifications On Edit shipment Track Now" at bounding box center [978, 194] width 452 height 65
click at [1105, 184] on span "Edit shipment" at bounding box center [1109, 177] width 77 height 21
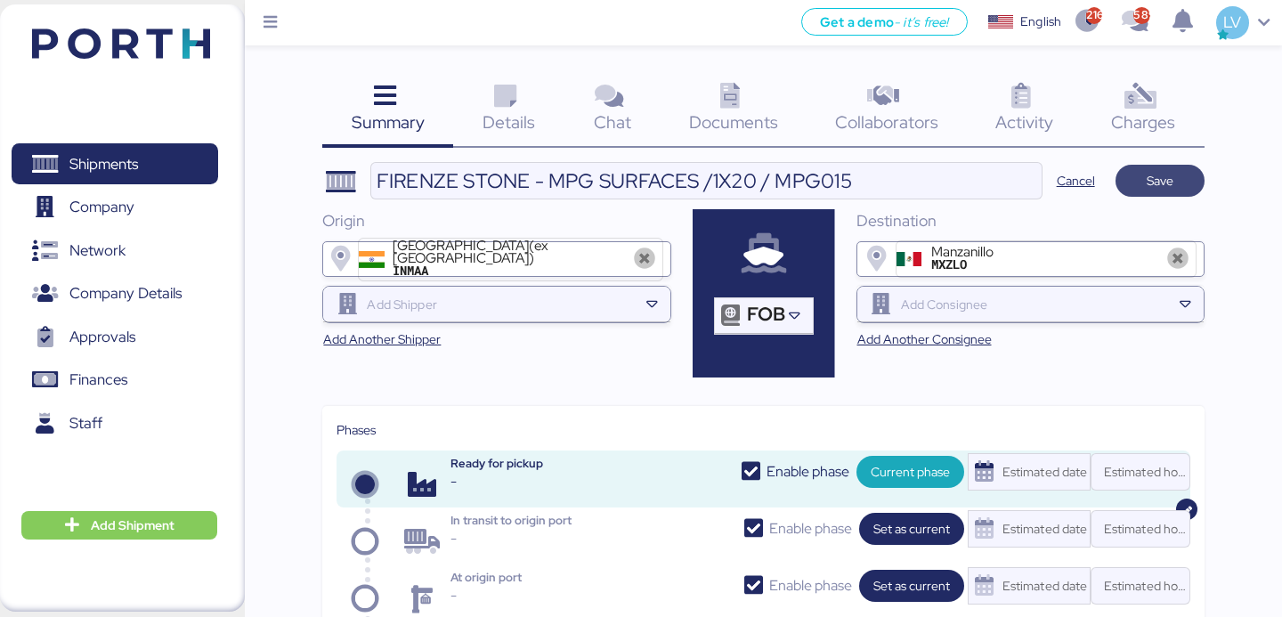
click at [1189, 183] on span "Save" at bounding box center [1160, 180] width 61 height 25
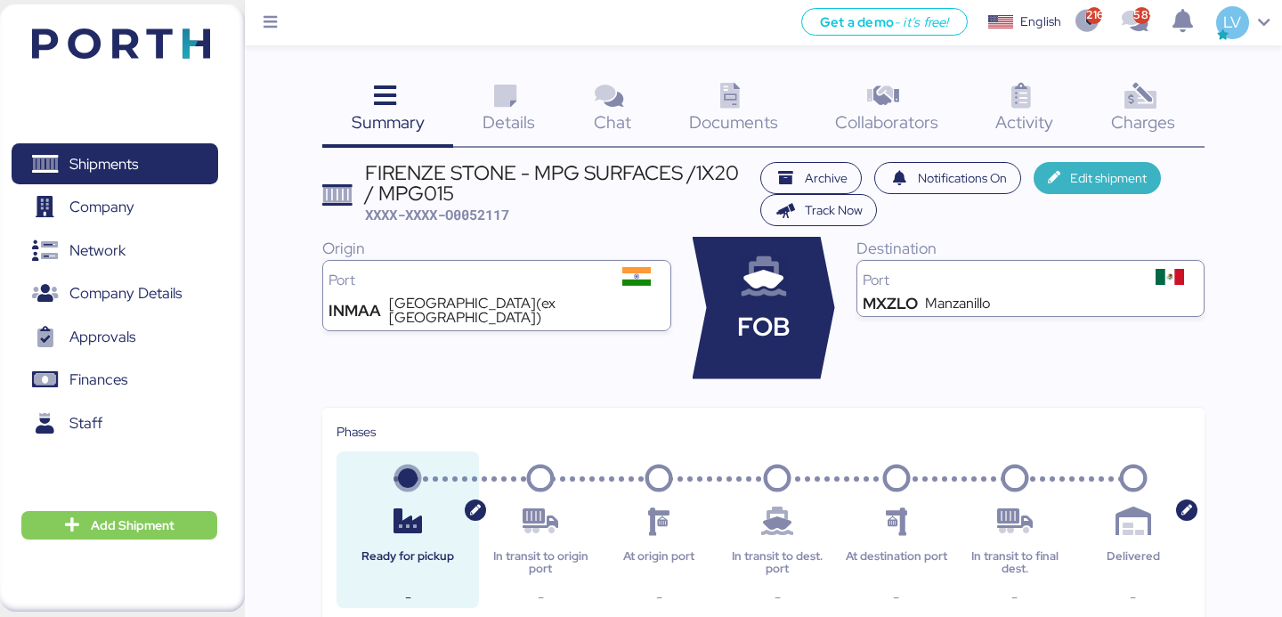
click at [1079, 184] on span "Edit shipment" at bounding box center [1109, 177] width 77 height 21
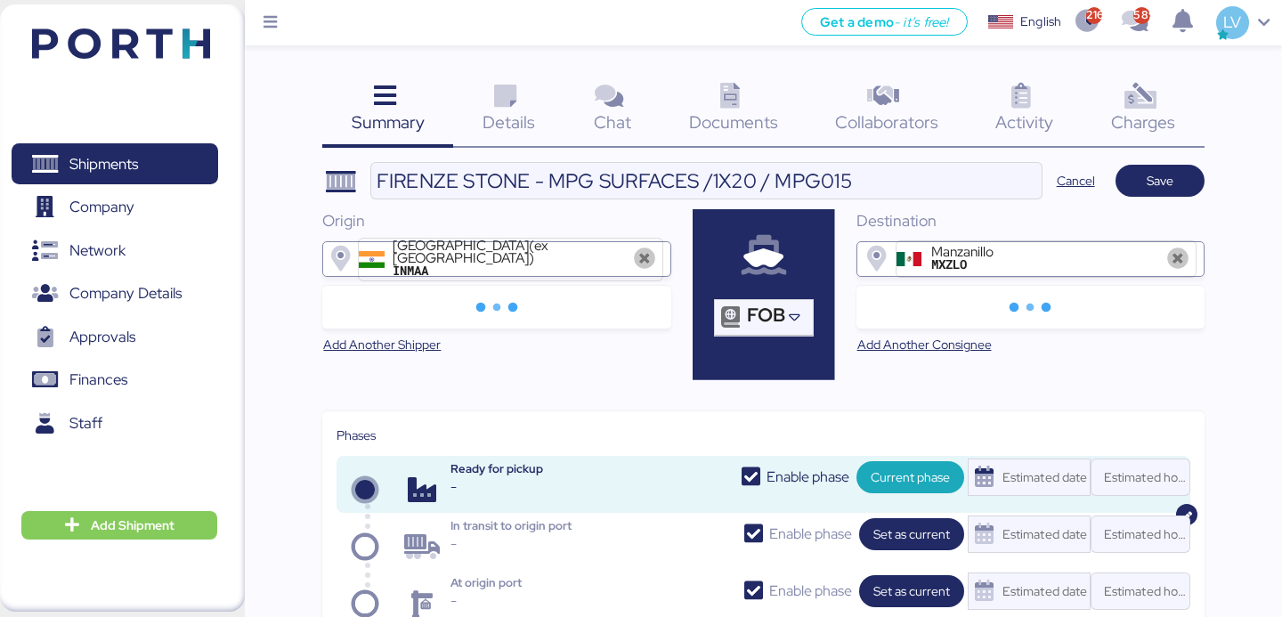
click at [1070, 302] on div at bounding box center [1031, 307] width 348 height 43
click at [1180, 186] on span "Save" at bounding box center [1160, 180] width 61 height 25
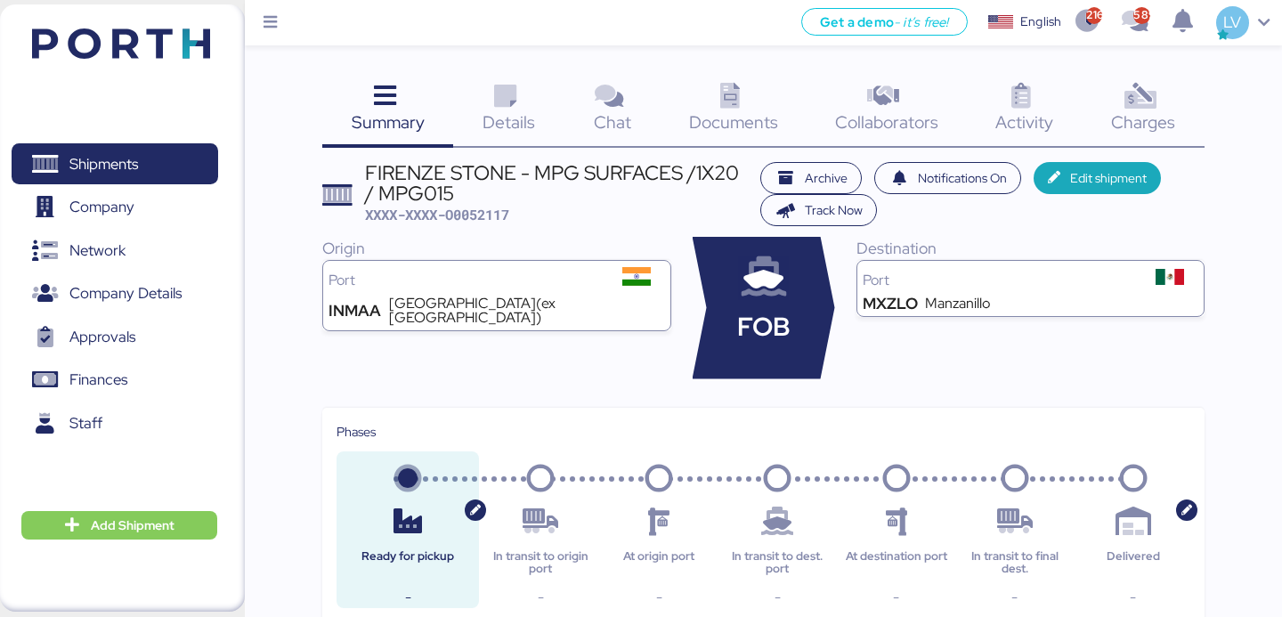
click at [487, 214] on span "XXXX-XXXX-O0052117" at bounding box center [437, 215] width 144 height 18
copy span "O0052117"
click at [1089, 178] on span "Edit shipment" at bounding box center [1109, 177] width 77 height 21
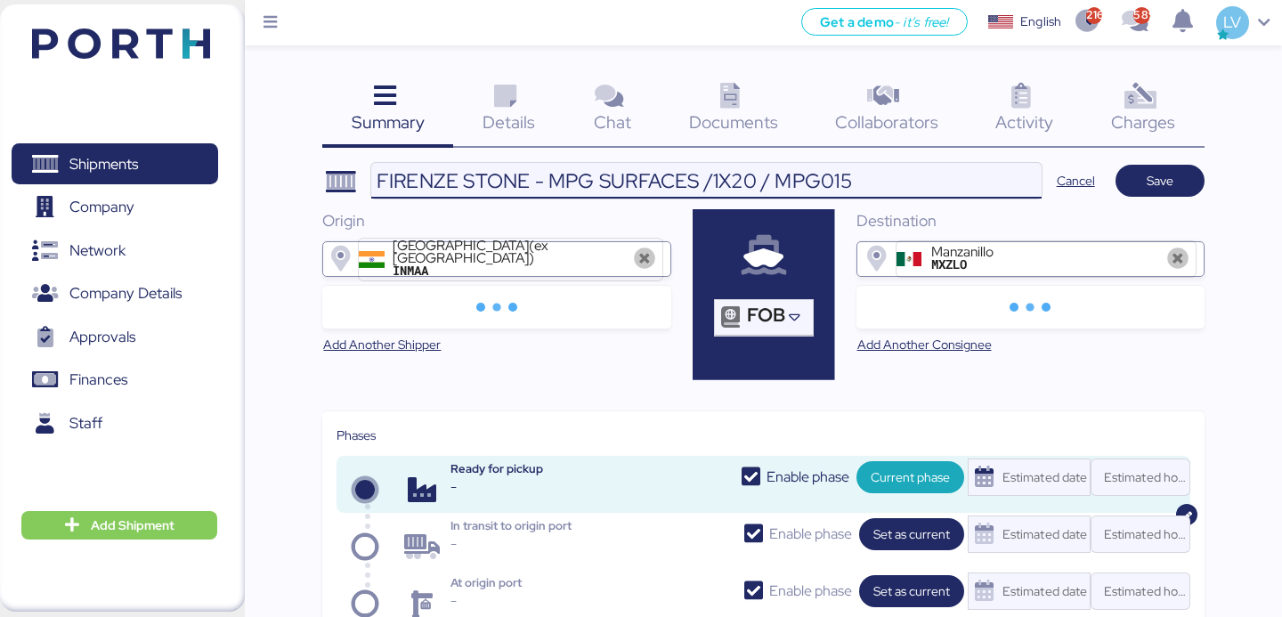
click at [874, 176] on input "FIRENZE STONE - MPG SURFACES /1X20 / MPG015" at bounding box center [706, 181] width 671 height 36
type input "FIRENZE STONE - MPG SURFACES /1X20 / MPG015 // [GEOGRAPHIC_DATA] - [GEOGRAPHIC_…"
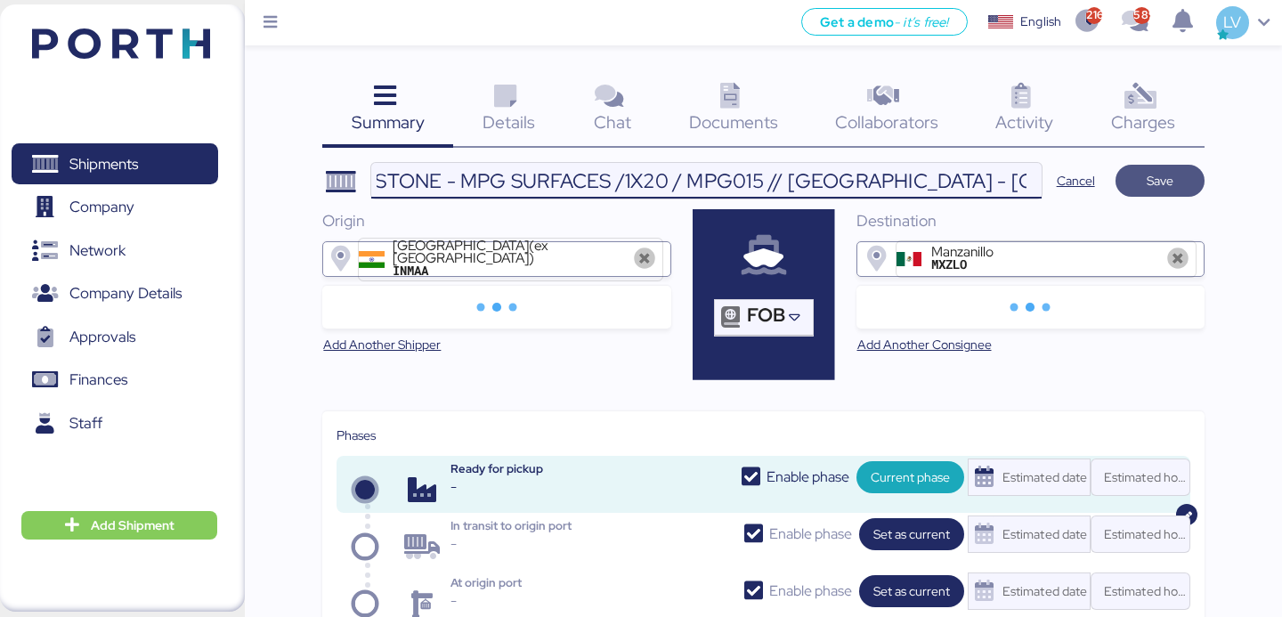
click at [1188, 167] on span "Save" at bounding box center [1160, 181] width 89 height 32
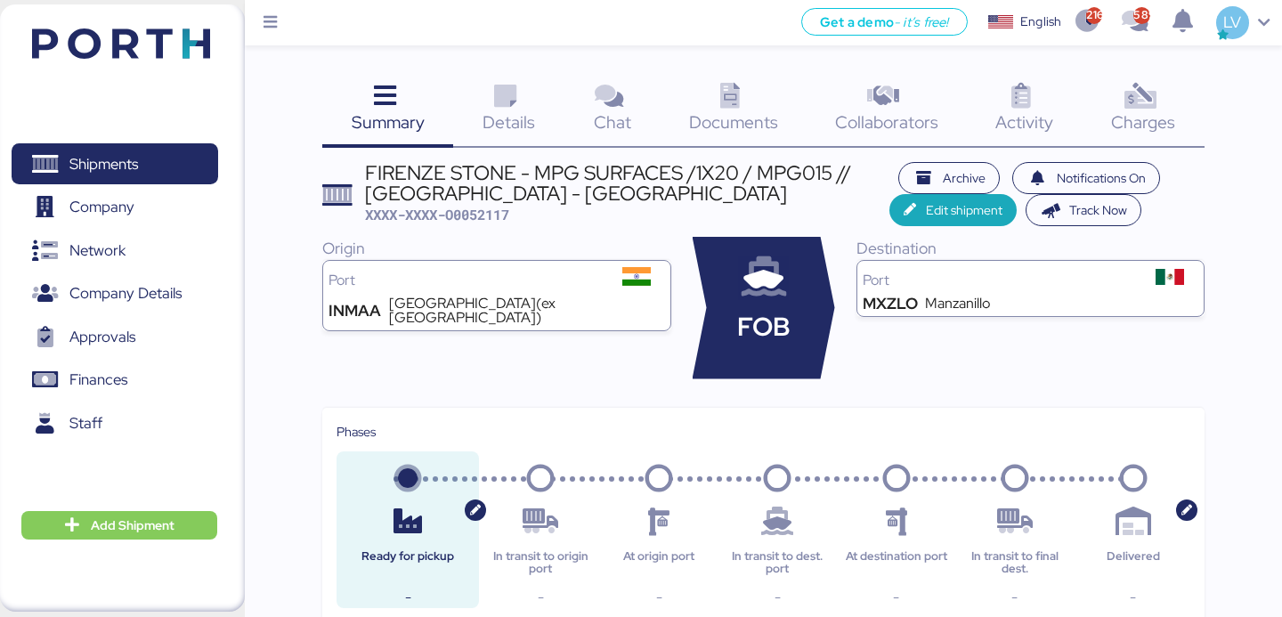
click at [487, 206] on span "XXXX-XXXX-O0052117" at bounding box center [437, 215] width 144 height 18
click at [490, 223] on span "XXXX-XXXX-O0052117" at bounding box center [437, 215] width 144 height 18
copy span "O0052117"
